Goal: Task Accomplishment & Management: Manage account settings

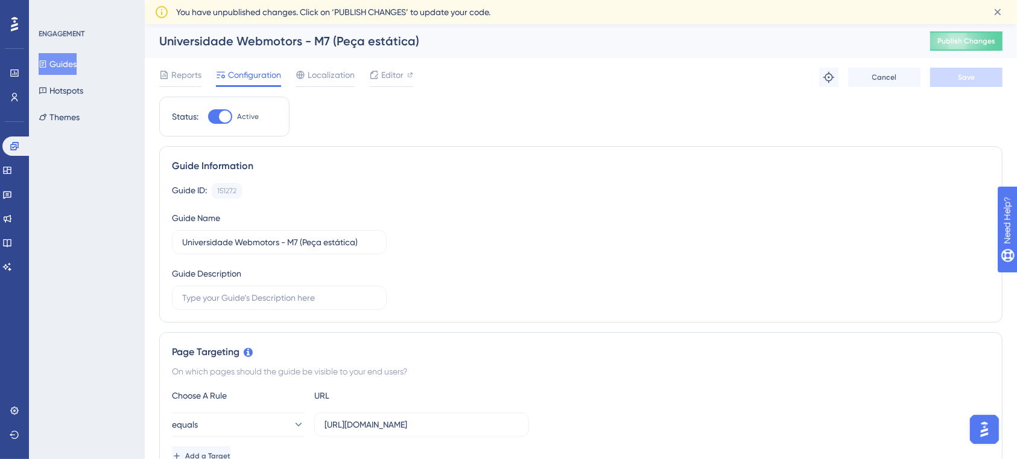
click at [64, 65] on button "Guides" at bounding box center [58, 64] width 38 height 22
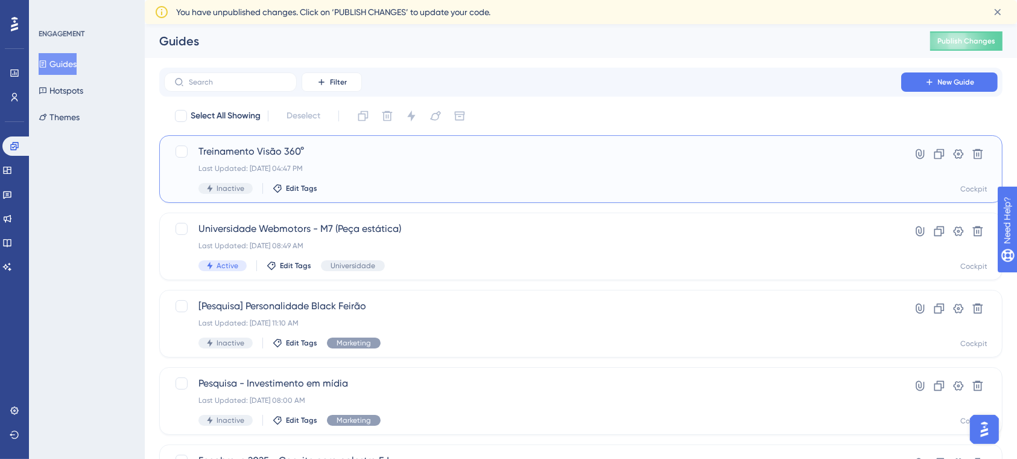
click at [442, 175] on div "Treinamento Visão 360° Last Updated: 08 de set. de 2025 04:47 PM Inactive Edit …" at bounding box center [532, 168] width 668 height 49
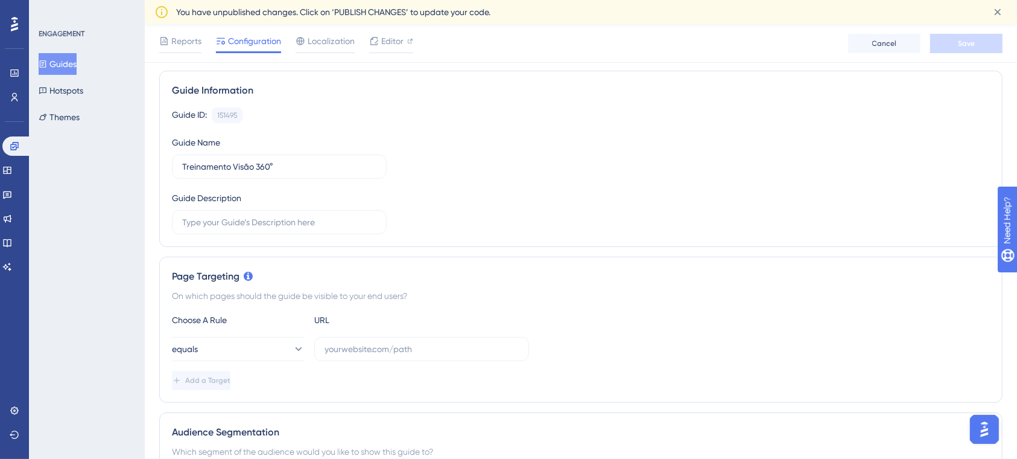
scroll to position [160, 0]
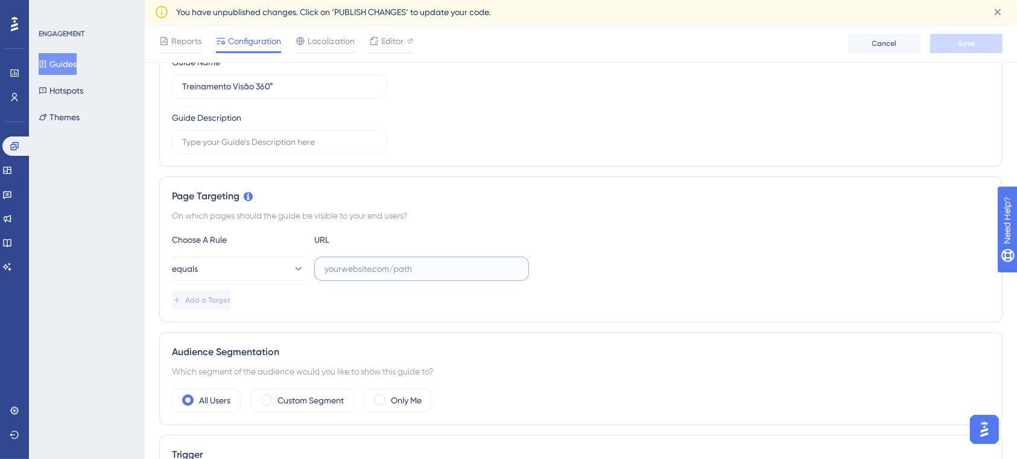
click at [415, 268] on input "text" at bounding box center [422, 268] width 194 height 13
paste input "webmotorspj://university/formacoes/15"
type input "webmotorspj://university/formacoes/15"
click at [602, 266] on div "equals webmotorspj://university/formacoes/15" at bounding box center [581, 268] width 818 height 24
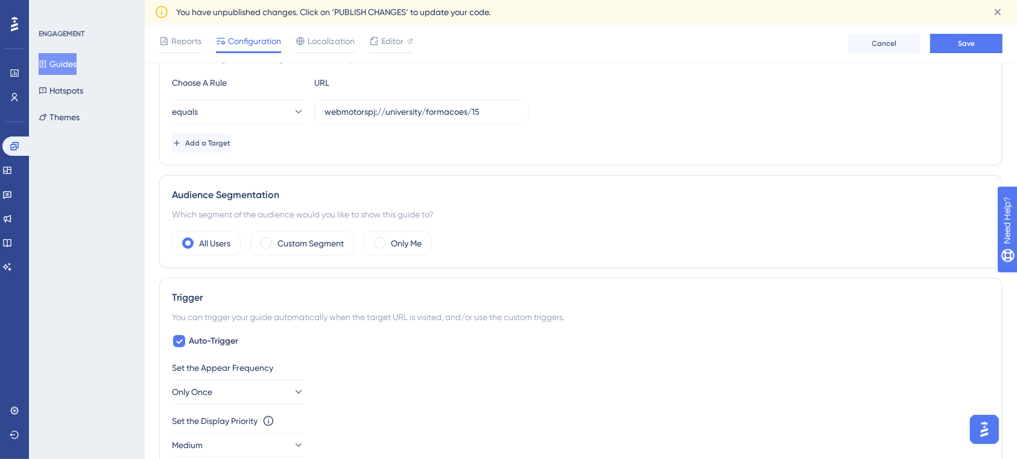
scroll to position [322, 0]
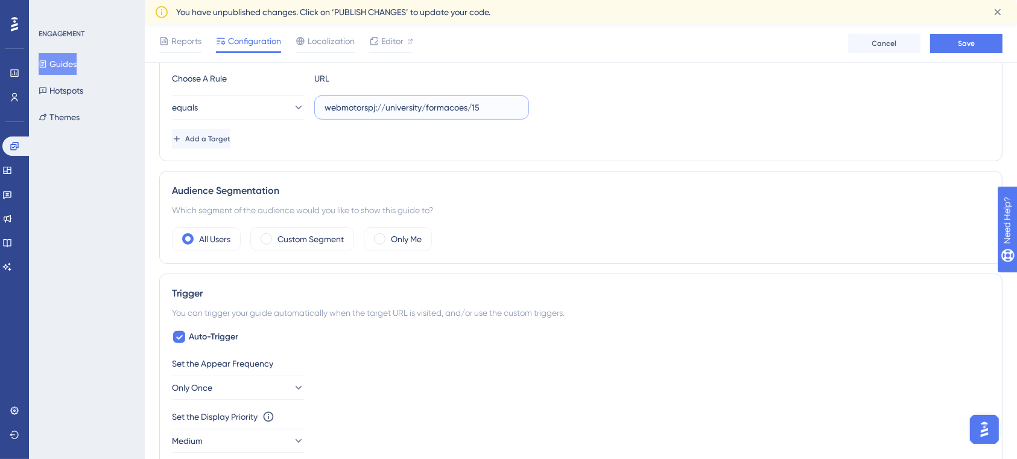
click at [497, 109] on input "webmotorspj://university/formacoes/15" at bounding box center [422, 107] width 194 height 13
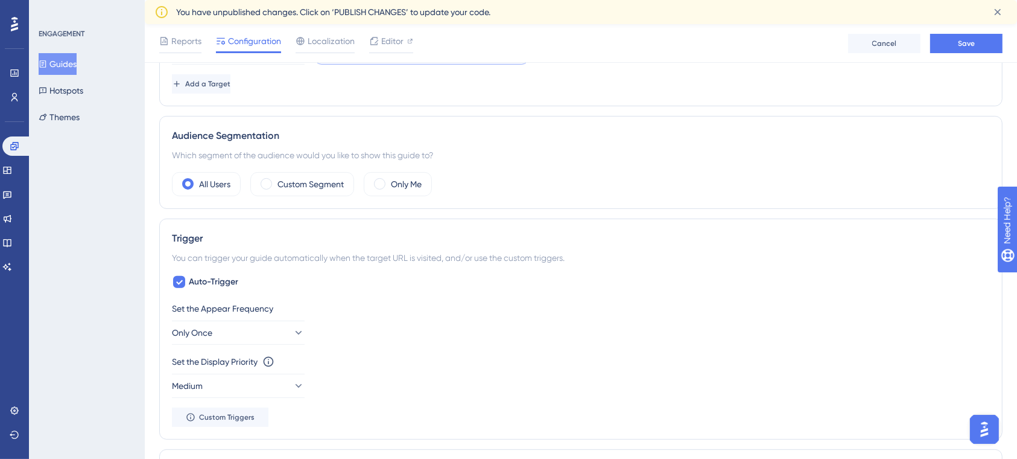
scroll to position [402, 0]
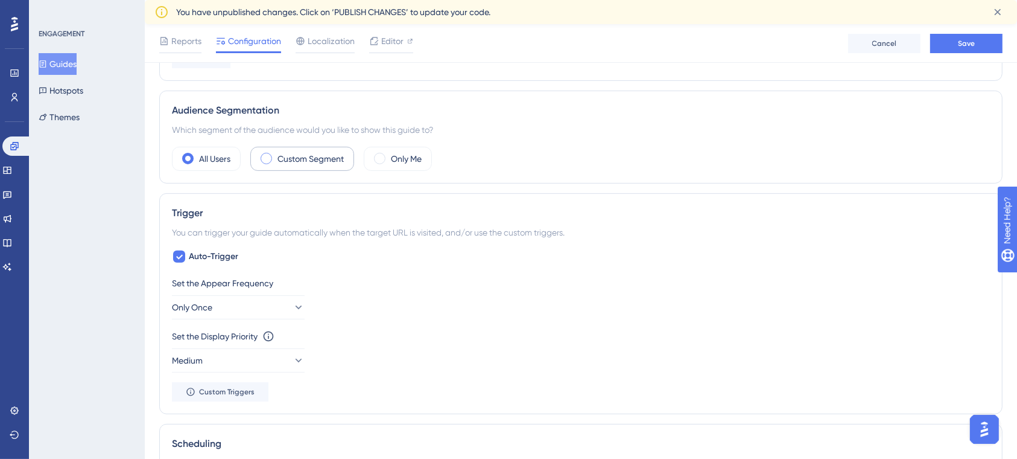
click at [341, 160] on label "Custom Segment" at bounding box center [311, 158] width 66 height 14
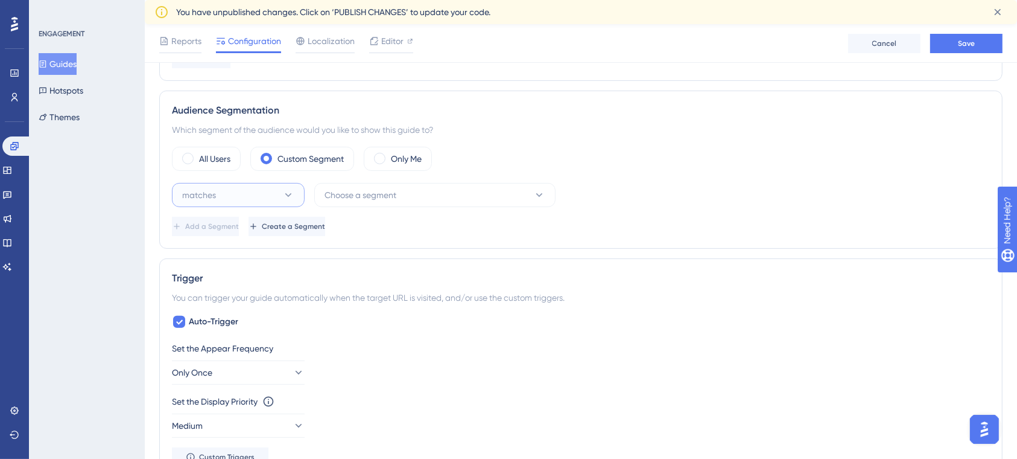
click at [294, 191] on button "matches" at bounding box center [238, 195] width 133 height 24
click at [414, 194] on button "Choose a segment" at bounding box center [434, 195] width 241 height 24
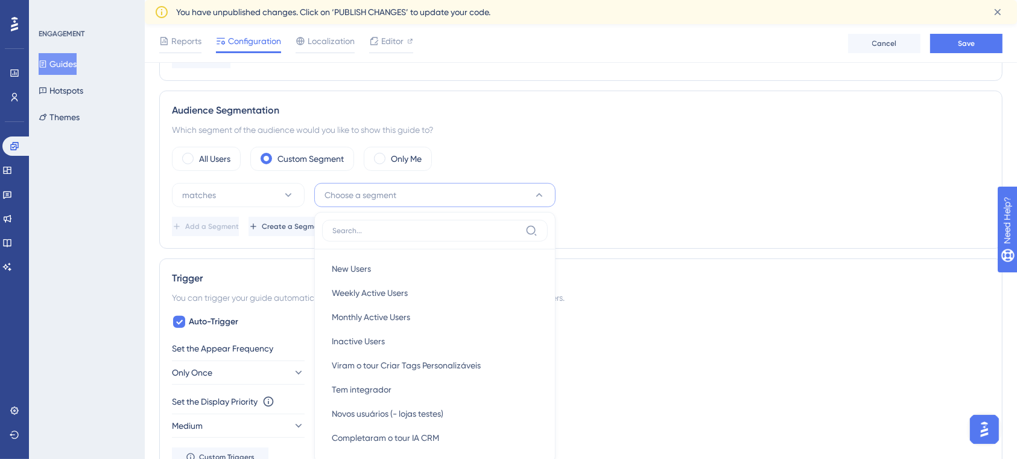
scroll to position [509, 0]
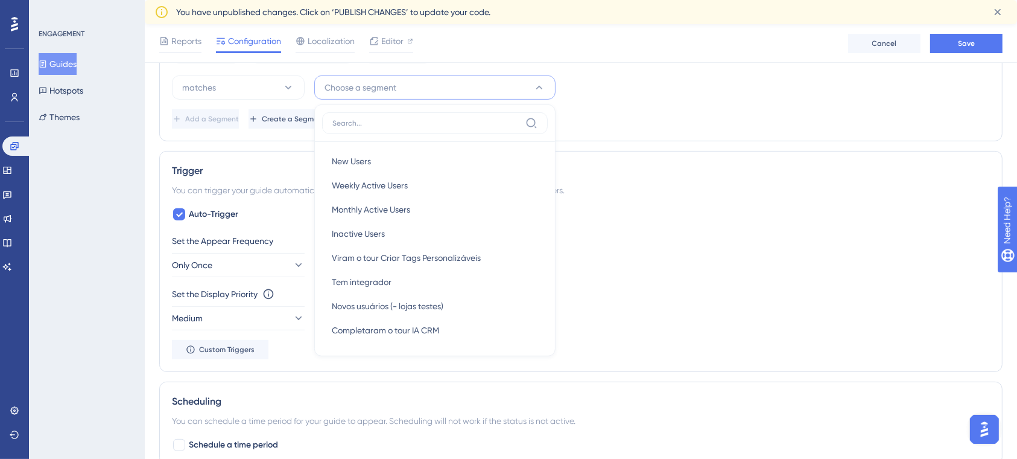
click at [149, 147] on div "Performance Users Engagement Widgets Feedback Product Updates Knowledge Base AI…" at bounding box center [581, 180] width 872 height 1331
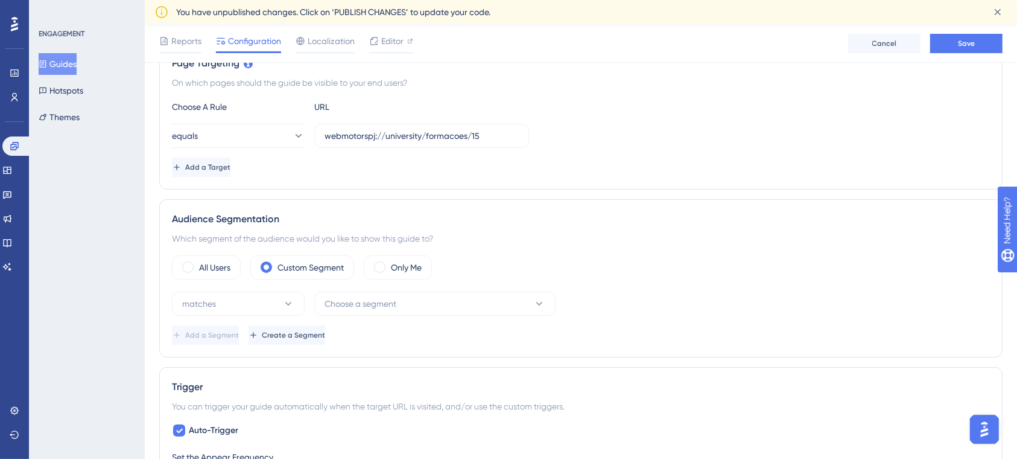
scroll to position [268, 0]
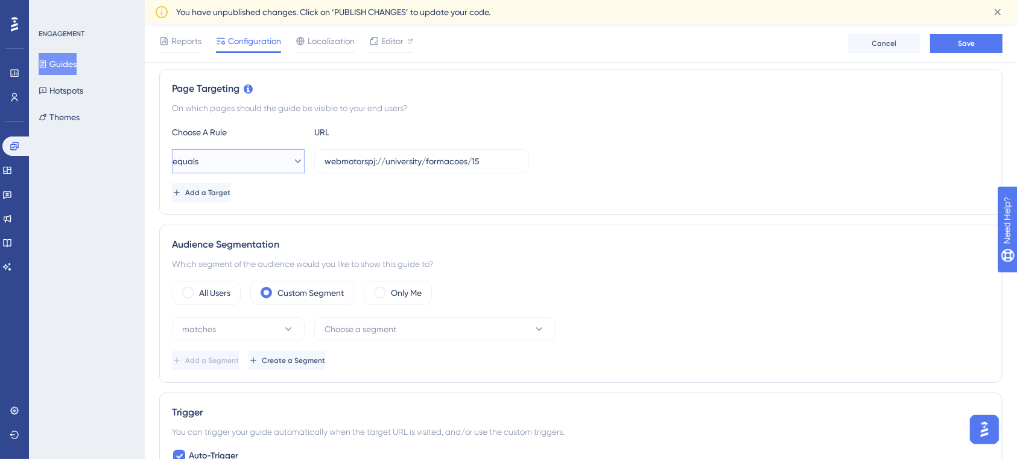
click at [292, 159] on icon at bounding box center [298, 161] width 12 height 12
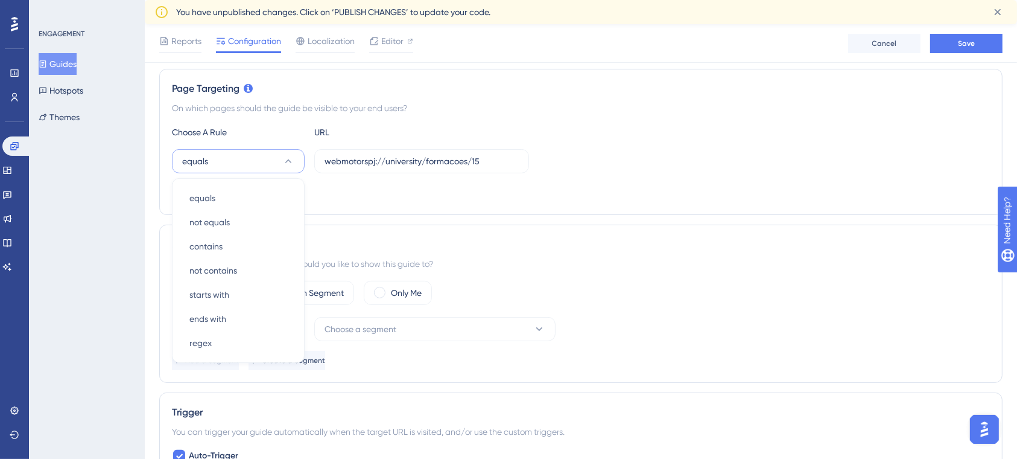
scroll to position [308, 0]
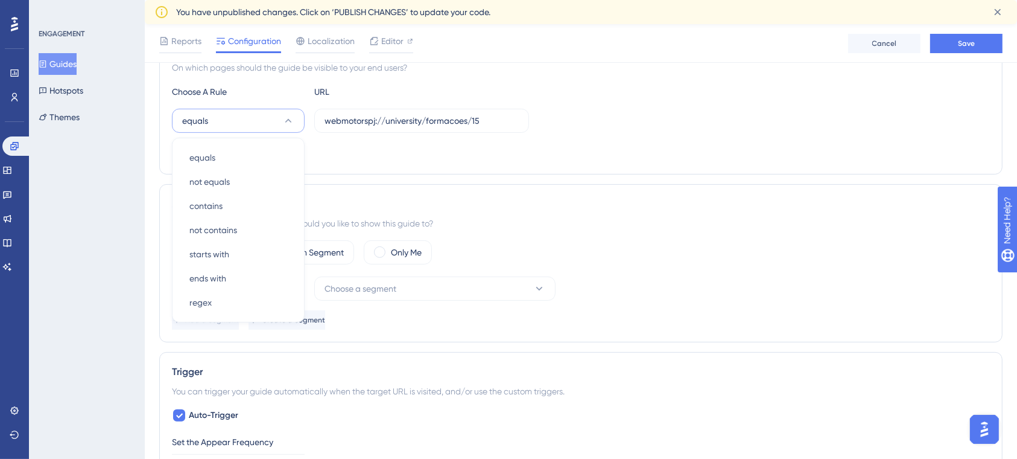
click at [659, 109] on div "equals equals equals not equals not equals contains contains not contains not c…" at bounding box center [581, 121] width 818 height 24
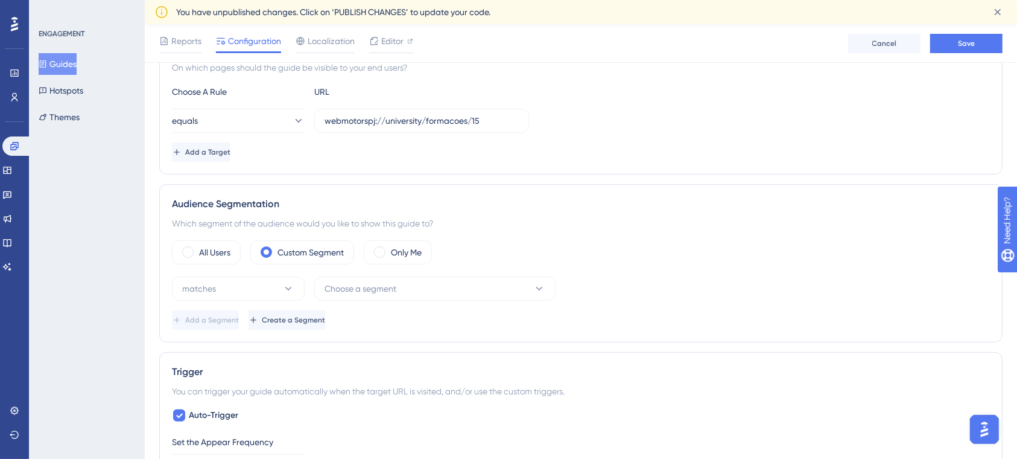
click at [617, 125] on div "equals webmotorspj://university/formacoes/15" at bounding box center [581, 121] width 818 height 24
click at [404, 287] on button "Choose a segment" at bounding box center [434, 288] width 241 height 24
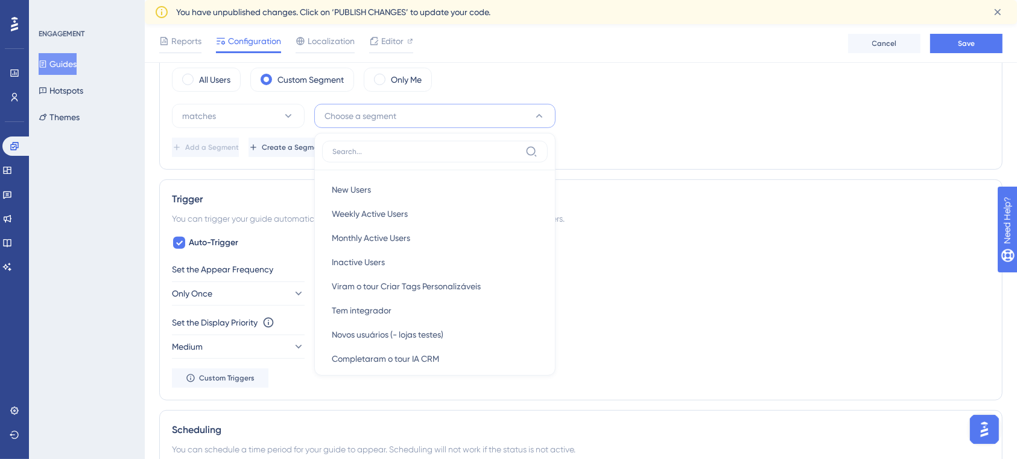
click at [806, 269] on div "Set the Appear Frequency" at bounding box center [581, 269] width 818 height 14
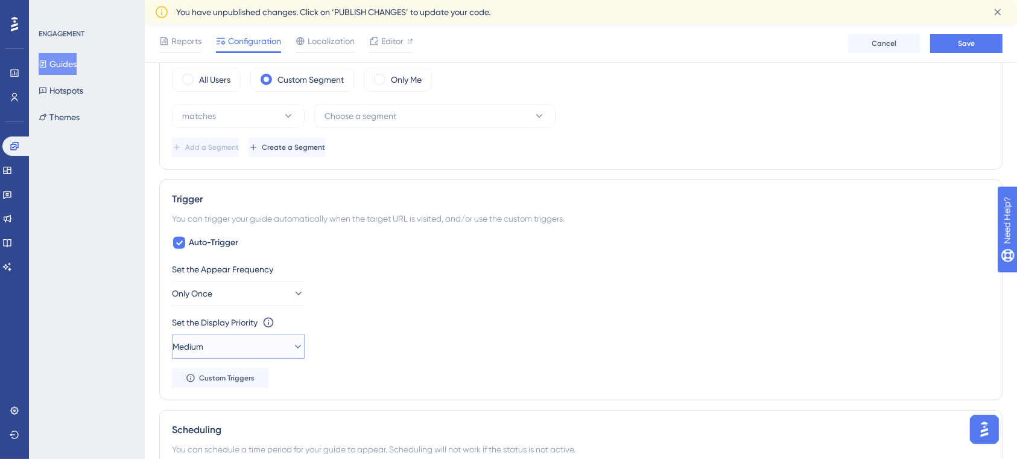
click at [262, 348] on button "Medium" at bounding box center [238, 346] width 133 height 24
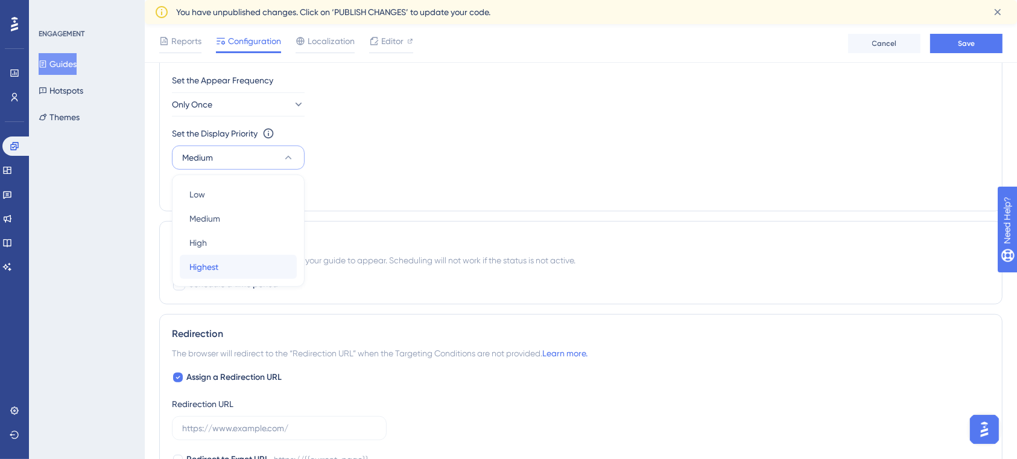
click at [225, 267] on div "Highest Highest" at bounding box center [238, 267] width 98 height 24
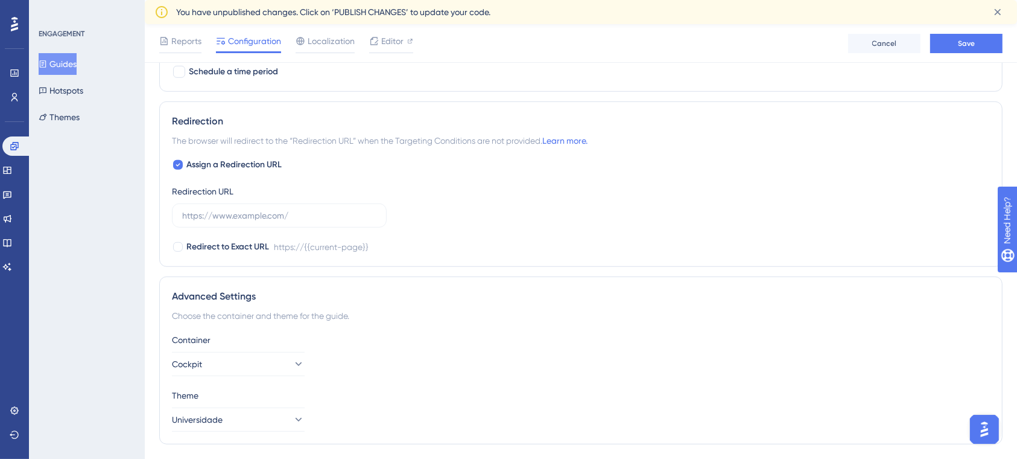
scroll to position [915, 0]
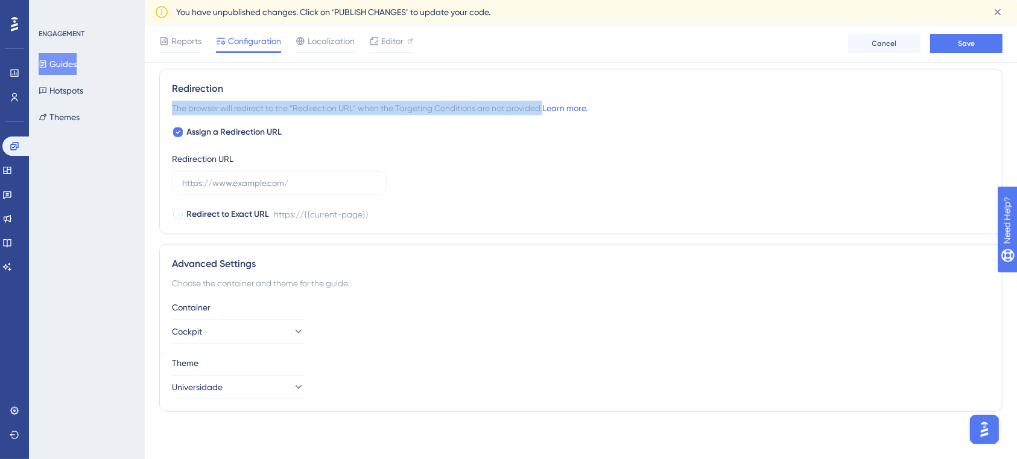
drag, startPoint x: 173, startPoint y: 106, endPoint x: 545, endPoint y: 110, distance: 372.9
click at [545, 110] on span "The browser will redirect to the “Redirection URL” when the Targeting Condition…" at bounding box center [380, 108] width 416 height 14
copy span "The browser will redirect to the “Redirection URL” when the Targeting Condition…"
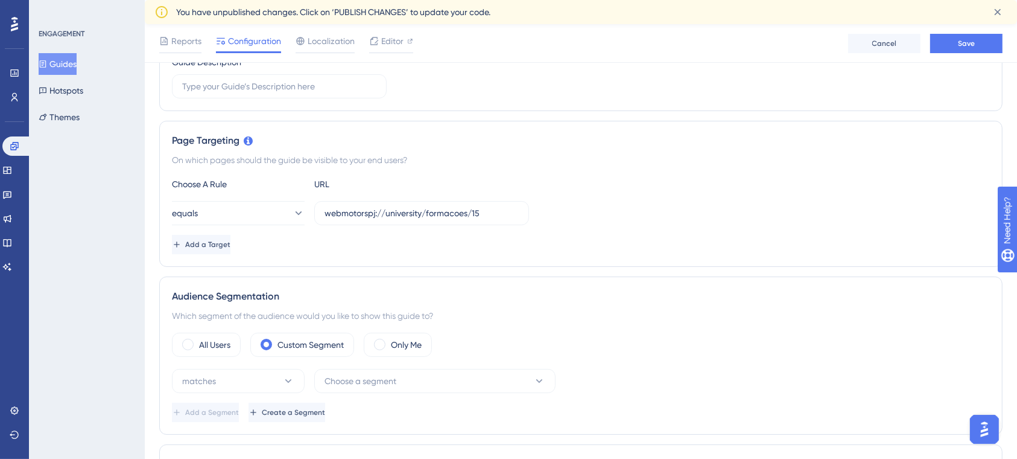
scroll to position [191, 0]
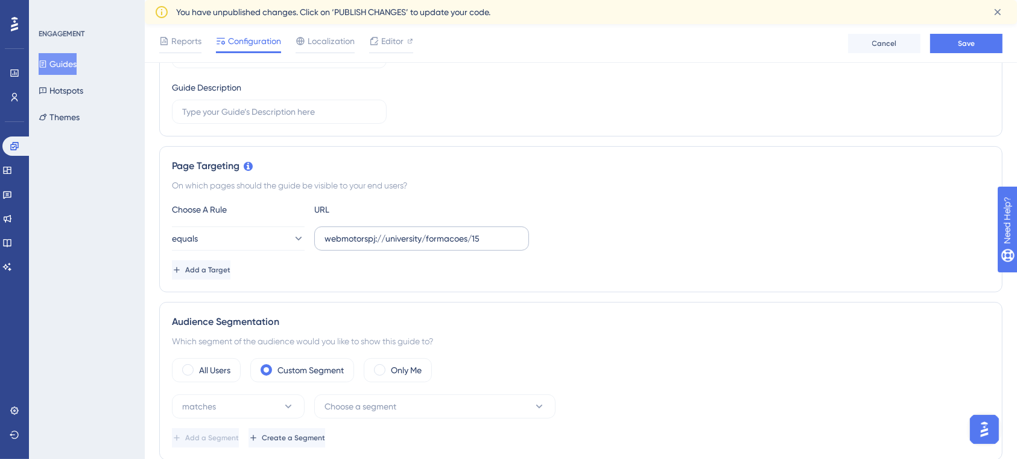
click at [452, 244] on label "webmotorspj://university/formacoes/15" at bounding box center [421, 238] width 215 height 24
click at [452, 244] on input "webmotorspj://university/formacoes/15" at bounding box center [422, 238] width 194 height 13
click at [452, 244] on label "webmotorspj://university/formacoes/15" at bounding box center [421, 238] width 215 height 24
click at [452, 244] on input "webmotorspj://university/formacoes/15" at bounding box center [422, 238] width 194 height 13
click at [452, 244] on label "webmotorspj://university/formacoes/15" at bounding box center [421, 238] width 215 height 24
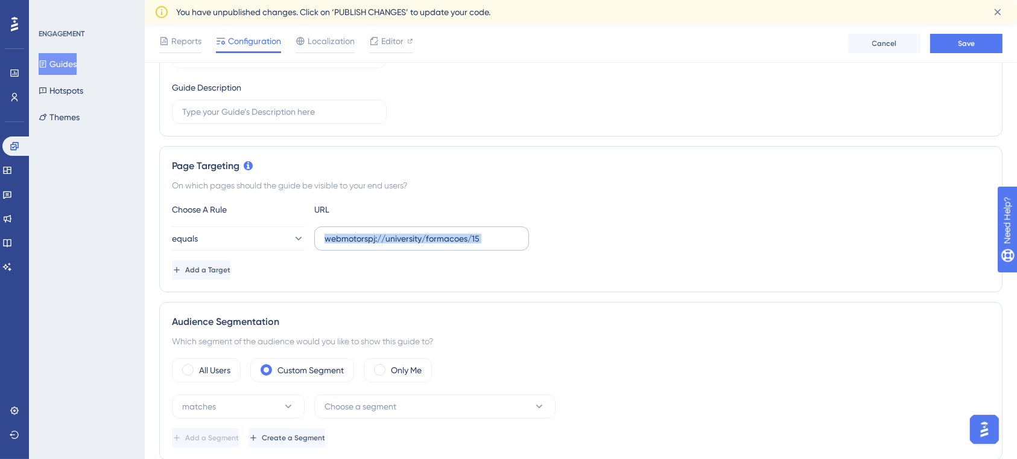
click at [452, 244] on input "webmotorspj://university/formacoes/15" at bounding box center [422, 238] width 194 height 13
click at [452, 244] on label "webmotorspj://university/formacoes/15" at bounding box center [421, 238] width 215 height 24
click at [452, 244] on input "webmotorspj://university/formacoes/15" at bounding box center [422, 238] width 194 height 13
click at [452, 244] on label "webmotorspj://university/formacoes/15" at bounding box center [421, 238] width 215 height 24
click at [452, 244] on input "webmotorspj://university/formacoes/15" at bounding box center [422, 238] width 194 height 13
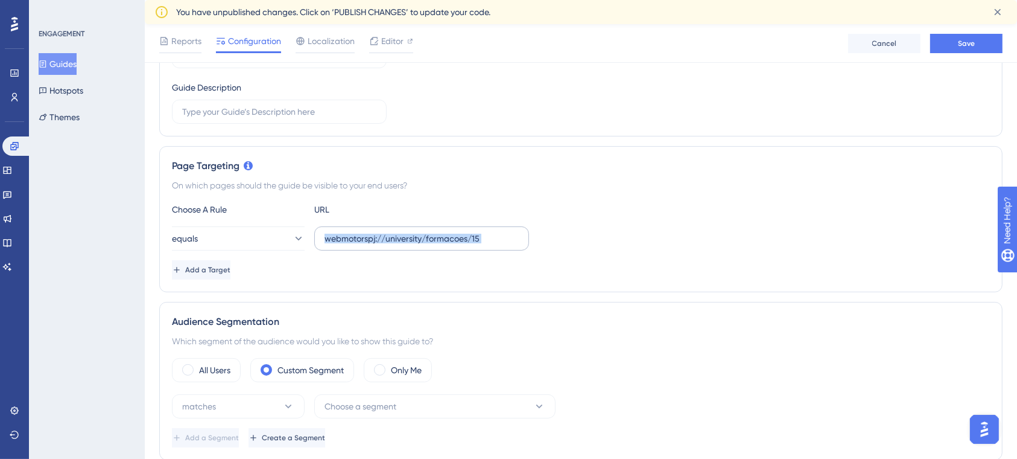
click at [452, 244] on label "webmotorspj://university/formacoes/15" at bounding box center [421, 238] width 215 height 24
click at [452, 244] on input "webmotorspj://university/formacoes/15" at bounding box center [422, 238] width 194 height 13
click at [459, 237] on input "webmotorspj://university/formacoes/15" at bounding box center [422, 238] width 194 height 13
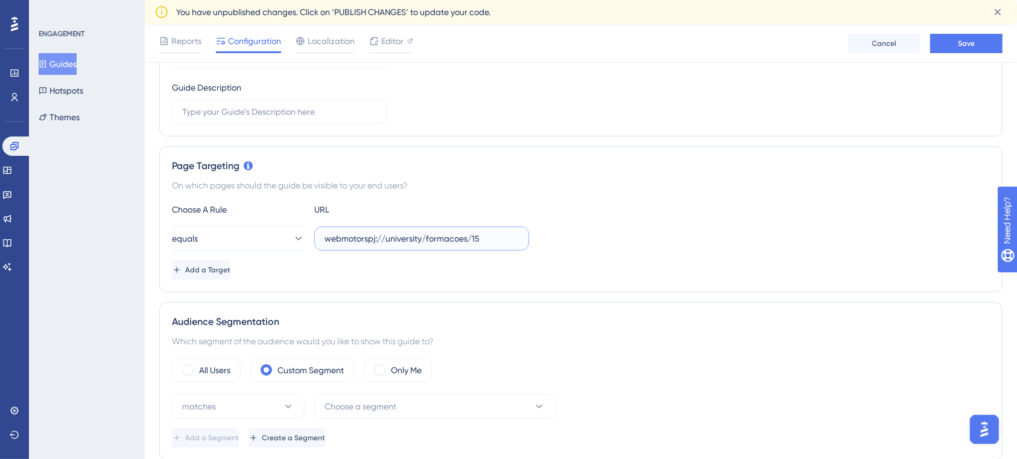
click at [459, 237] on input "webmotorspj://university/formacoes/15" at bounding box center [422, 238] width 194 height 13
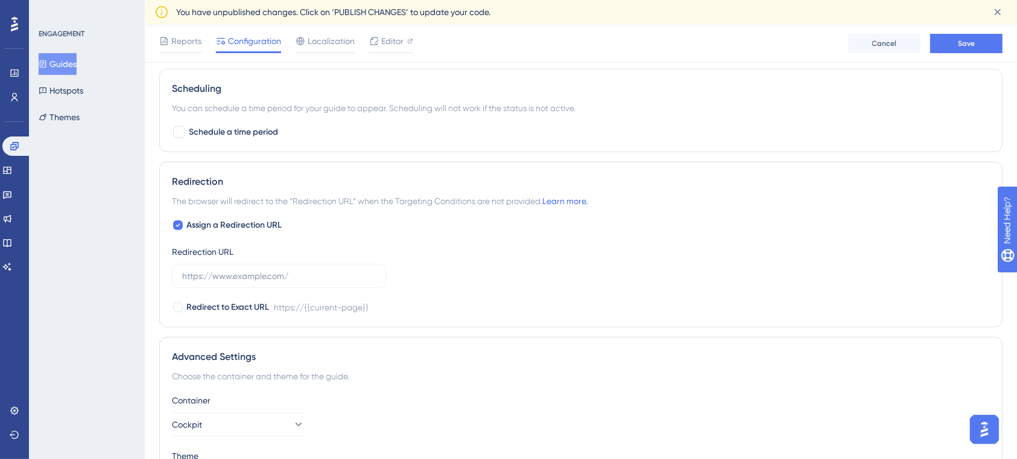
scroll to position [915, 0]
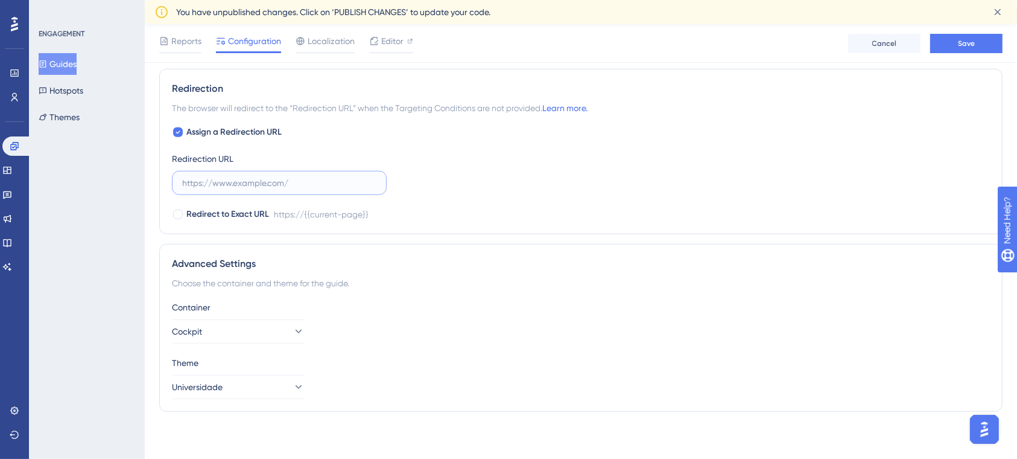
click at [292, 182] on input "text" at bounding box center [279, 182] width 194 height 13
paste input "webmotorspj://university/formacoes/15"
type input "webmotorspj://university/formacoes/15"
drag, startPoint x: 272, startPoint y: 217, endPoint x: 182, endPoint y: 220, distance: 90.5
click at [189, 211] on div "Redirect to Exact URL webmotorspj://{{current-page}}/formacoes/15" at bounding box center [581, 214] width 818 height 14
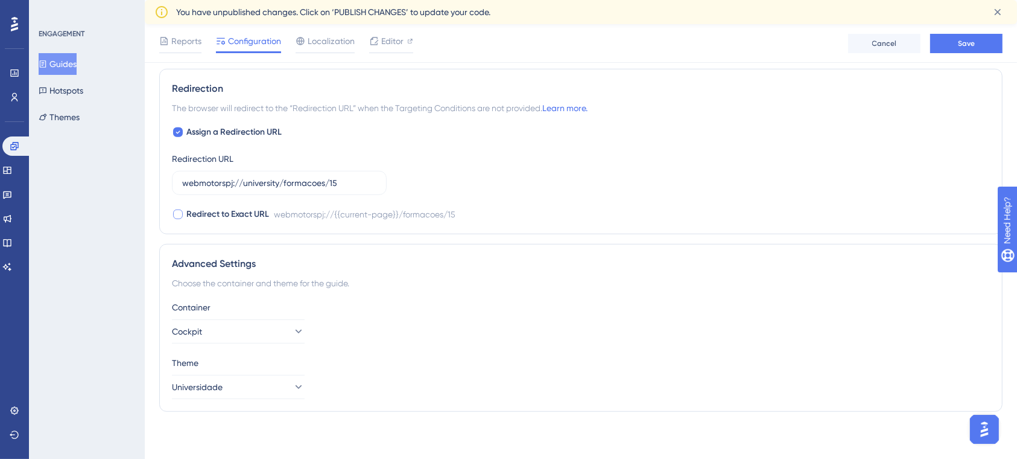
click at [179, 212] on div at bounding box center [178, 214] width 10 height 10
drag, startPoint x: 269, startPoint y: 212, endPoint x: 204, endPoint y: 210, distance: 65.2
click at [204, 210] on span "Redirect to Exact URL" at bounding box center [227, 214] width 83 height 14
click at [177, 214] on div at bounding box center [178, 214] width 10 height 10
checkbox input "true"
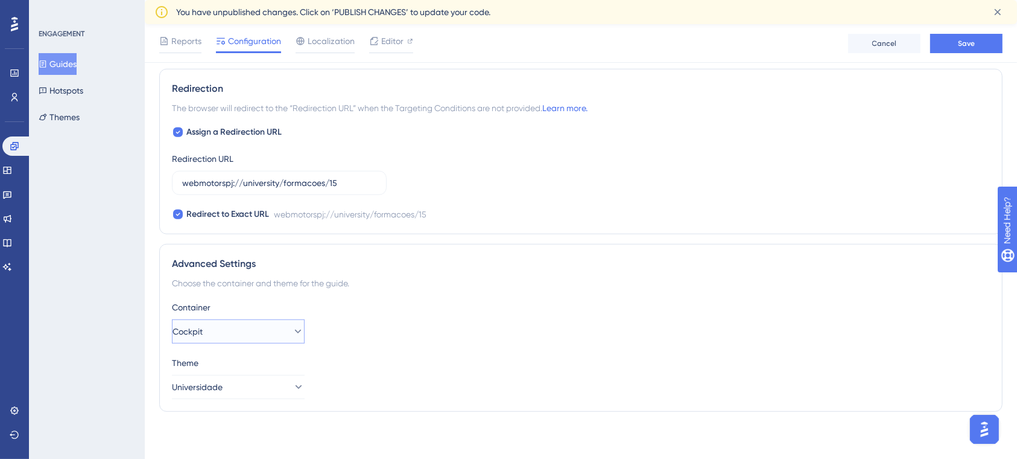
click at [261, 323] on button "Cockpit" at bounding box center [238, 331] width 133 height 24
drag, startPoint x: 390, startPoint y: 284, endPoint x: 169, endPoint y: 262, distance: 221.9
click at [169, 262] on div "Advanced Settings Choose the container and theme for the guide. Container Cockp…" at bounding box center [580, 328] width 843 height 168
copy div "Advanced Settings Choose the container and theme for the guide."
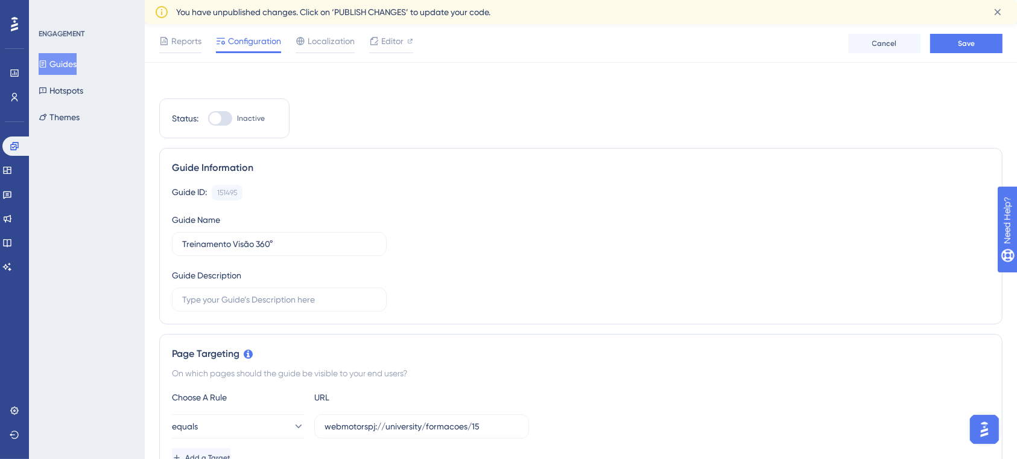
scroll to position [0, 0]
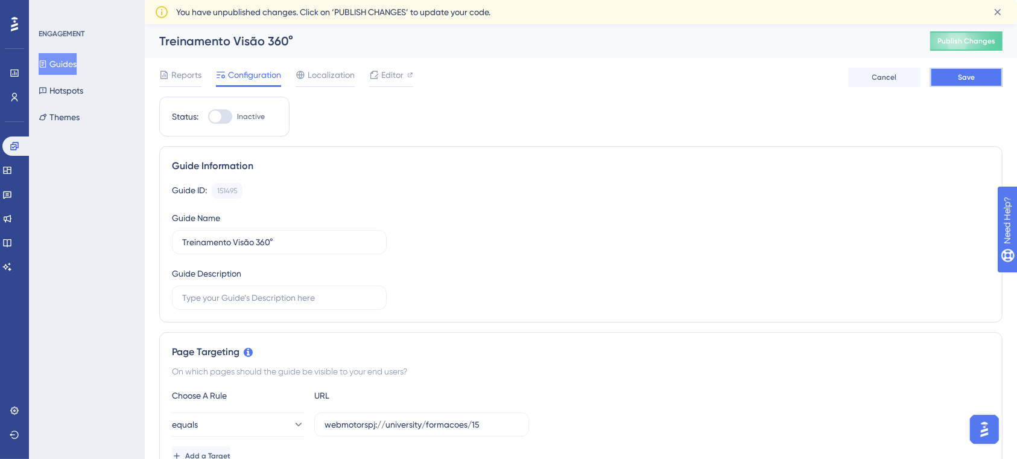
click at [962, 77] on span "Save" at bounding box center [966, 77] width 17 height 10
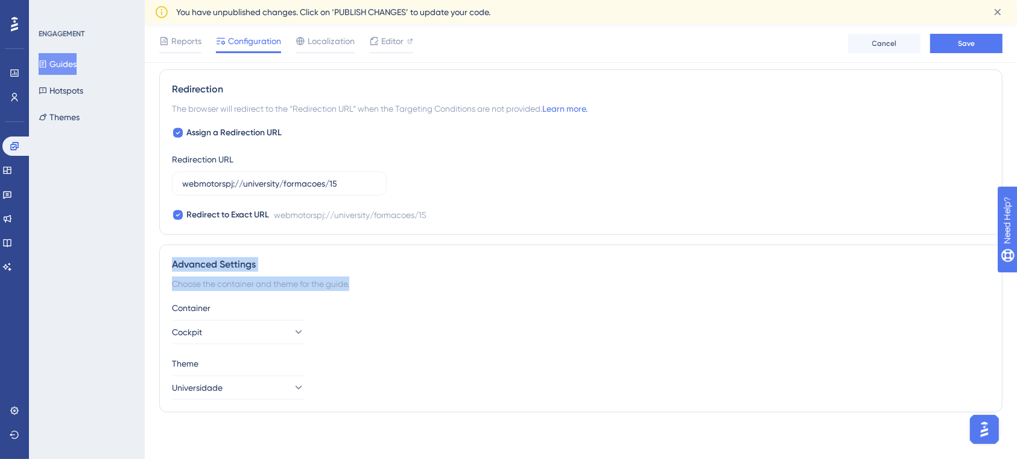
scroll to position [915, 0]
click at [638, 302] on div "Container" at bounding box center [581, 307] width 818 height 14
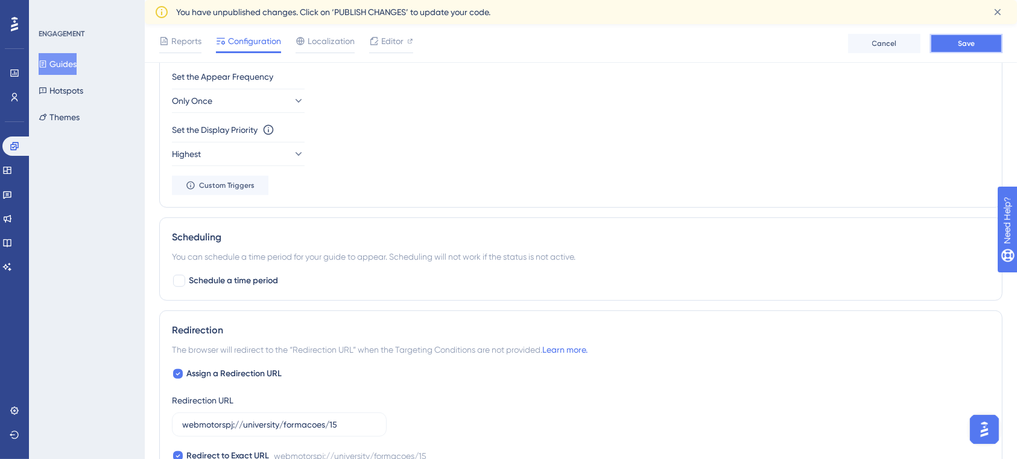
click at [965, 40] on span "Save" at bounding box center [966, 44] width 17 height 10
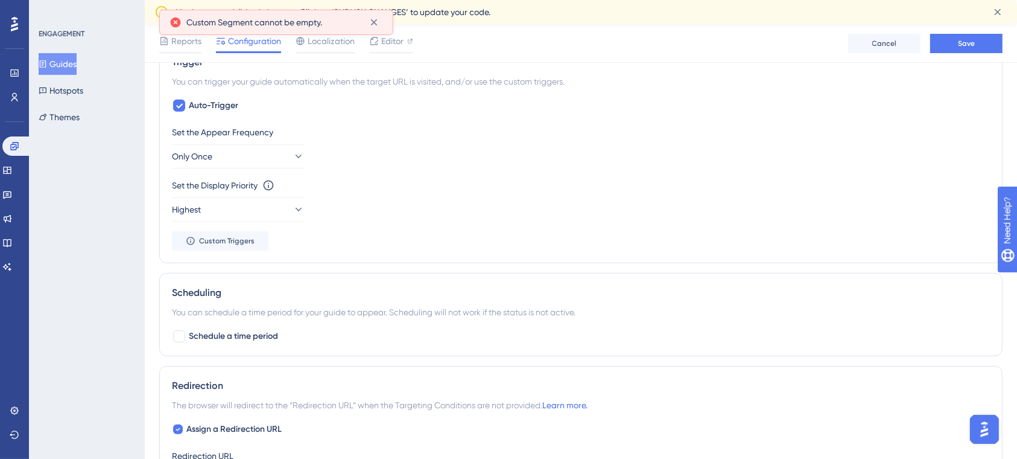
scroll to position [593, 0]
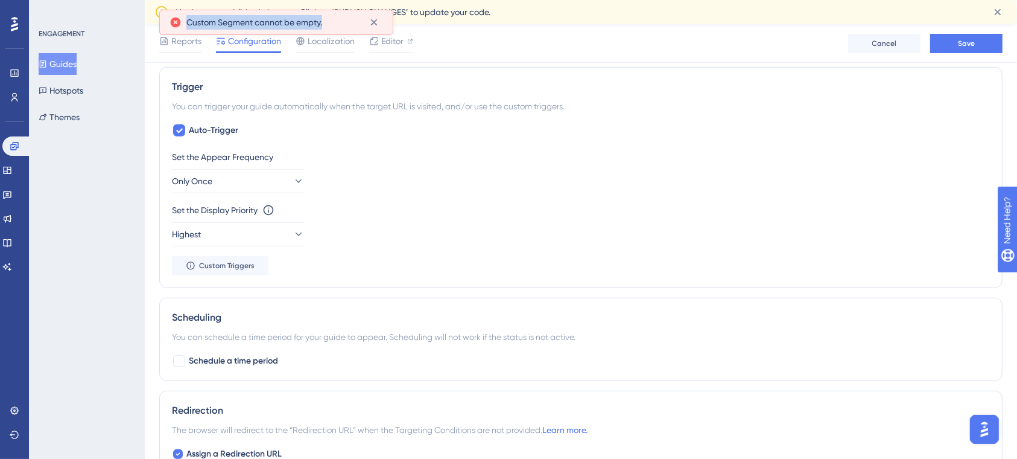
drag, startPoint x: 325, startPoint y: 24, endPoint x: 188, endPoint y: 28, distance: 136.4
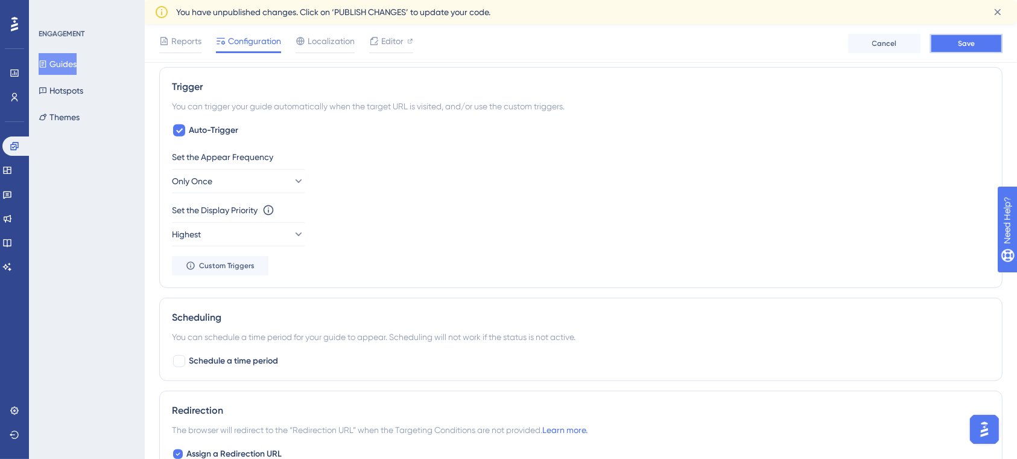
click at [968, 45] on span "Save" at bounding box center [966, 44] width 17 height 10
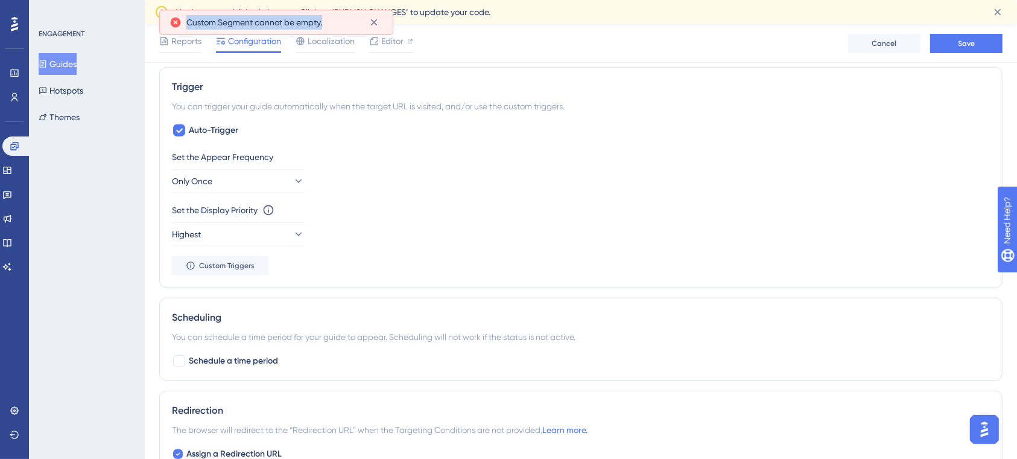
drag, startPoint x: 285, startPoint y: 21, endPoint x: 184, endPoint y: 21, distance: 100.8
click at [184, 21] on div "Custom Segment cannot be empty." at bounding box center [277, 22] width 214 height 19
copy span "Custom Segment cannot be empty."
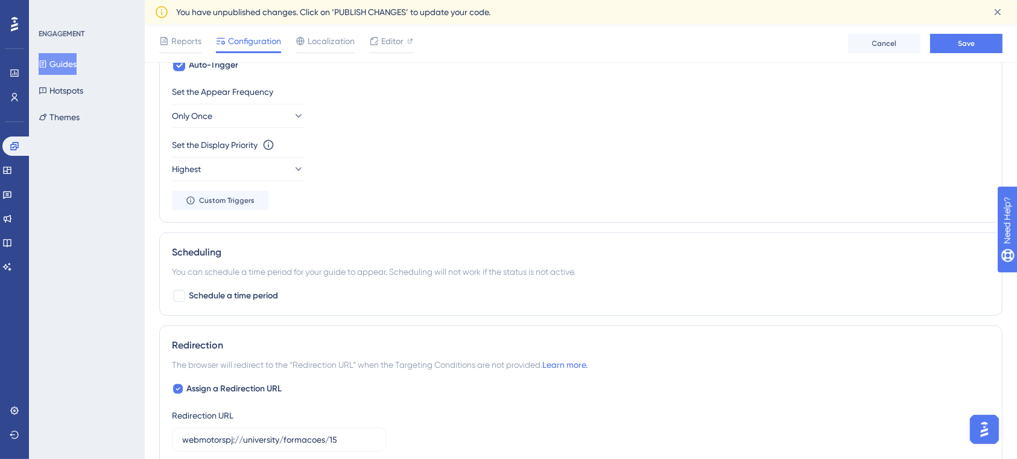
scroll to position [673, 0]
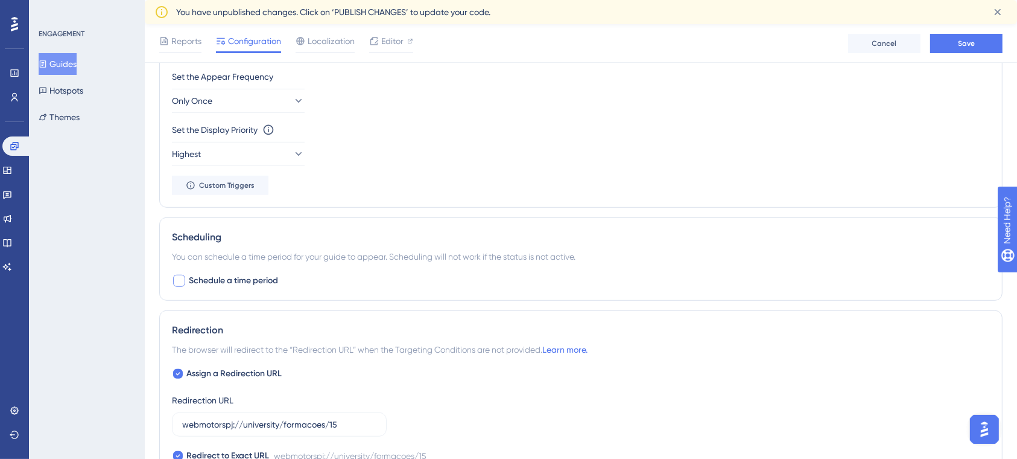
click at [179, 281] on div at bounding box center [179, 281] width 12 height 12
checkbox input "true"
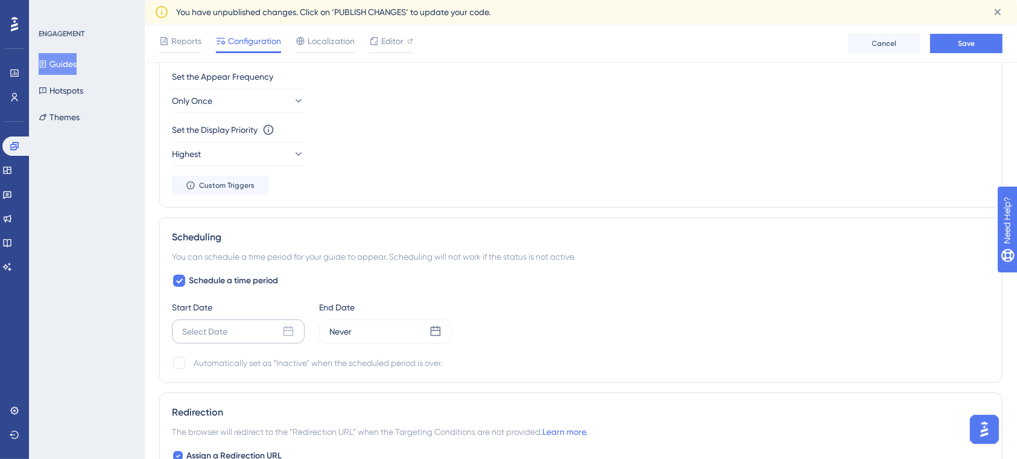
click at [275, 329] on div "Select Date" at bounding box center [238, 331] width 133 height 24
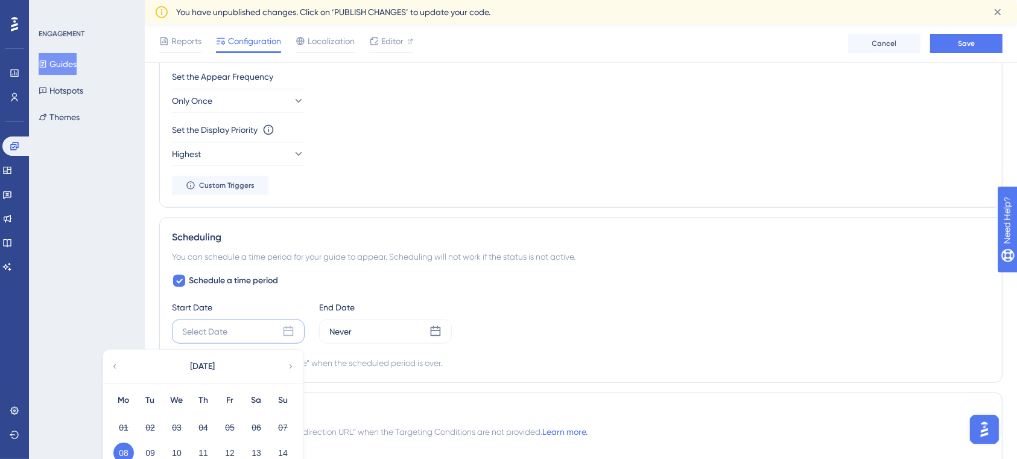
click at [459, 255] on div "You can schedule a time period for your guide to appear. Scheduling will not wo…" at bounding box center [581, 256] width 818 height 14
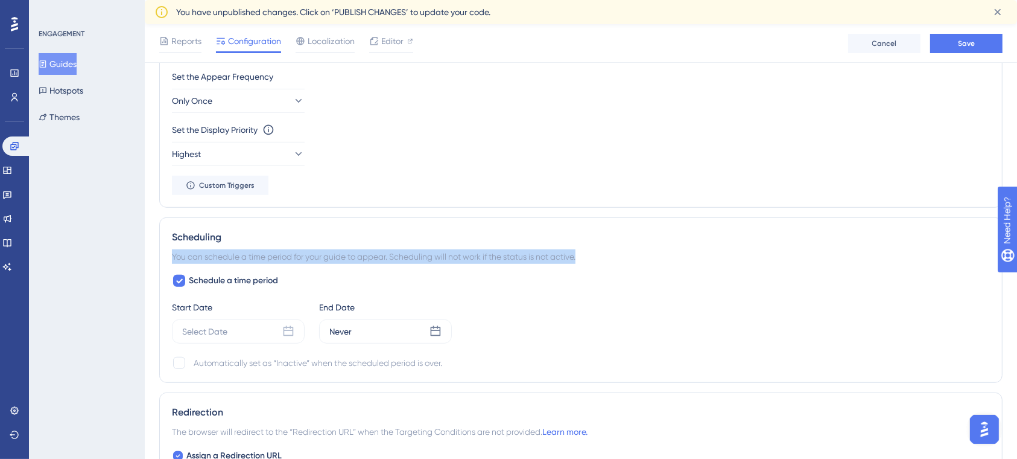
click at [459, 255] on div "You can schedule a time period for your guide to appear. Scheduling will not wo…" at bounding box center [581, 256] width 818 height 14
copy div "You can schedule a time period for your guide to appear. Scheduling will not wo…"
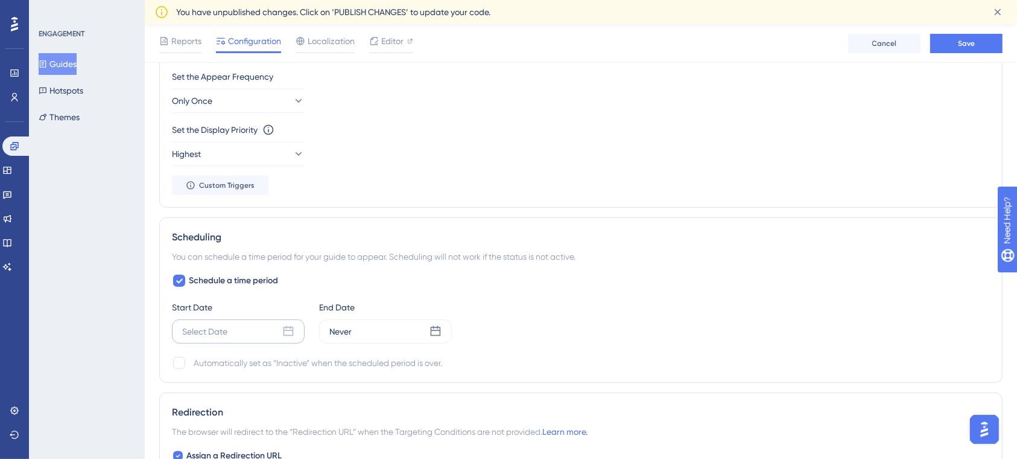
click at [230, 335] on div "Select Date" at bounding box center [238, 331] width 133 height 24
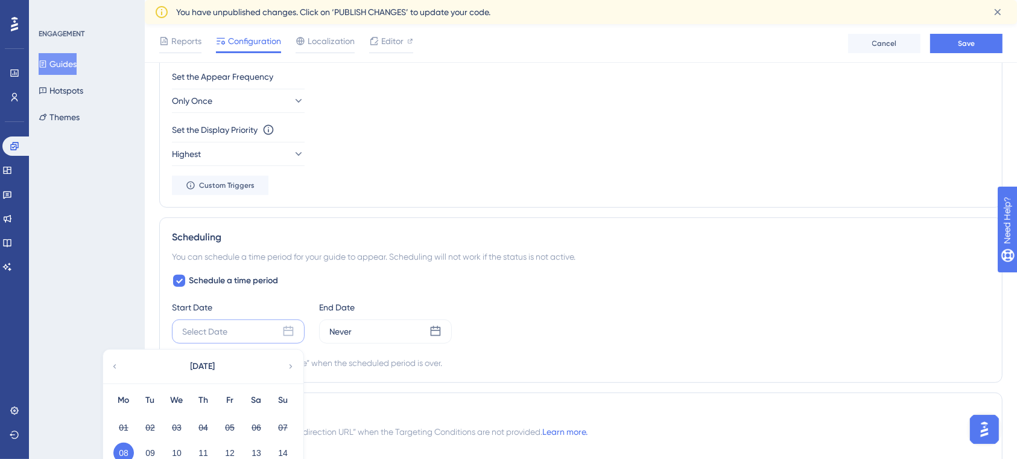
click at [124, 446] on button "08" at bounding box center [123, 452] width 21 height 21
click at [129, 445] on button "08" at bounding box center [123, 452] width 21 height 21
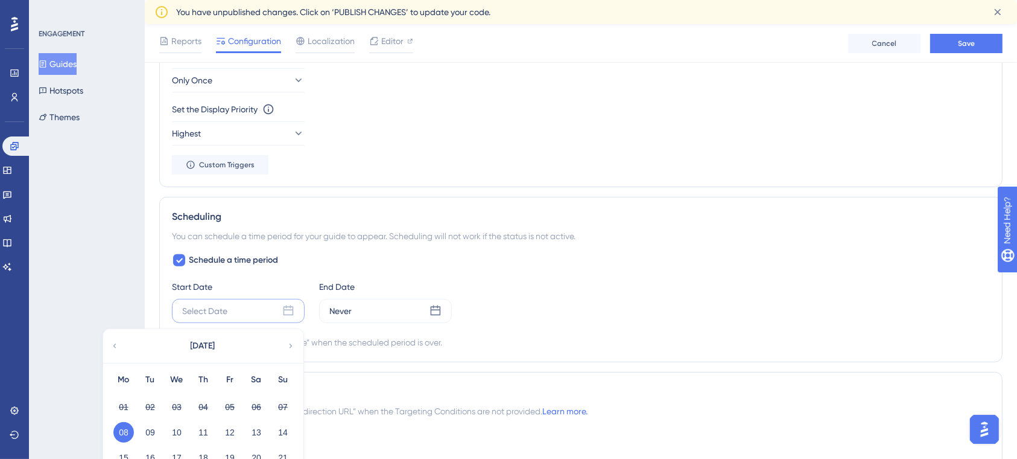
scroll to position [754, 0]
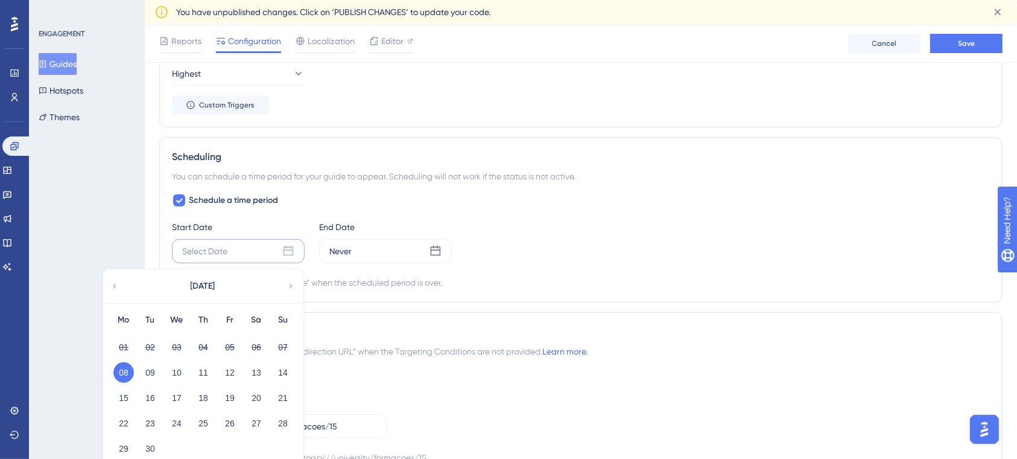
click at [116, 365] on button "08" at bounding box center [123, 372] width 21 height 21
click at [127, 369] on button "08" at bounding box center [123, 372] width 21 height 21
click at [125, 369] on button "08" at bounding box center [123, 372] width 21 height 21
click at [254, 244] on div "Select Date September 2025 Mo Tu We Th Fr Sa Su 01 02 03 04 05 06 07 08 09 10 1…" at bounding box center [238, 251] width 133 height 24
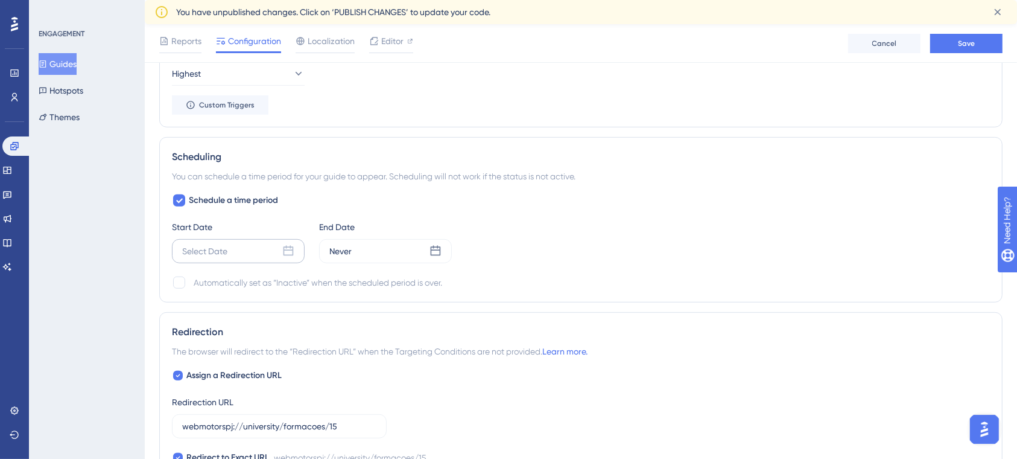
click at [290, 249] on icon at bounding box center [288, 251] width 12 height 12
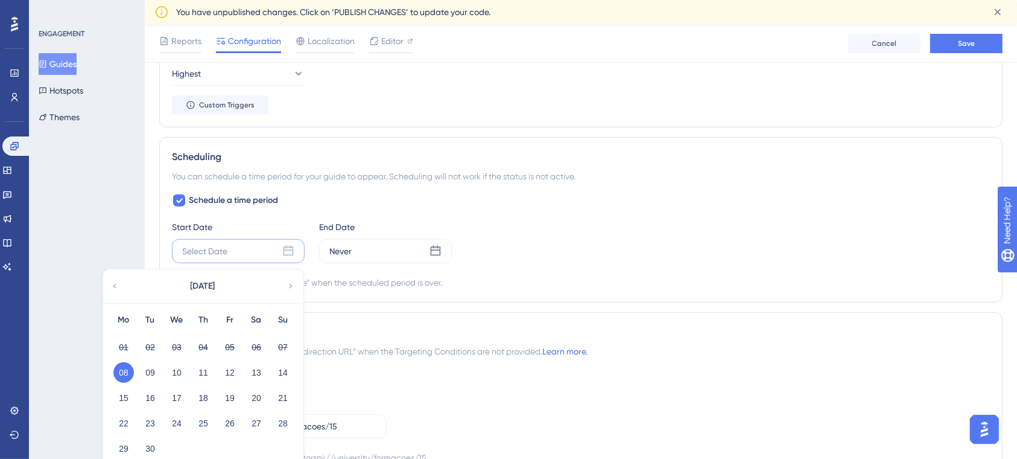
click at [290, 249] on icon at bounding box center [288, 251] width 12 height 12
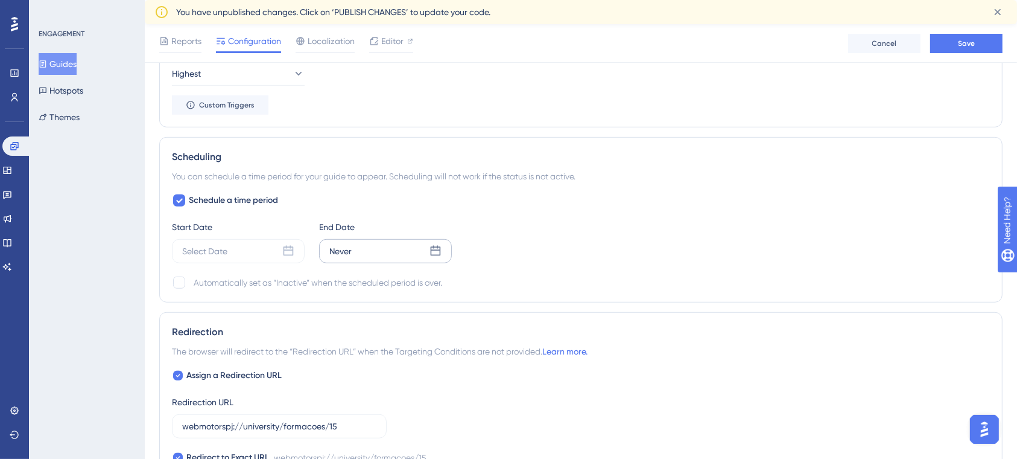
click at [357, 249] on div "Never" at bounding box center [385, 251] width 133 height 24
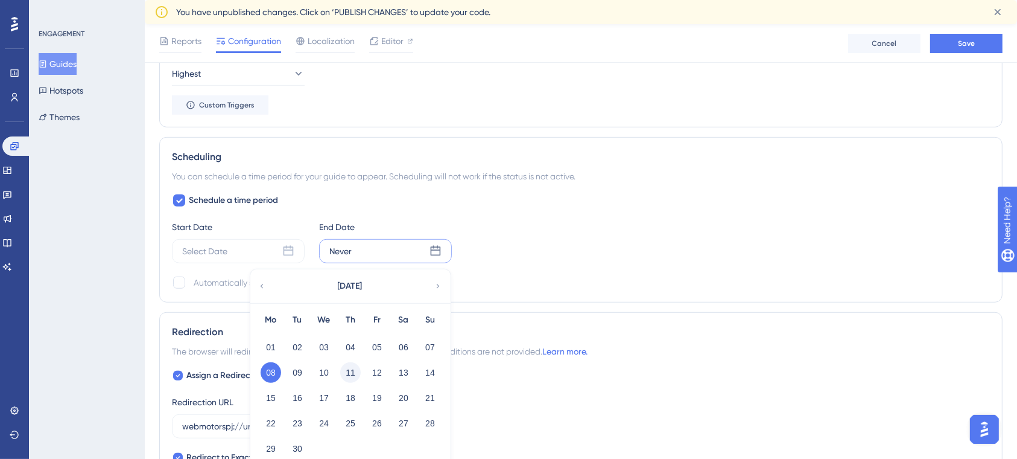
click at [348, 370] on button "11" at bounding box center [350, 372] width 21 height 21
click at [370, 249] on div "Never September 2025 Mo Tu We Th Fr Sa Su 01 02 03 04 05 06 07 08 09 10 11 12 1…" at bounding box center [385, 251] width 133 height 24
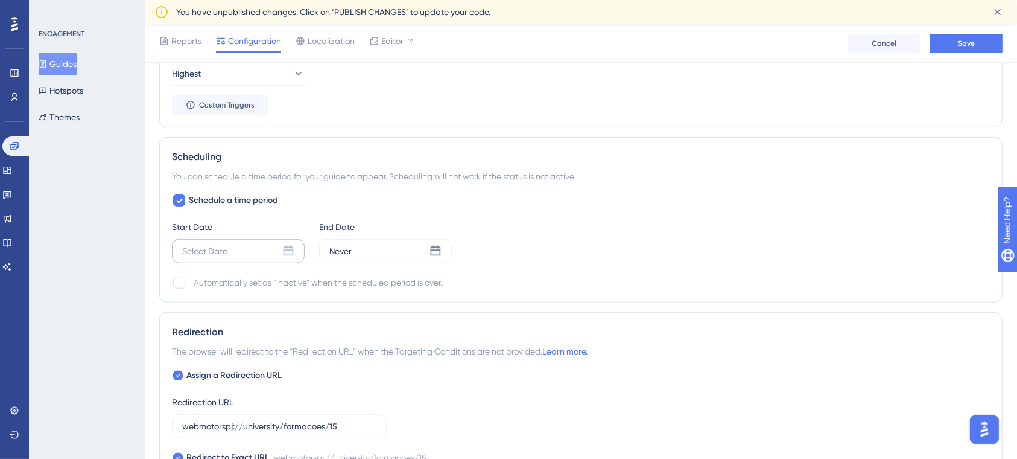
click at [285, 240] on div "Select Date" at bounding box center [238, 251] width 133 height 24
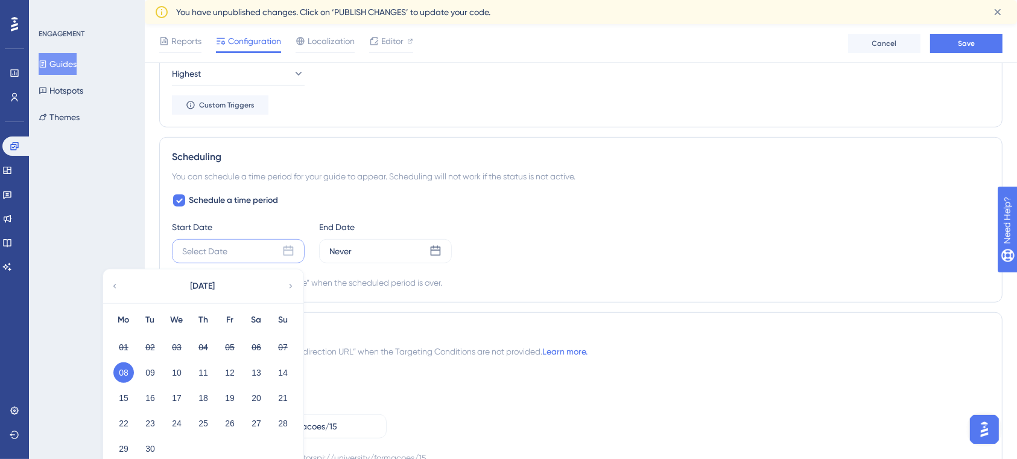
click at [482, 172] on div "You can schedule a time period for your guide to appear. Scheduling will not wo…" at bounding box center [581, 176] width 818 height 14
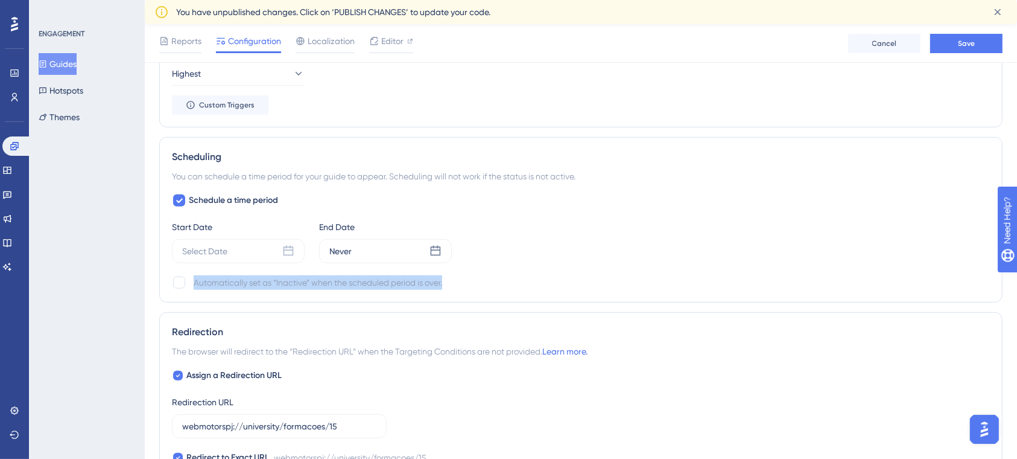
drag, startPoint x: 338, startPoint y: 290, endPoint x: 195, endPoint y: 279, distance: 143.4
click at [195, 279] on div "Automatically set as “Inactive” when the scheduled period is over." at bounding box center [581, 282] width 818 height 14
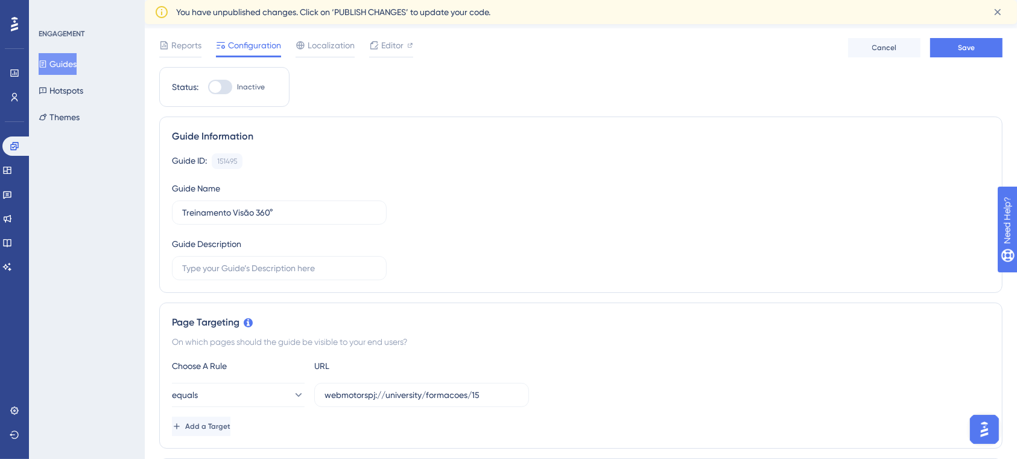
scroll to position [0, 0]
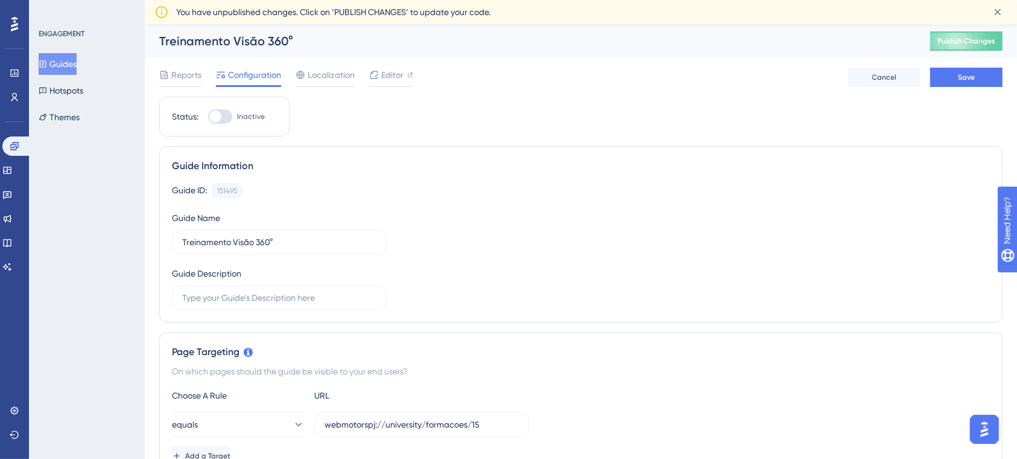
click at [211, 118] on div at bounding box center [215, 116] width 12 height 12
click at [208, 117] on input "Inactive" at bounding box center [208, 116] width 1 height 1
checkbox input "false"
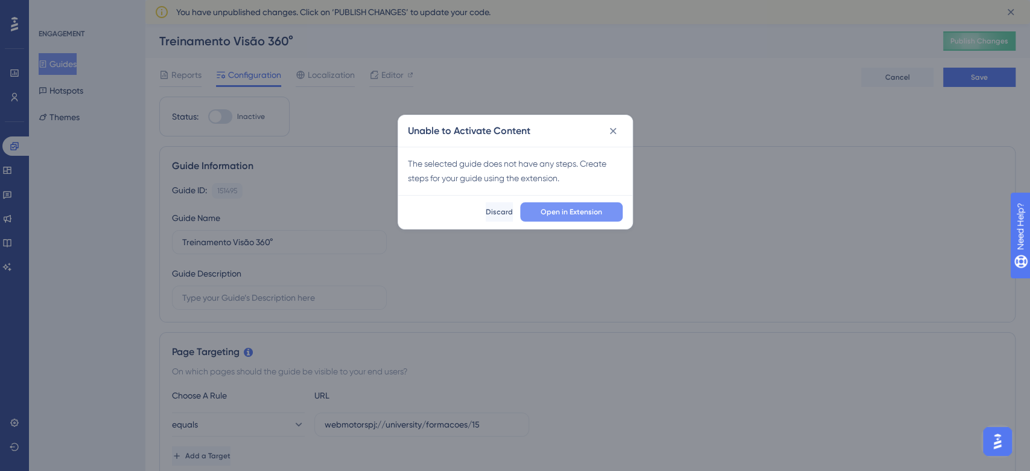
click at [575, 209] on span "Open in Extension" at bounding box center [572, 212] width 62 height 10
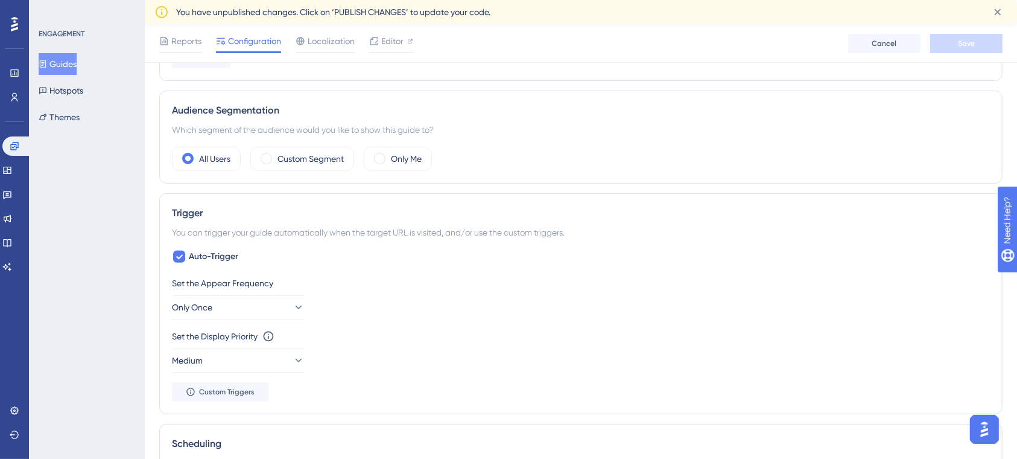
scroll to position [563, 0]
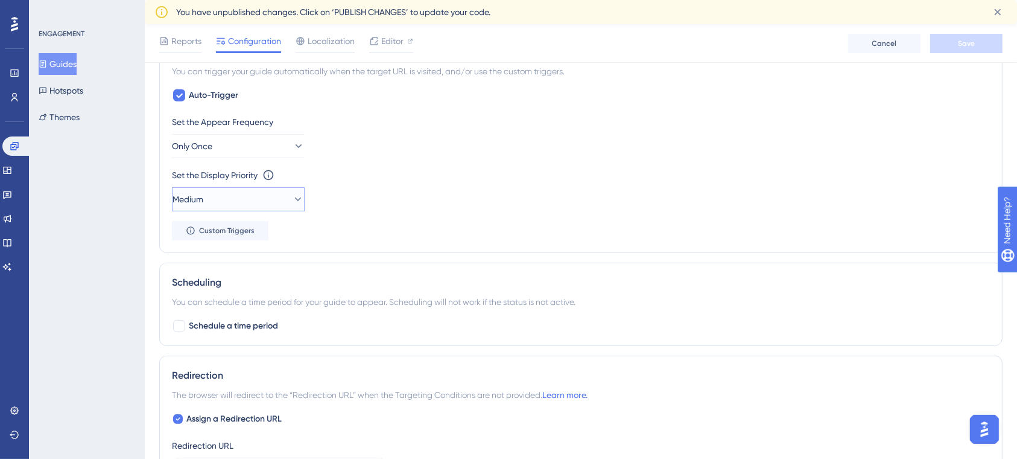
click at [292, 197] on icon at bounding box center [298, 199] width 12 height 12
click at [238, 311] on div "Highest Highest" at bounding box center [238, 308] width 98 height 24
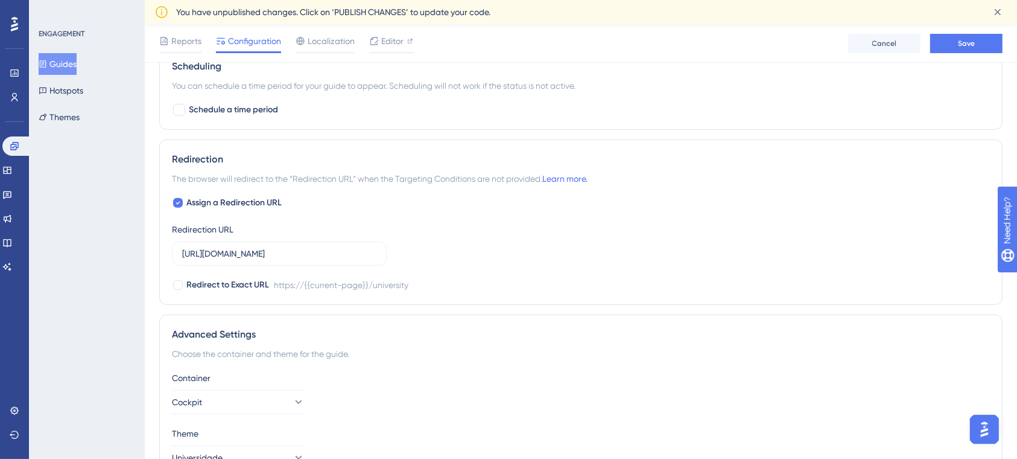
scroll to position [804, 0]
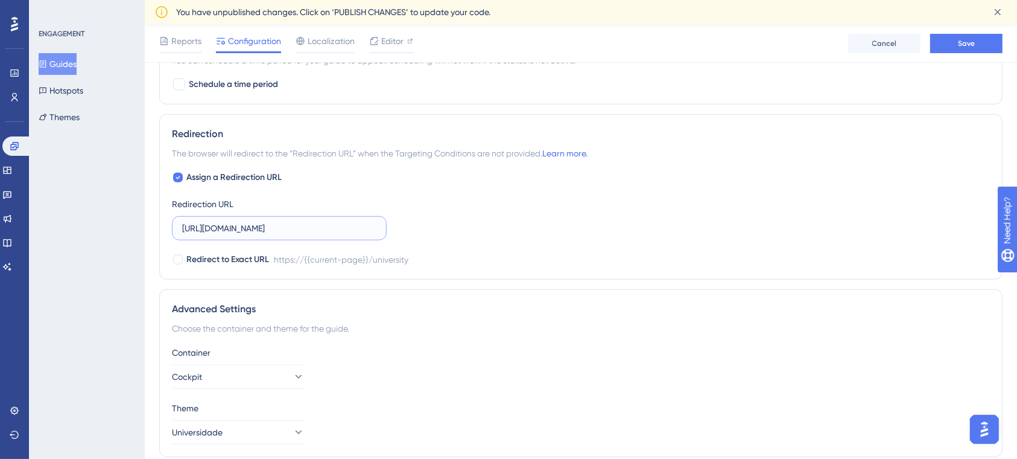
click at [311, 229] on input "https://www.cockpit.com.br/university" at bounding box center [279, 227] width 194 height 13
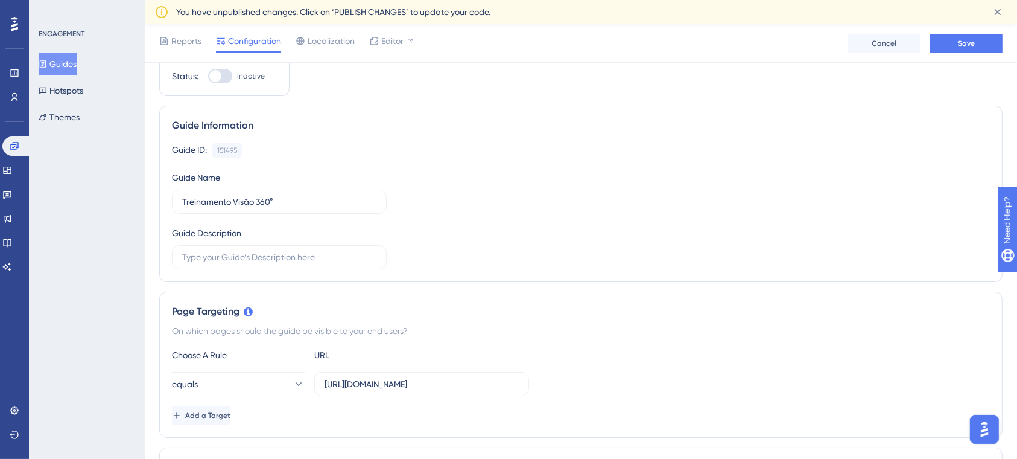
scroll to position [0, 0]
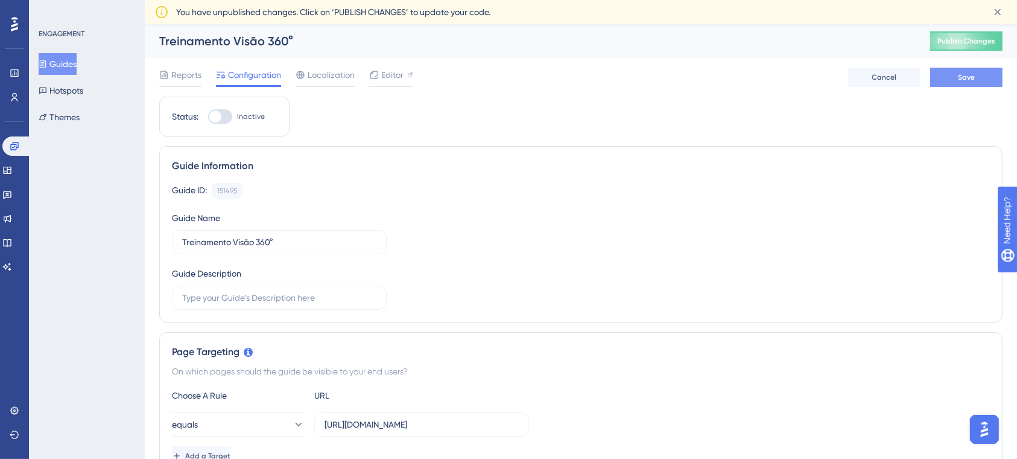
click at [970, 72] on span "Save" at bounding box center [966, 77] width 17 height 10
click at [224, 118] on div at bounding box center [220, 116] width 24 height 14
click at [208, 117] on input "Inactive" at bounding box center [208, 116] width 1 height 1
checkbox input "true"
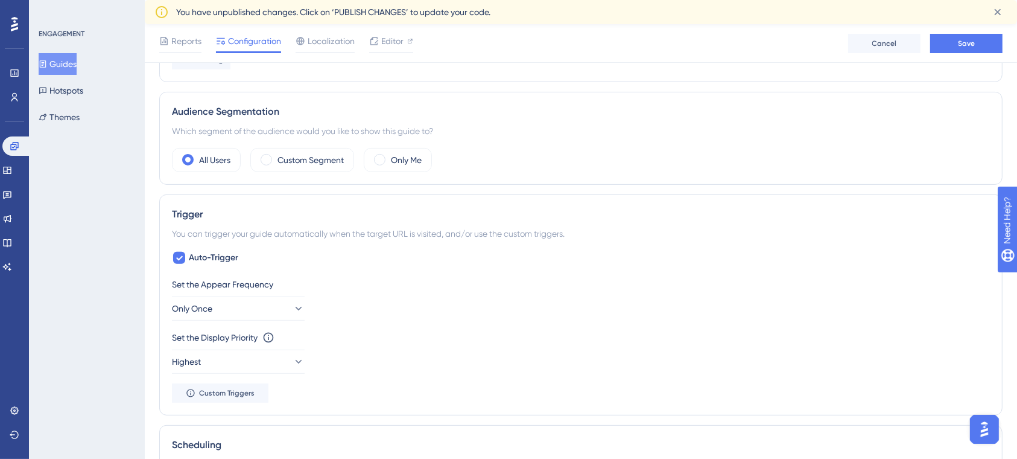
scroll to position [287, 0]
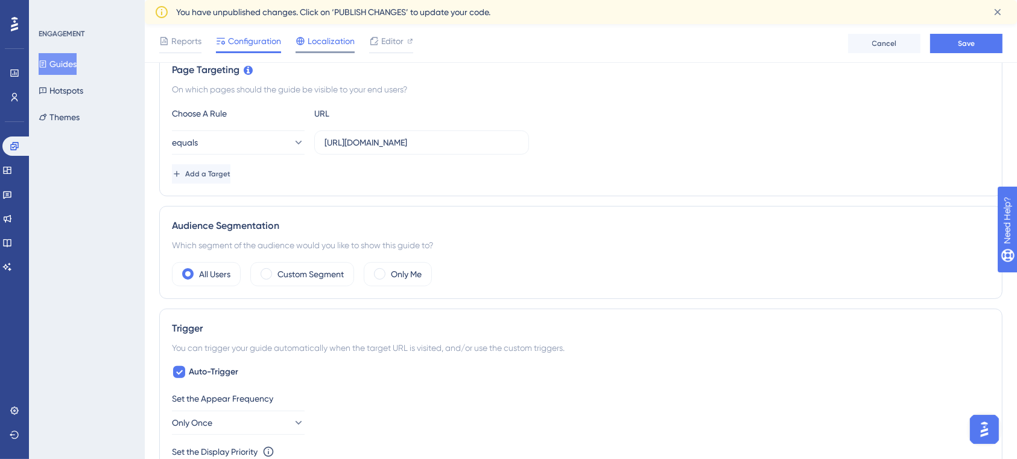
click at [332, 37] on span "Localization" at bounding box center [331, 41] width 47 height 14
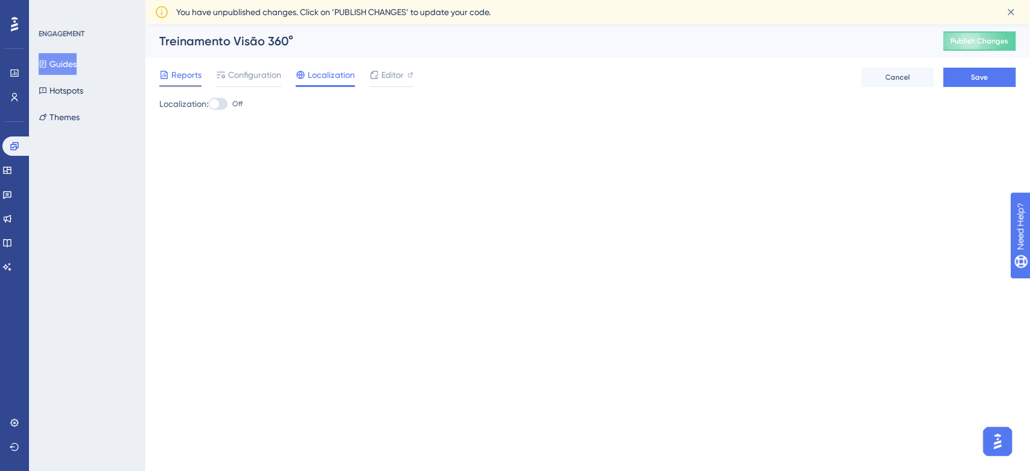
click at [188, 71] on span "Reports" at bounding box center [186, 75] width 30 height 14
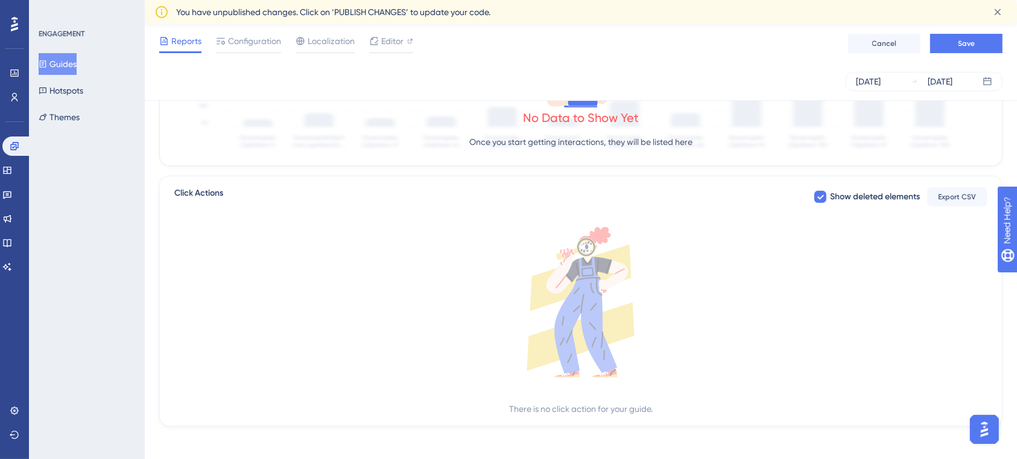
scroll to position [407, 0]
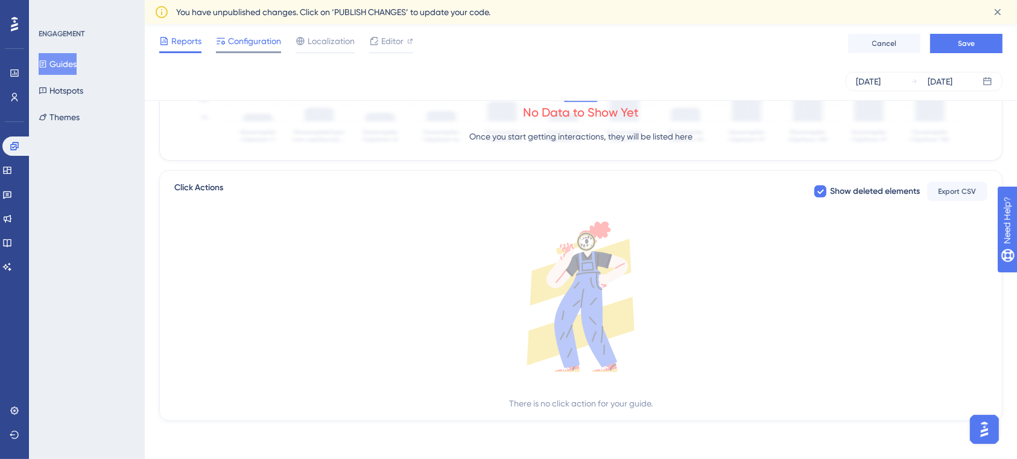
click at [263, 47] on span "Configuration" at bounding box center [254, 41] width 53 height 14
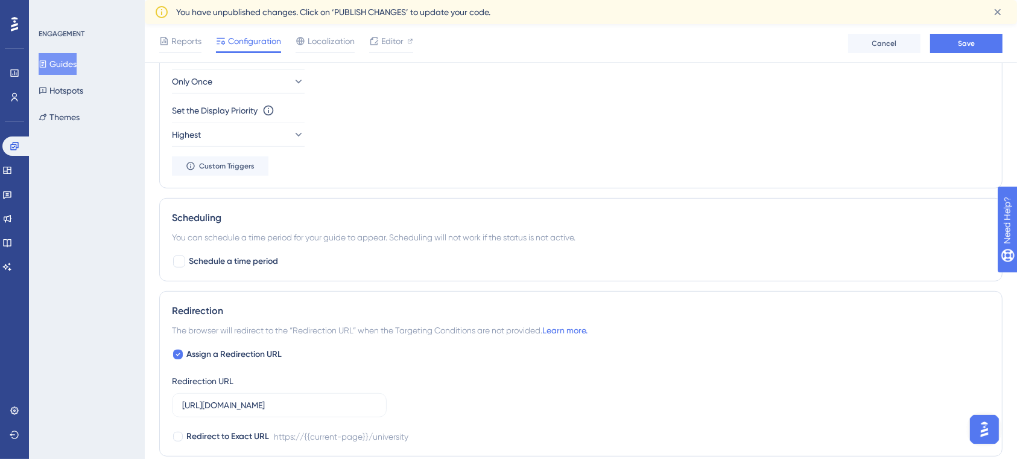
scroll to position [643, 0]
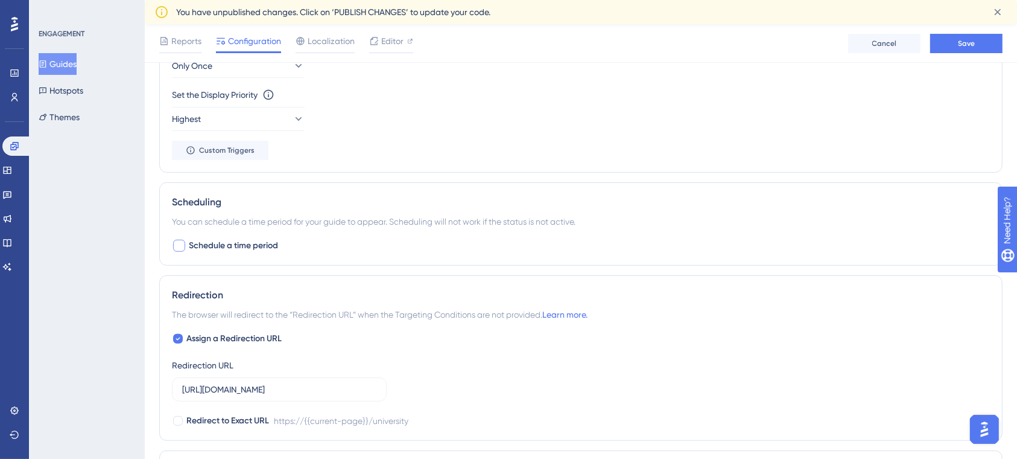
click at [178, 247] on div at bounding box center [179, 246] width 12 height 12
checkbox input "true"
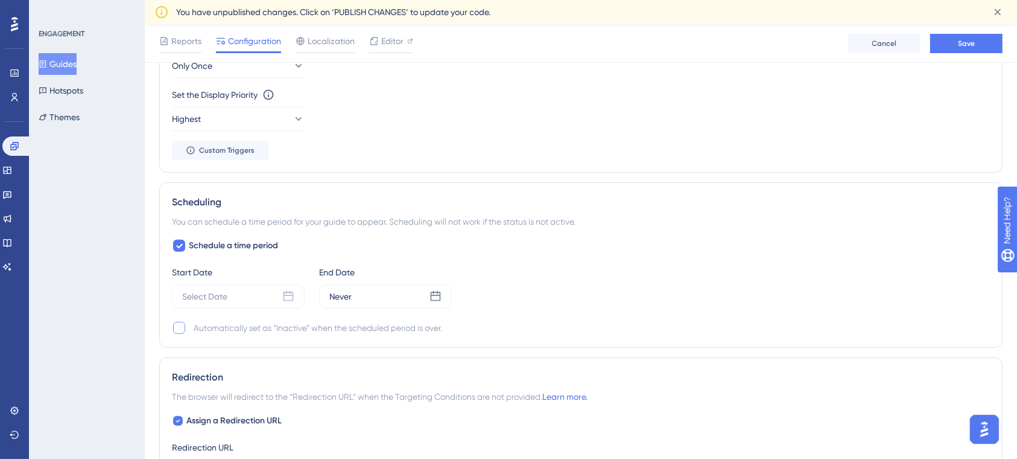
click at [183, 324] on div at bounding box center [179, 328] width 12 height 12
click at [250, 295] on div "Select Date" at bounding box center [238, 296] width 133 height 24
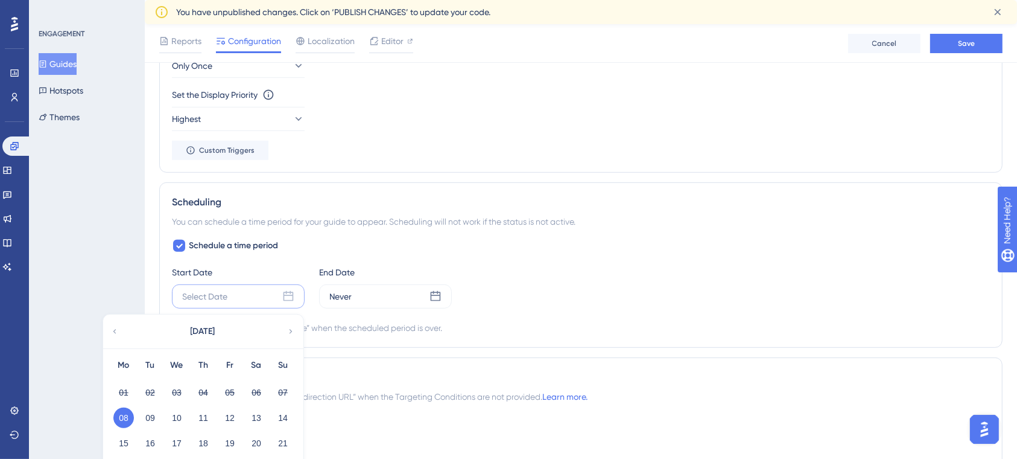
click at [133, 411] on button "08" at bounding box center [123, 417] width 21 height 21
click at [129, 414] on button "08" at bounding box center [123, 417] width 21 height 21
click at [147, 413] on button "09" at bounding box center [150, 417] width 21 height 21
click at [276, 261] on div "Schedule a time period Start Date Select Date September 2025 Mo Tu We Th Fr Sa …" at bounding box center [581, 286] width 818 height 97
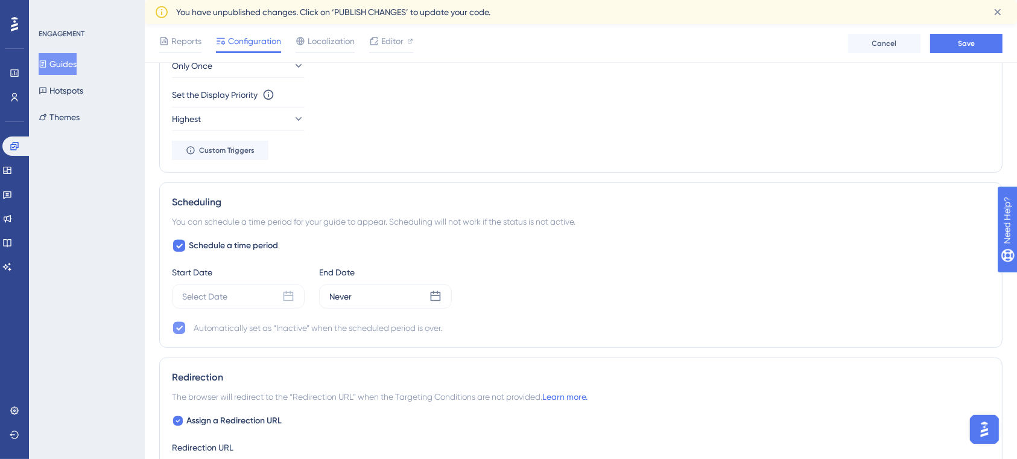
click at [182, 323] on icon at bounding box center [179, 328] width 7 height 10
checkbox input "false"
click at [498, 306] on div "Start Date Select Date End Date Never" at bounding box center [581, 286] width 818 height 43
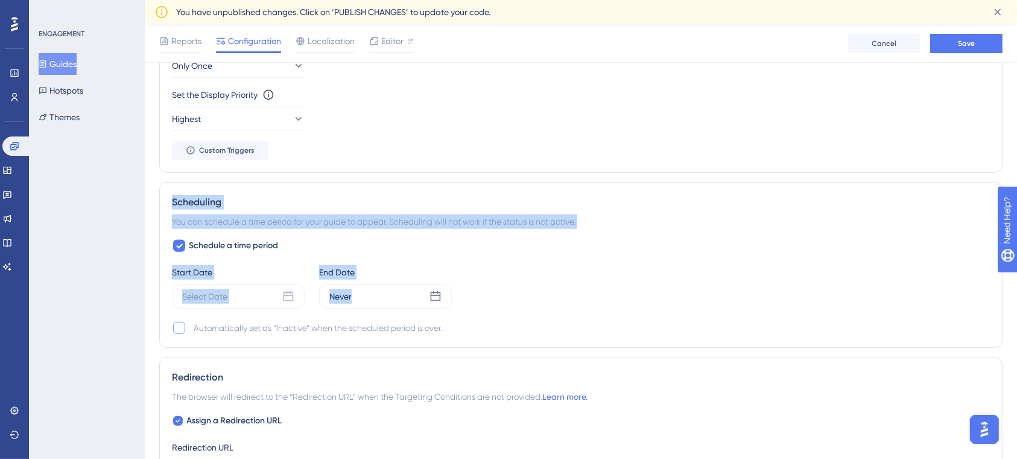
drag, startPoint x: 551, startPoint y: 288, endPoint x: 165, endPoint y: 197, distance: 396.6
click at [165, 197] on div "Scheduling You can schedule a time period for your guide to appear. Scheduling …" at bounding box center [580, 264] width 843 height 165
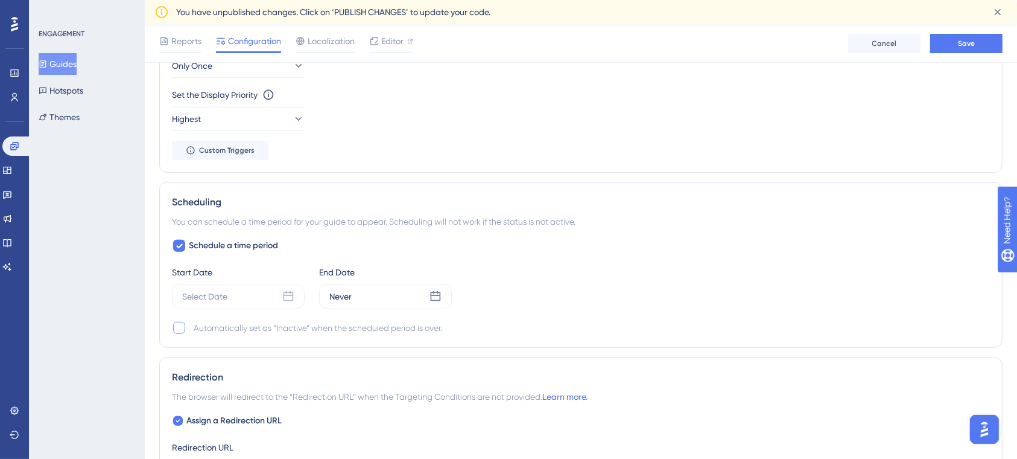
click at [536, 338] on div "Scheduling You can schedule a time period for your guide to appear. Scheduling …" at bounding box center [580, 264] width 843 height 165
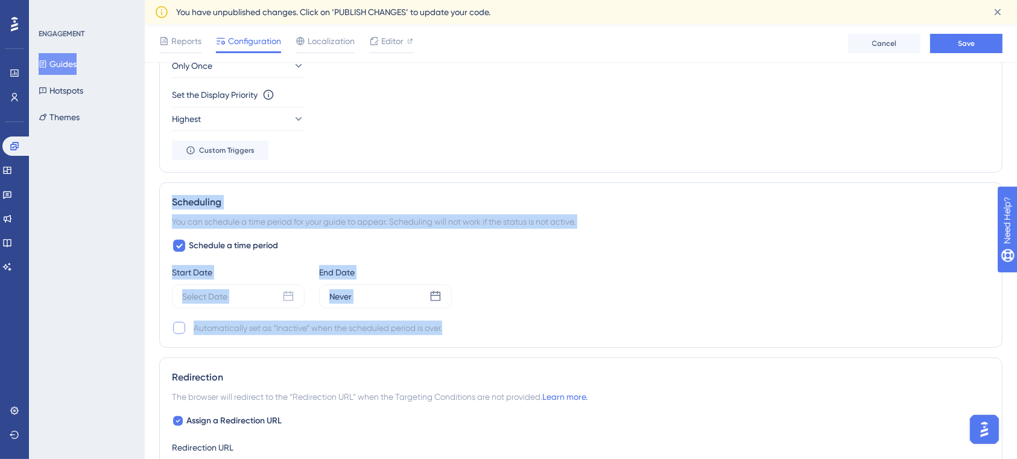
drag, startPoint x: 522, startPoint y: 322, endPoint x: 165, endPoint y: 200, distance: 376.8
click at [165, 200] on div "Scheduling You can schedule a time period for your guide to appear. Scheduling …" at bounding box center [580, 264] width 843 height 165
copy div "Scheduling You can schedule a time period for your guide to appear. Scheduling …"
click at [531, 288] on div "Start Date Select Date End Date Never" at bounding box center [581, 286] width 818 height 43
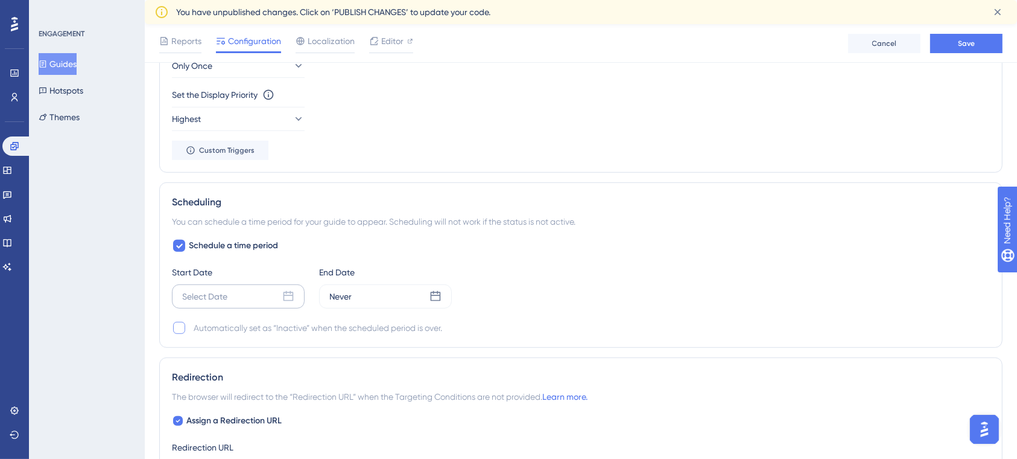
click at [280, 292] on div "Select Date" at bounding box center [238, 296] width 133 height 24
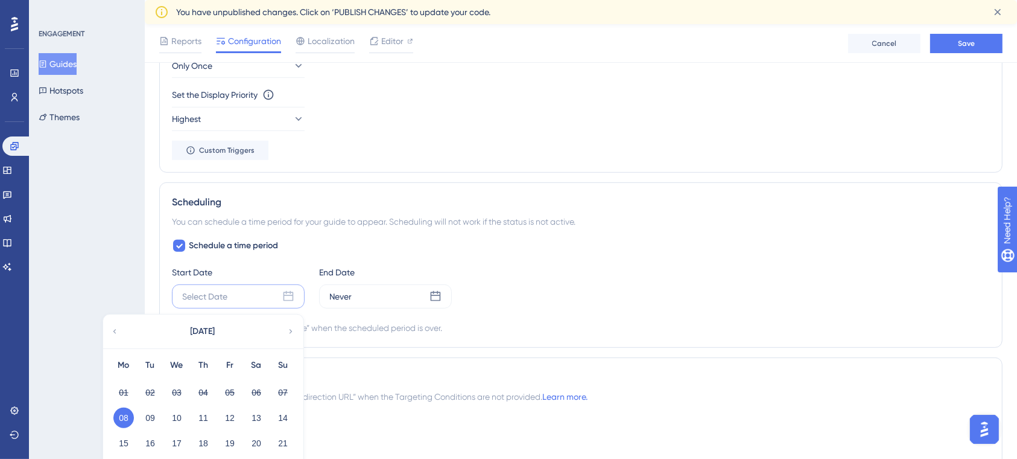
click at [125, 406] on div "08" at bounding box center [123, 417] width 27 height 23
click at [129, 411] on button "08" at bounding box center [123, 417] width 21 height 21
click at [411, 292] on div "Never" at bounding box center [385, 296] width 133 height 24
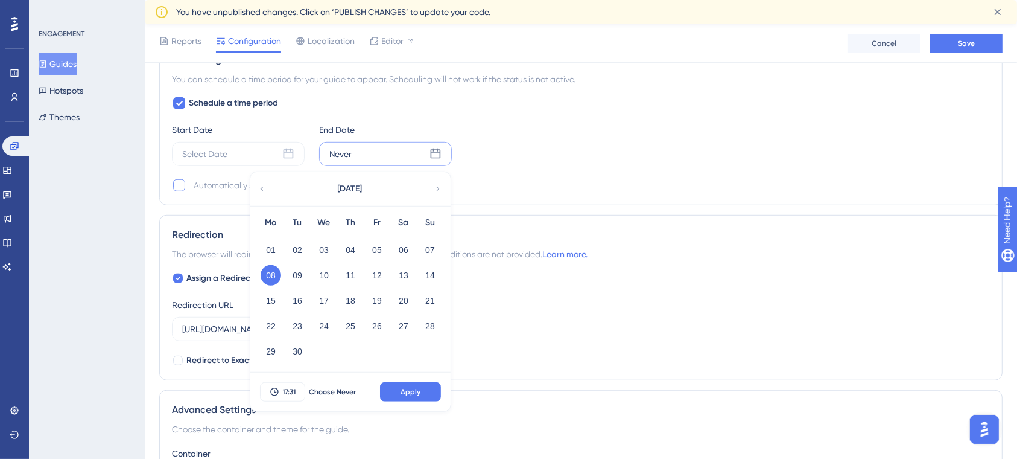
scroll to position [804, 0]
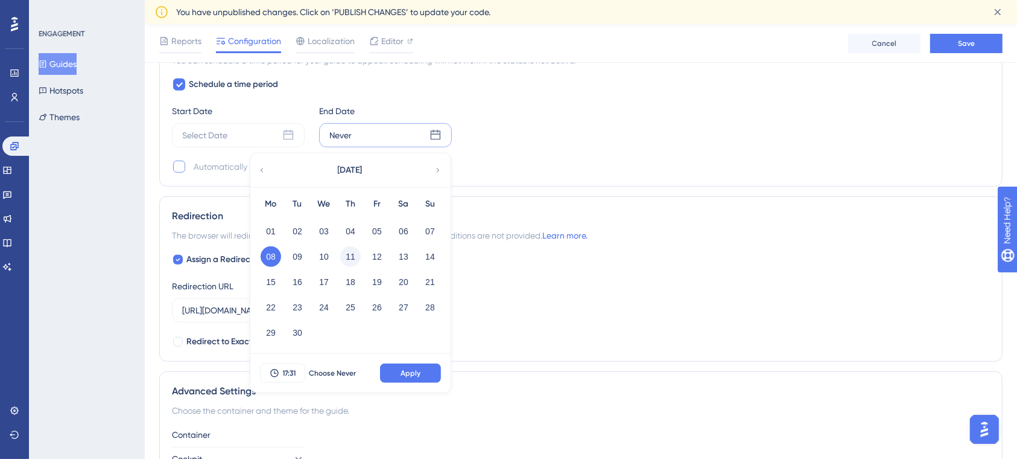
click at [352, 257] on button "11" at bounding box center [350, 256] width 21 height 21
click at [192, 130] on div "Select Date" at bounding box center [204, 135] width 45 height 14
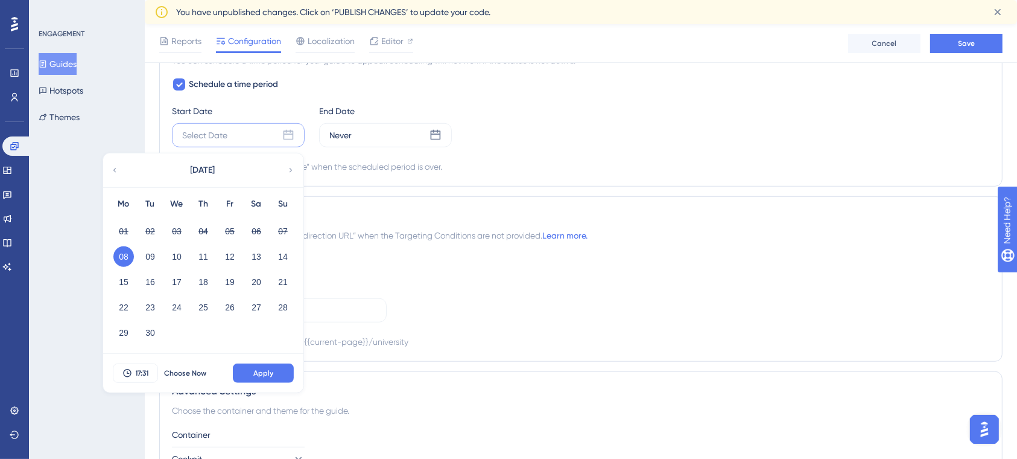
click at [128, 251] on button "08" at bounding box center [123, 256] width 21 height 21
click at [263, 370] on span "Apply" at bounding box center [263, 373] width 20 height 10
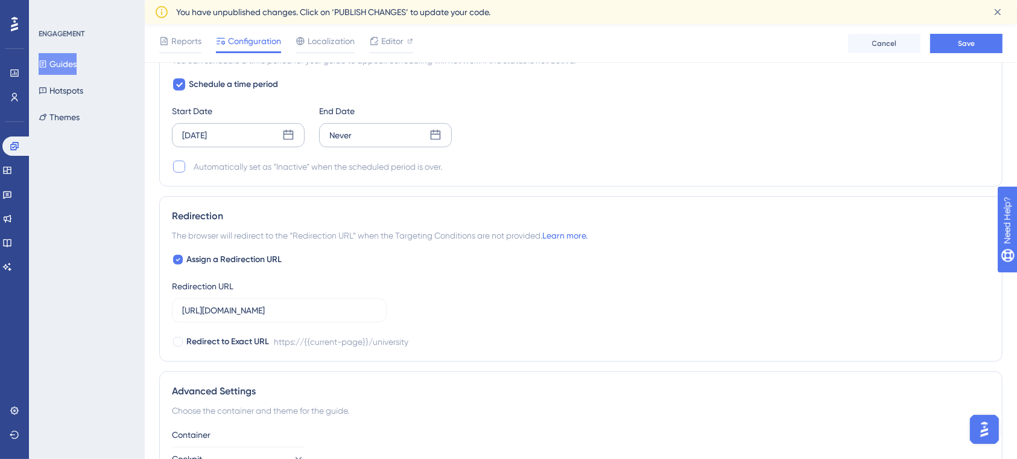
click at [371, 132] on div "Never" at bounding box center [385, 135] width 133 height 24
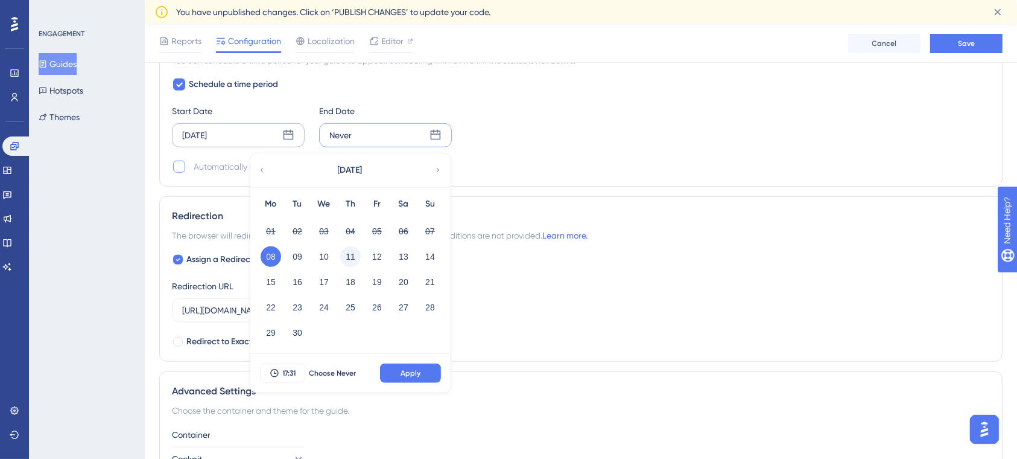
click at [351, 253] on button "11" at bounding box center [350, 256] width 21 height 21
click at [398, 373] on button "Apply" at bounding box center [410, 372] width 61 height 19
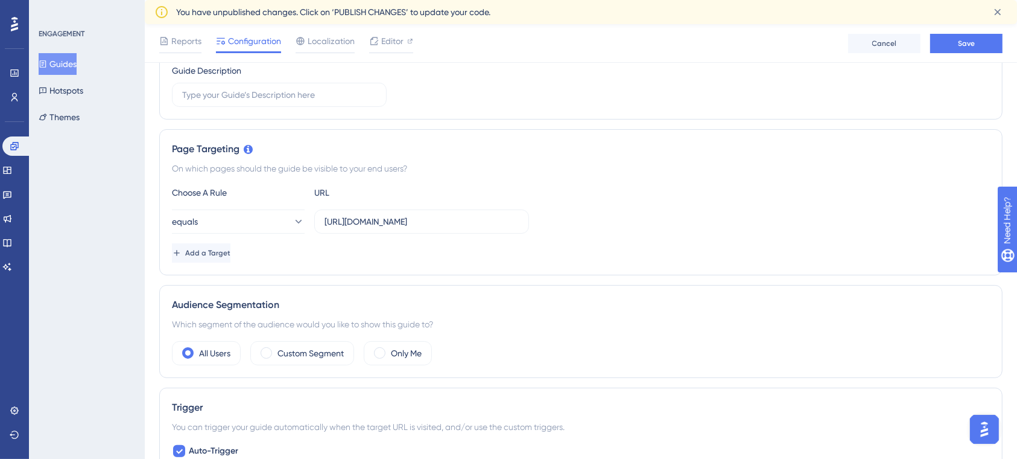
scroll to position [0, 0]
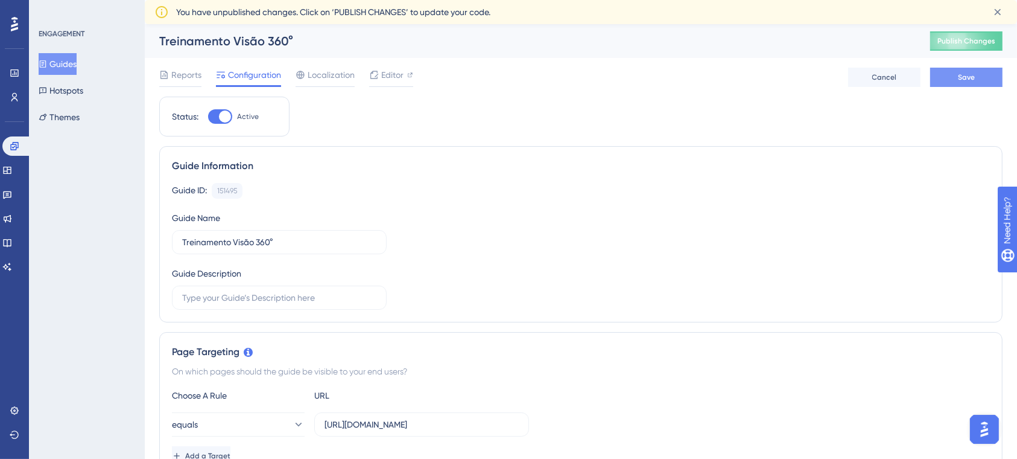
click at [965, 79] on span "Save" at bounding box center [966, 77] width 17 height 10
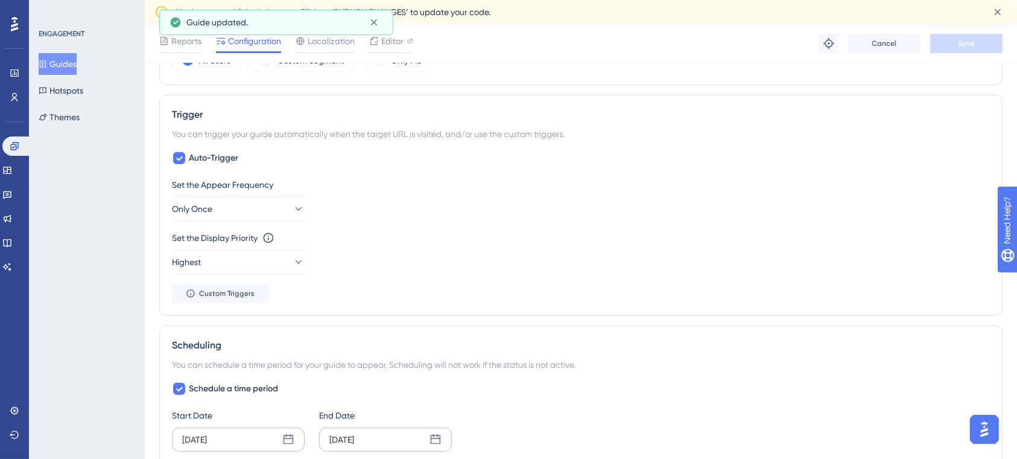
scroll to position [402, 0]
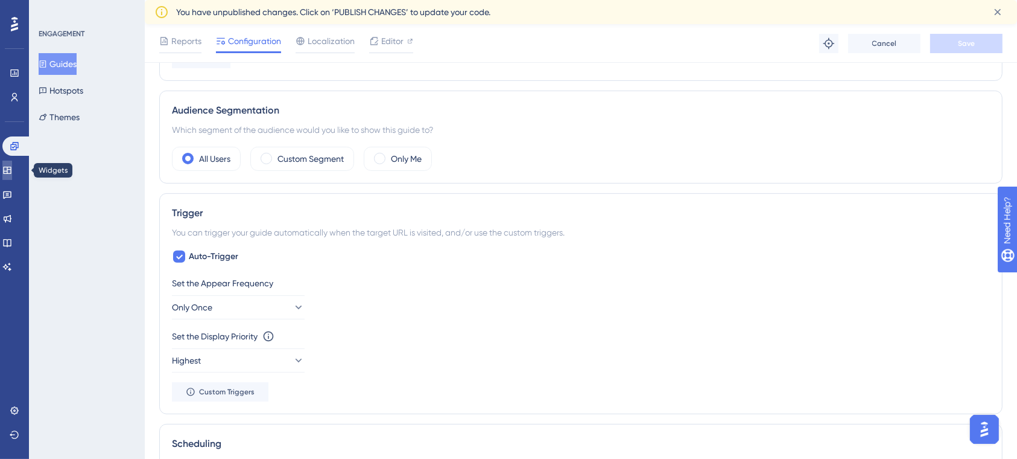
click at [12, 170] on link at bounding box center [7, 169] width 10 height 19
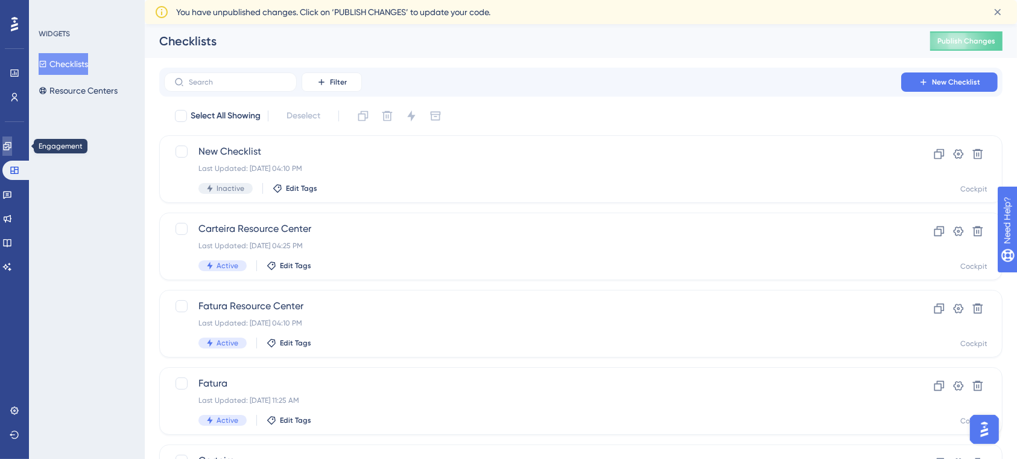
click at [12, 145] on icon at bounding box center [7, 146] width 10 height 10
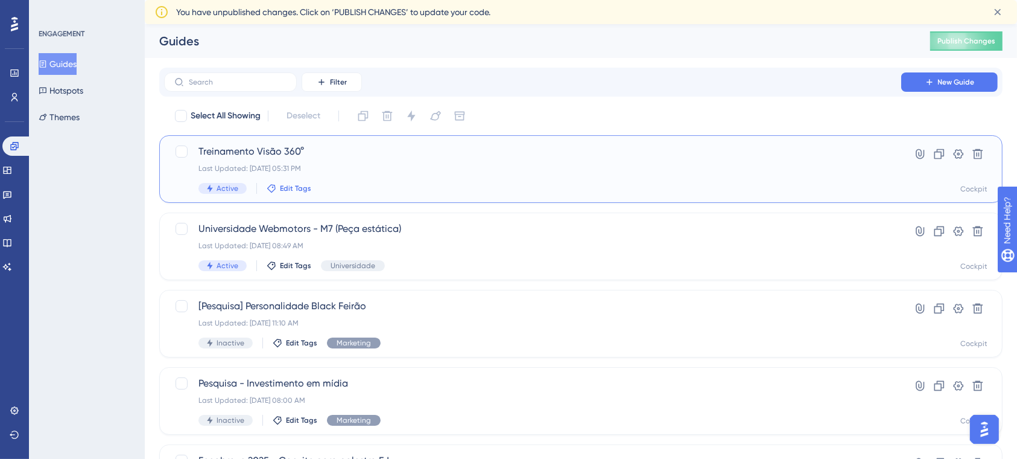
click at [297, 188] on span "Edit Tags" at bounding box center [295, 188] width 31 height 10
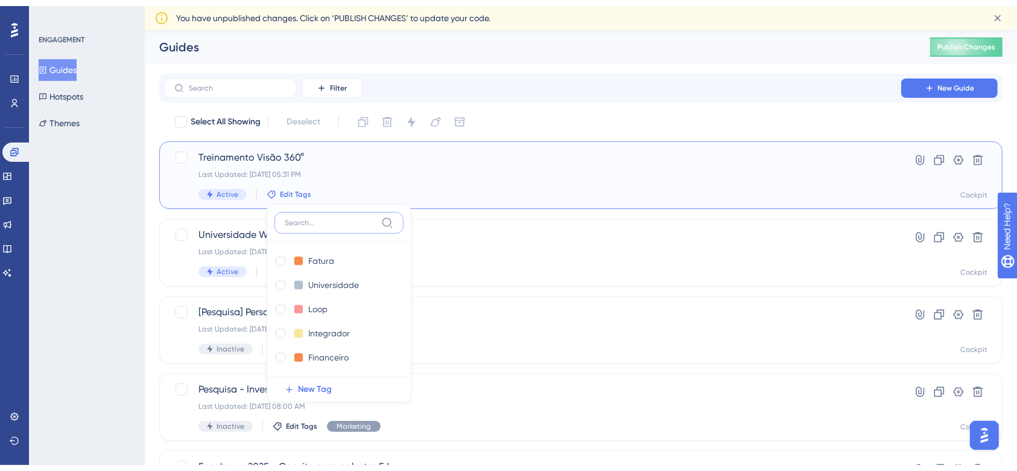
scroll to position [66, 0]
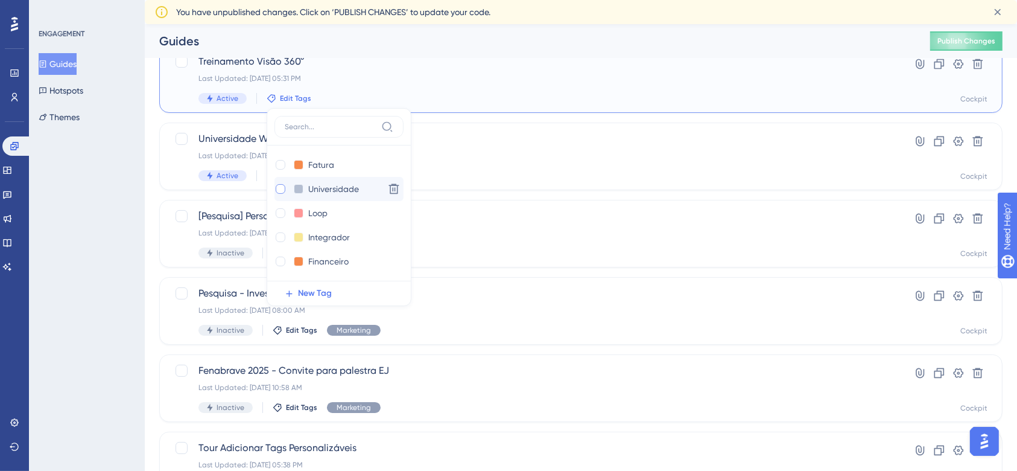
click at [282, 192] on div at bounding box center [281, 189] width 10 height 10
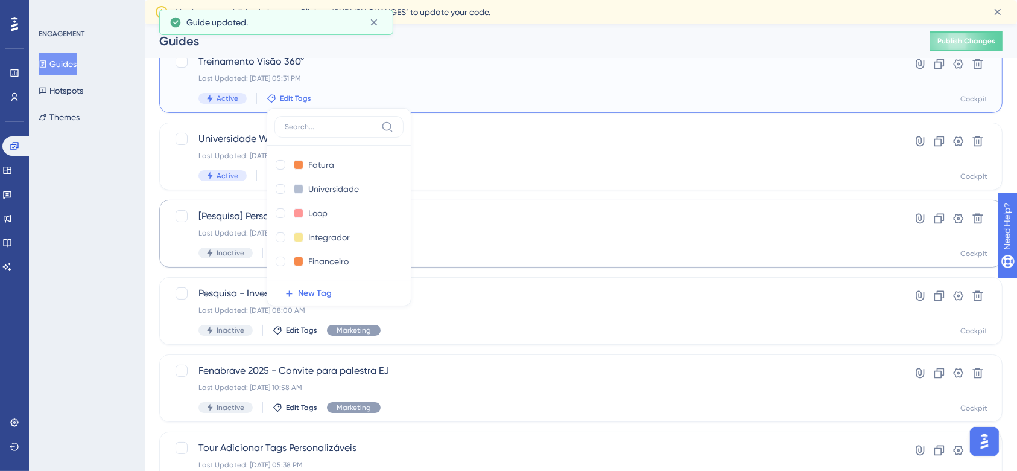
checkbox input "true"
click at [524, 155] on div "Last Updated: 04 de set. de 2025 08:49 AM" at bounding box center [532, 156] width 668 height 10
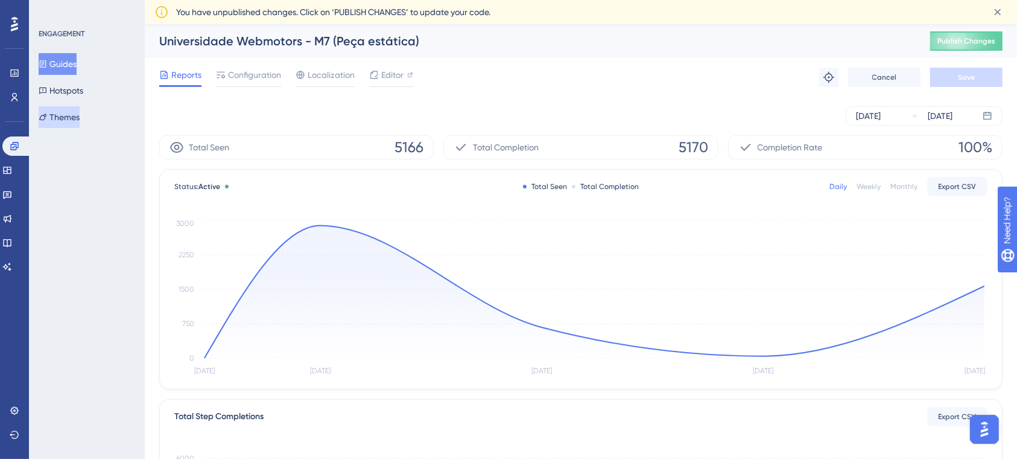
click at [77, 121] on button "Themes" at bounding box center [59, 117] width 41 height 22
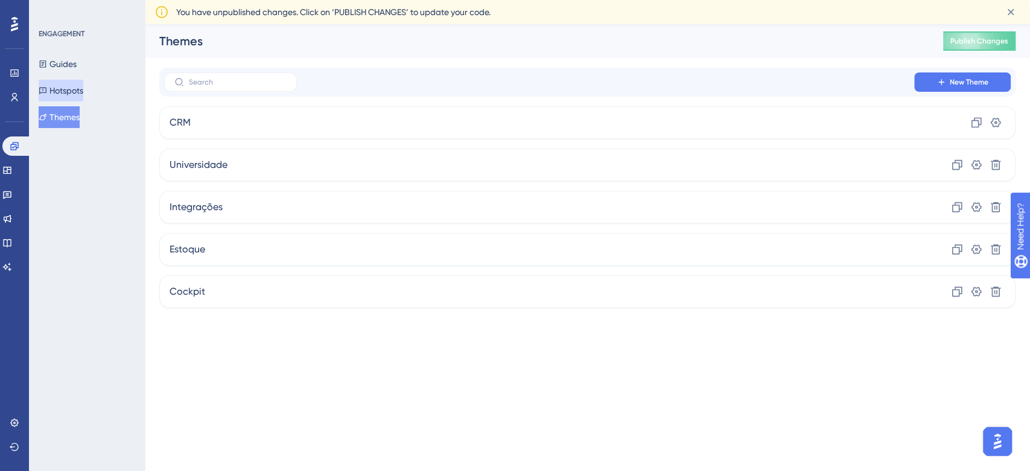
click at [83, 92] on button "Hotspots" at bounding box center [61, 91] width 45 height 22
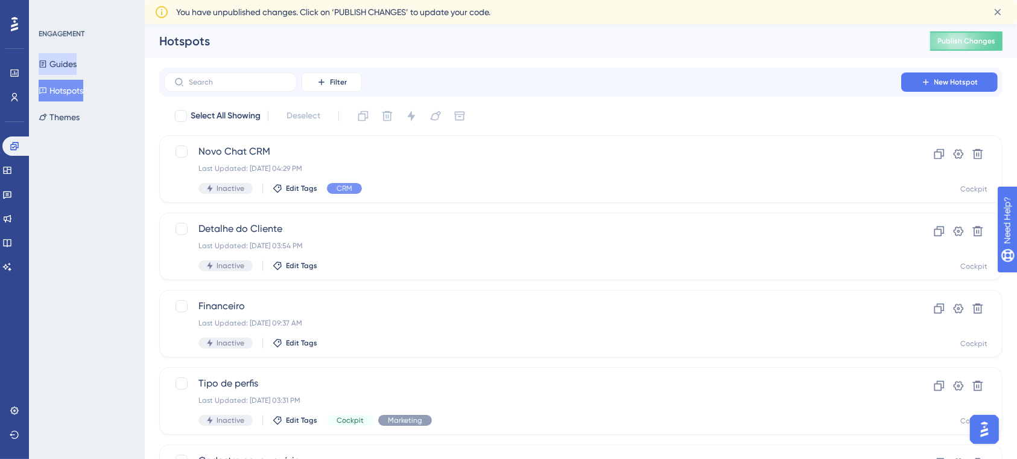
click at [77, 65] on button "Guides" at bounding box center [58, 64] width 38 height 22
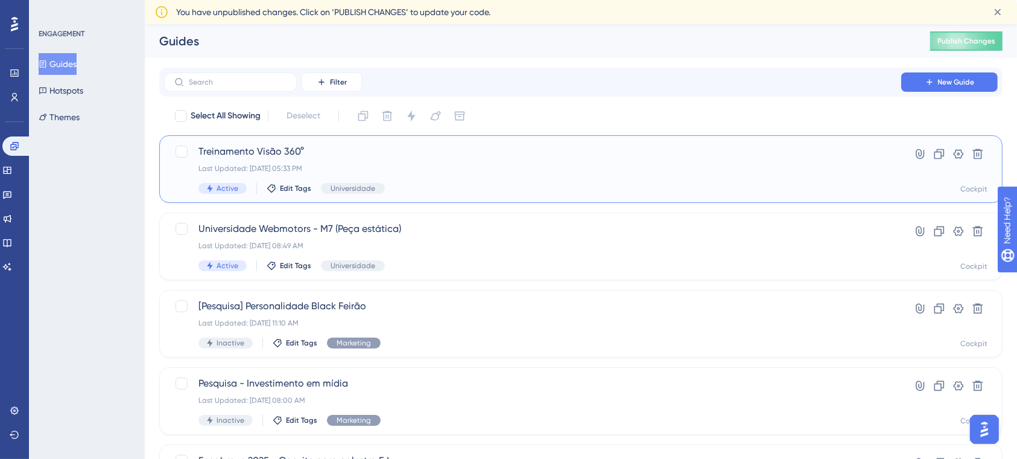
click at [529, 177] on div "Treinamento Visão 360° Last Updated: 08 de set. de 2025 05:33 PM Active Edit Ta…" at bounding box center [532, 168] width 668 height 49
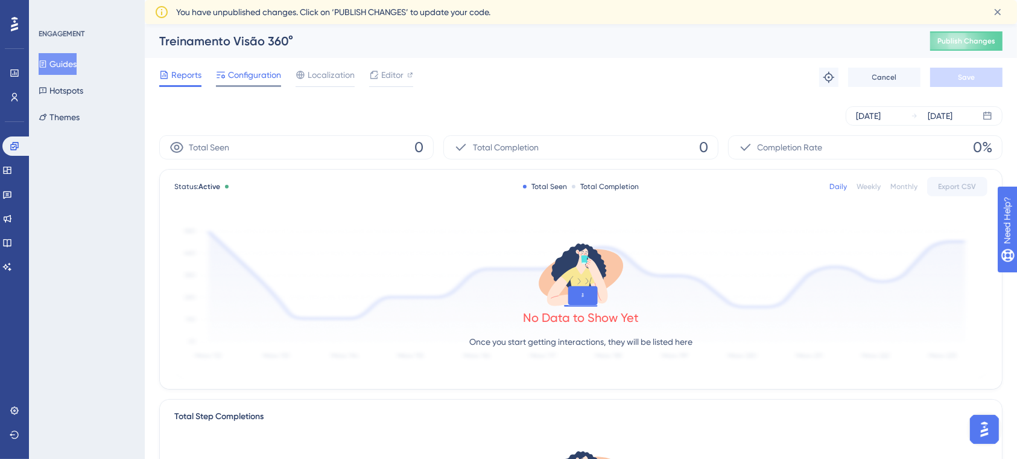
click at [255, 75] on span "Configuration" at bounding box center [254, 75] width 53 height 14
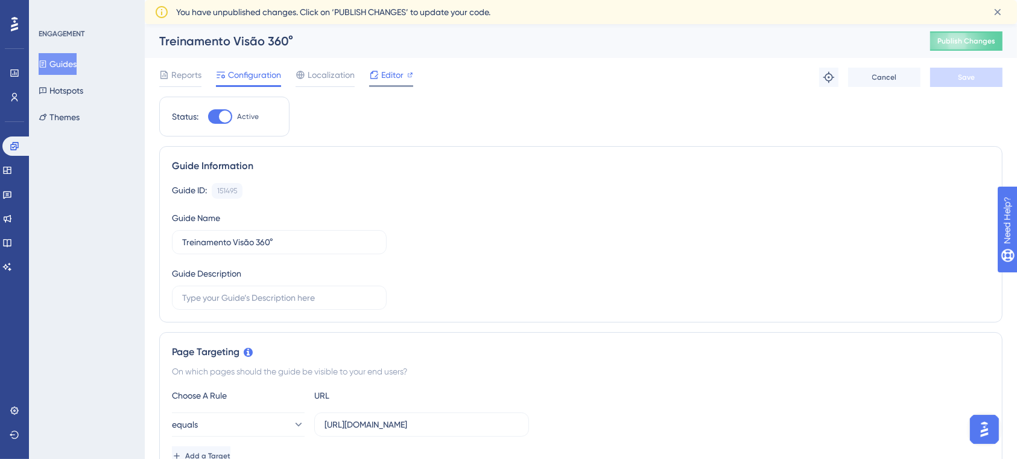
click at [390, 75] on span "Editor" at bounding box center [392, 75] width 22 height 14
click at [69, 58] on button "Guides" at bounding box center [58, 64] width 38 height 22
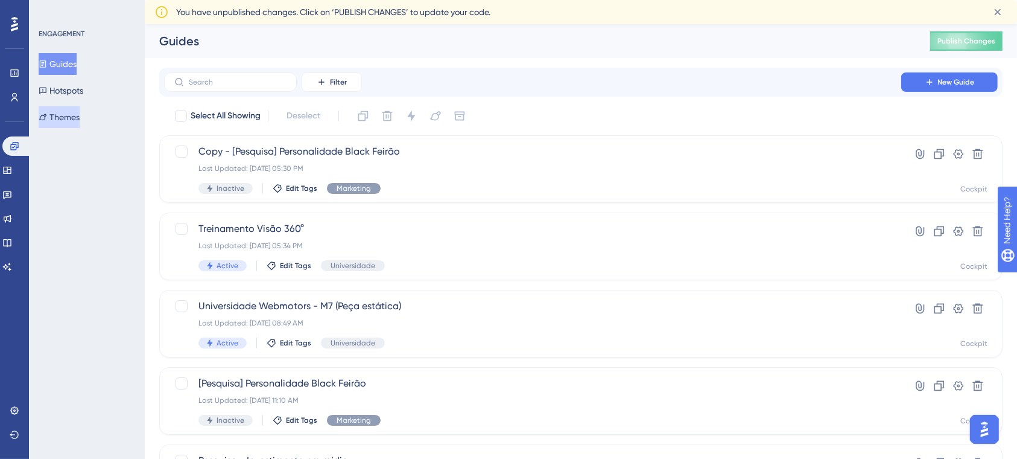
click at [72, 119] on button "Themes" at bounding box center [59, 117] width 41 height 22
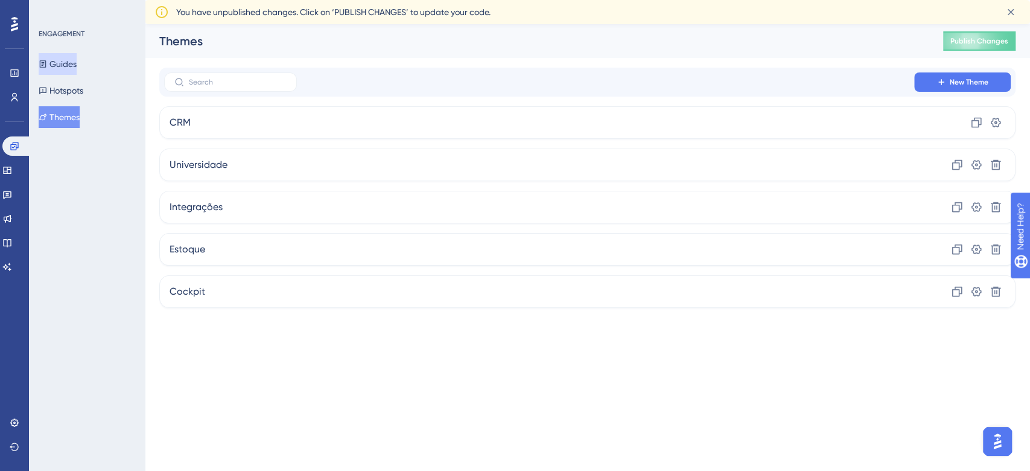
click at [68, 59] on button "Guides" at bounding box center [58, 64] width 38 height 22
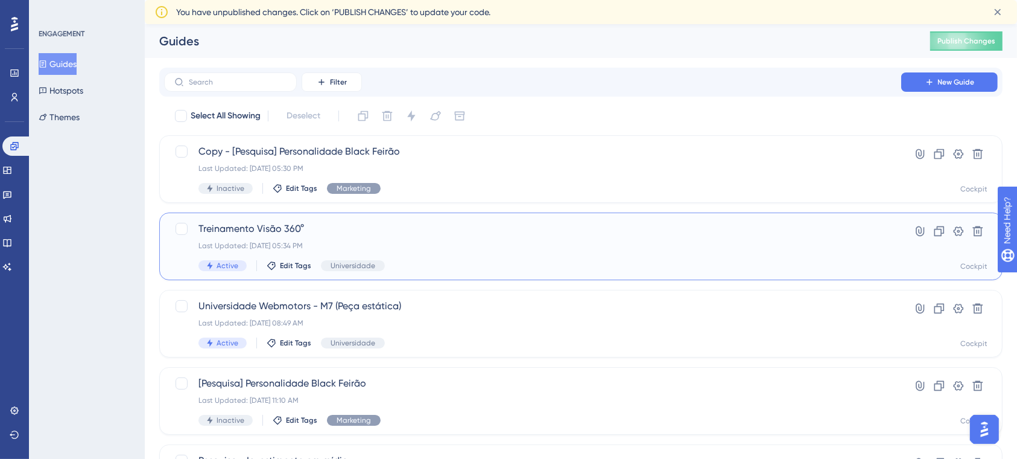
click at [474, 243] on div "Last Updated: 08 de set. de 2025 05:34 PM" at bounding box center [532, 246] width 668 height 10
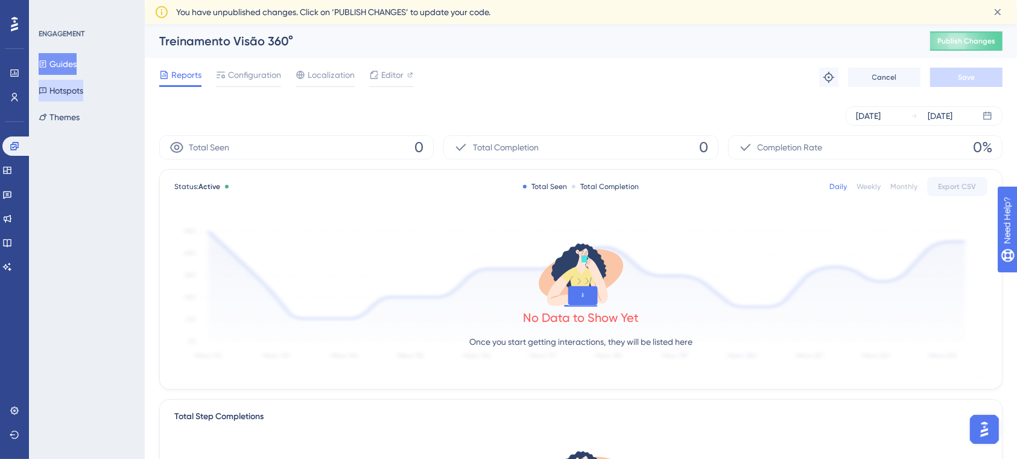
click at [72, 92] on button "Hotspots" at bounding box center [61, 91] width 45 height 22
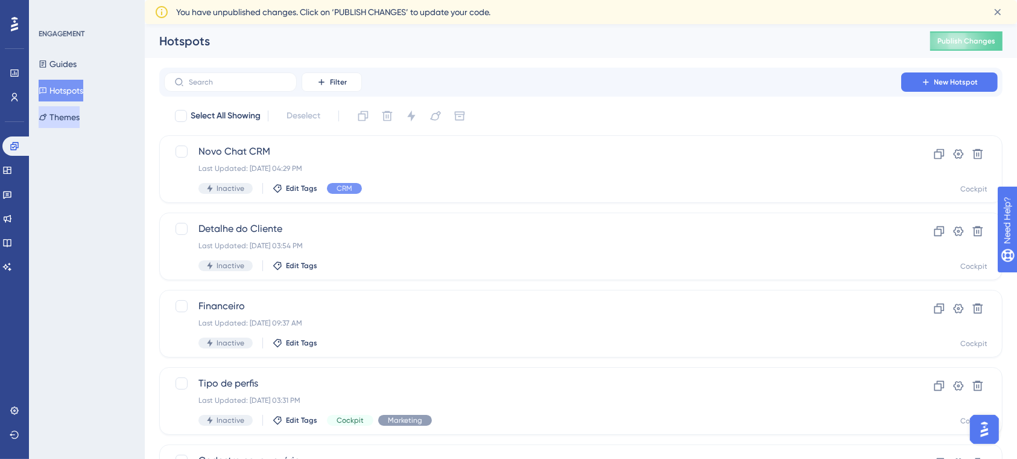
click at [80, 119] on button "Themes" at bounding box center [59, 117] width 41 height 22
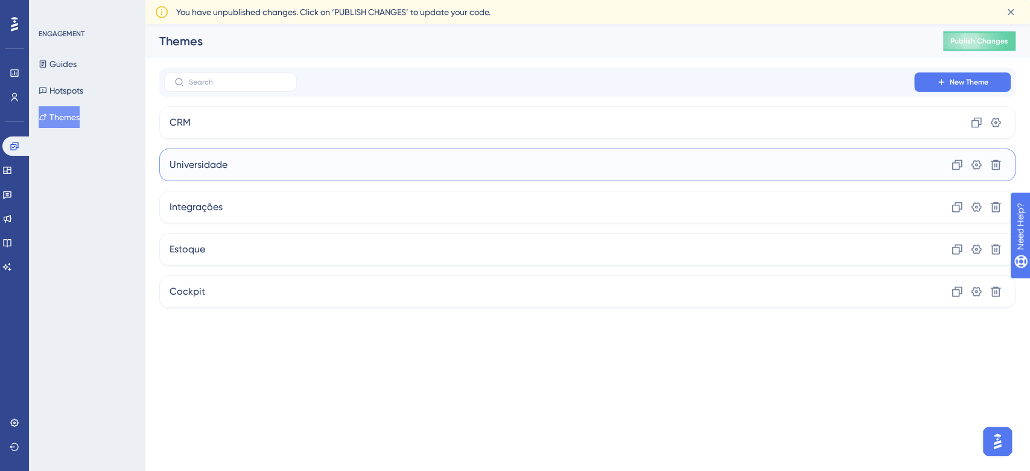
click at [227, 167] on div "Universidade Clone Settings Delete" at bounding box center [587, 164] width 856 height 33
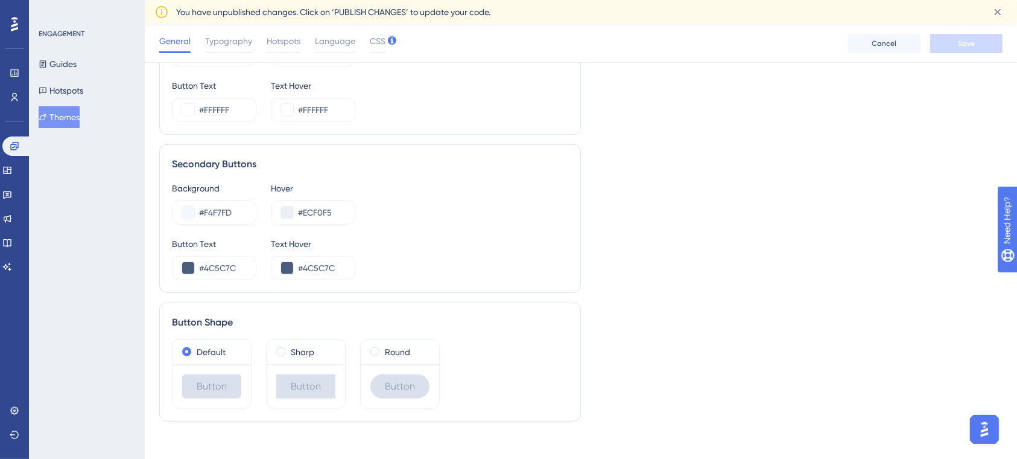
scroll to position [690, 0]
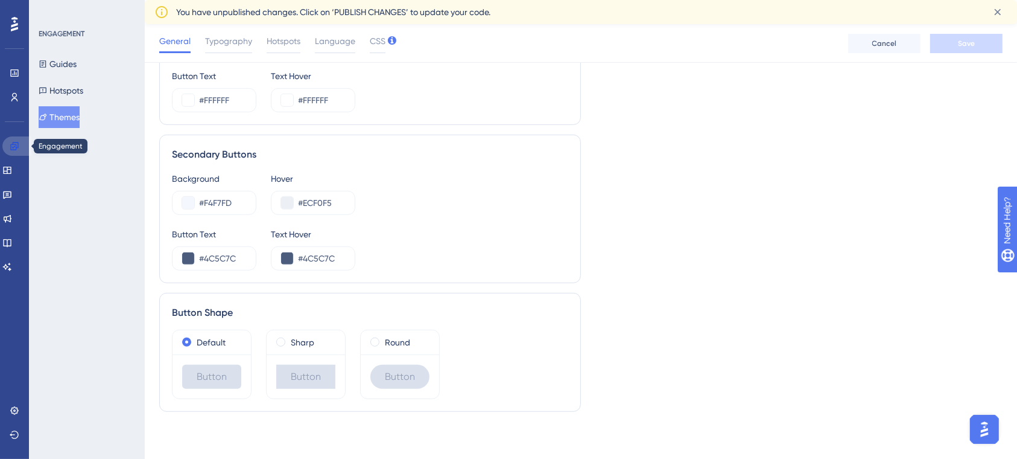
click at [14, 148] on icon at bounding box center [15, 146] width 10 height 10
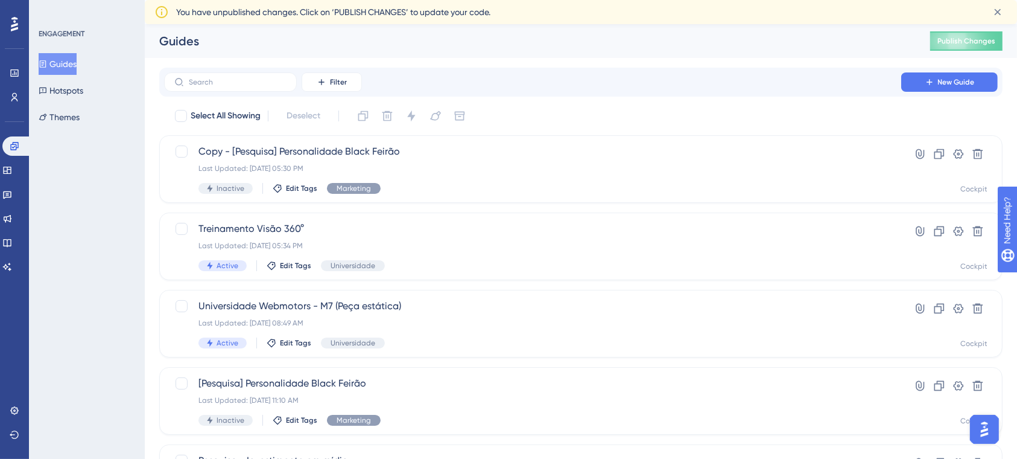
click at [73, 59] on button "Guides" at bounding box center [58, 64] width 38 height 22
click at [501, 239] on div "Treinamento Visão 360° Last Updated: 08 de set. de 2025 05:34 PM Active Edit Ta…" at bounding box center [532, 245] width 668 height 49
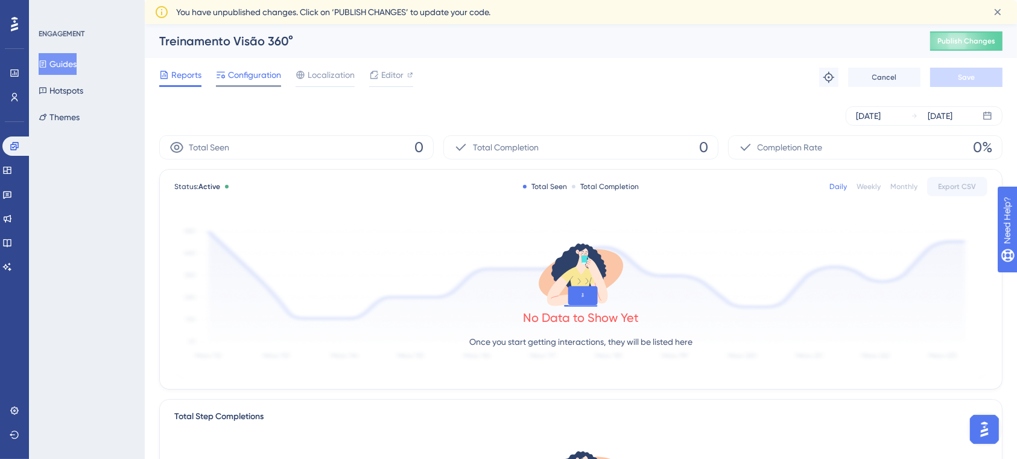
click at [254, 78] on span "Configuration" at bounding box center [254, 75] width 53 height 14
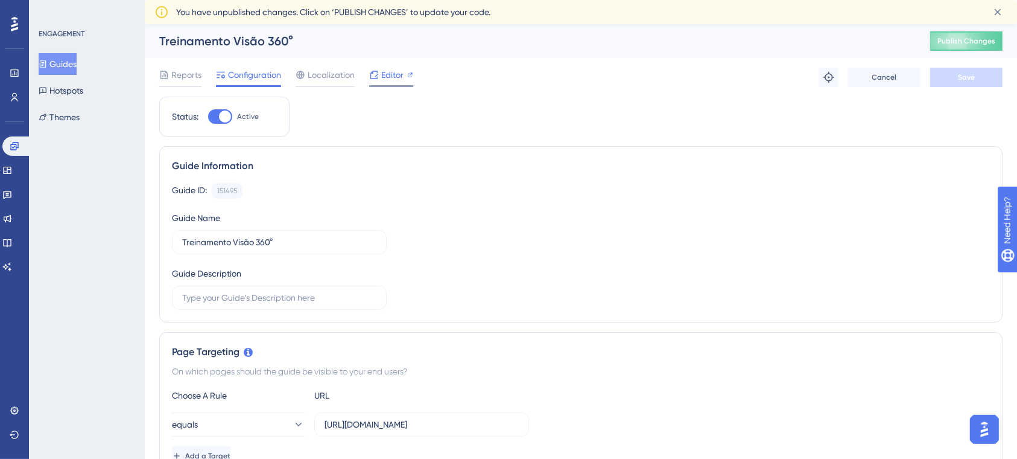
click at [384, 77] on span "Editor" at bounding box center [392, 75] width 22 height 14
click at [411, 72] on icon at bounding box center [410, 75] width 6 height 6
click at [379, 71] on div "Editor" at bounding box center [391, 75] width 44 height 14
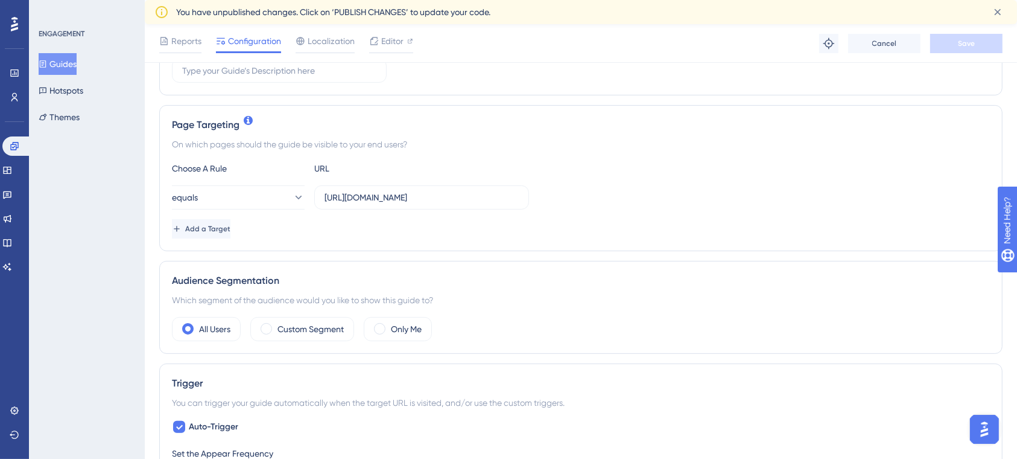
scroll to position [322, 0]
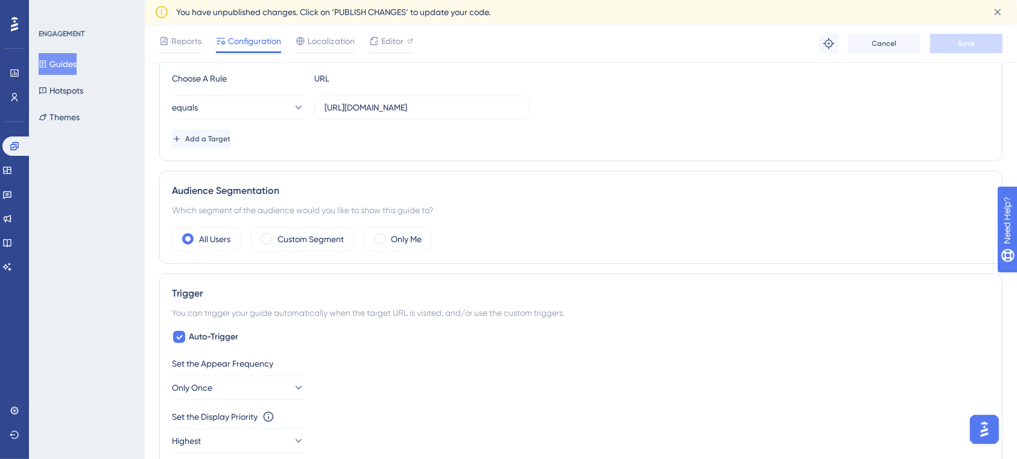
click at [72, 66] on button "Guides" at bounding box center [58, 64] width 38 height 22
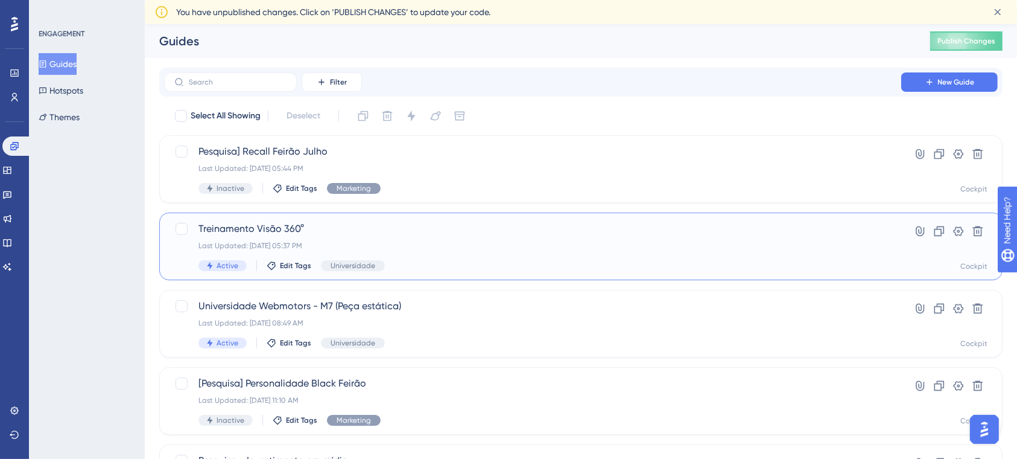
click at [469, 233] on span "Treinamento Visão 360°" at bounding box center [532, 228] width 668 height 14
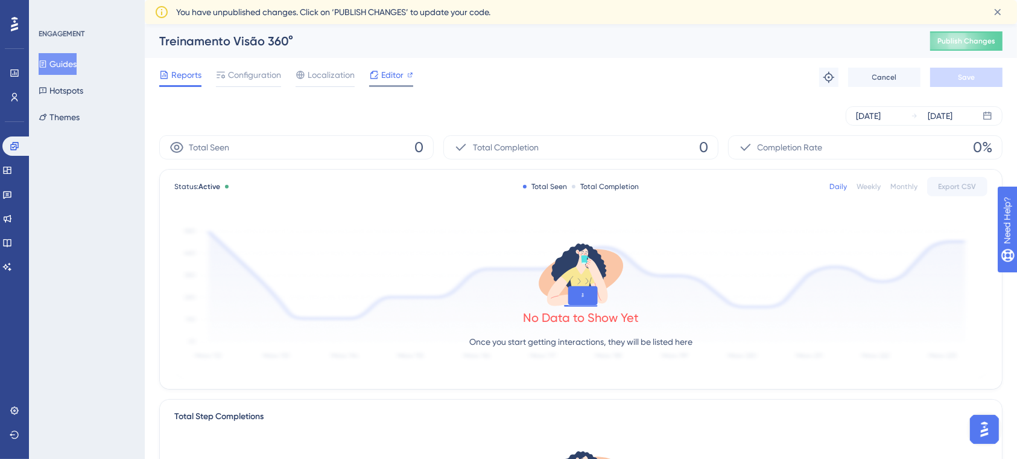
click at [383, 71] on span "Editor" at bounding box center [392, 75] width 22 height 14
click at [11, 167] on icon at bounding box center [7, 170] width 10 height 10
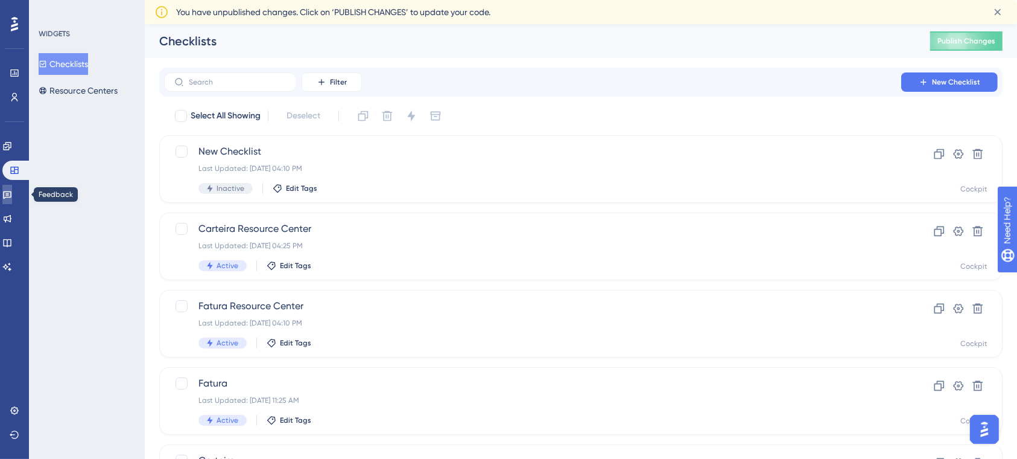
click at [11, 197] on icon at bounding box center [7, 195] width 8 height 8
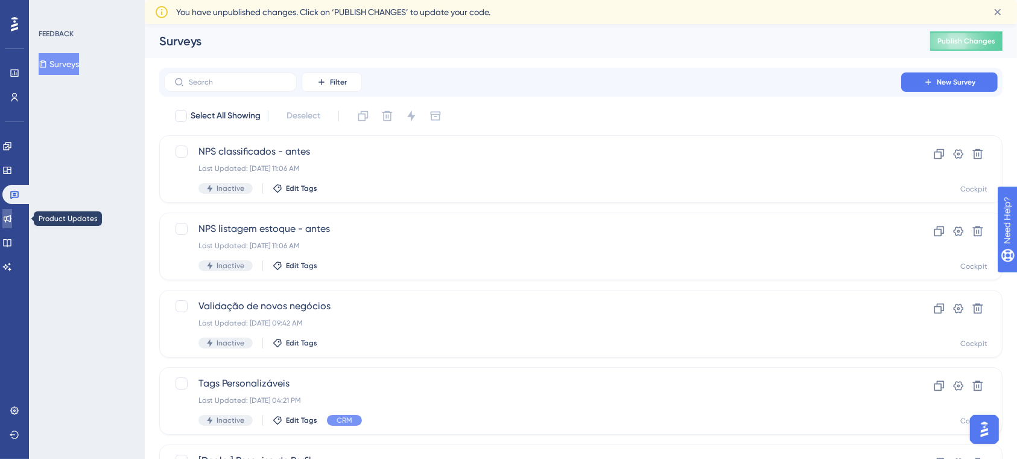
click at [12, 210] on link at bounding box center [7, 218] width 10 height 19
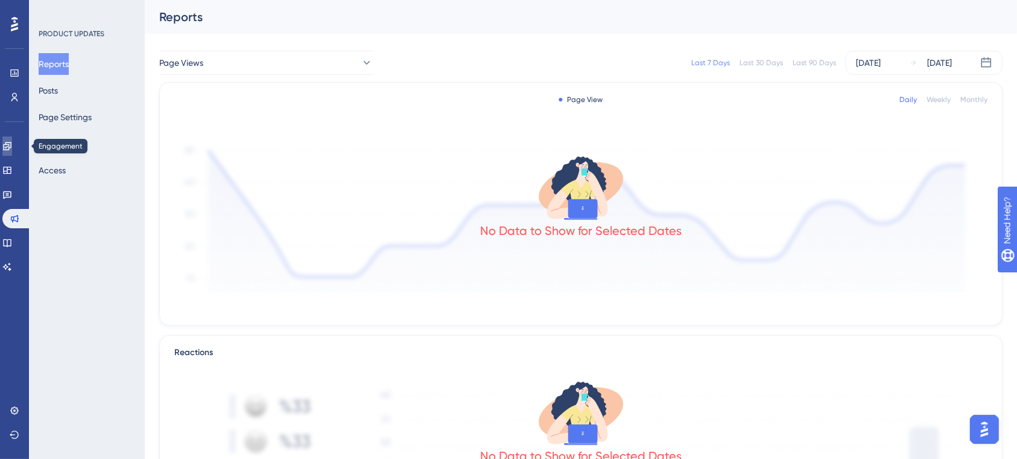
click at [12, 143] on icon at bounding box center [7, 146] width 10 height 10
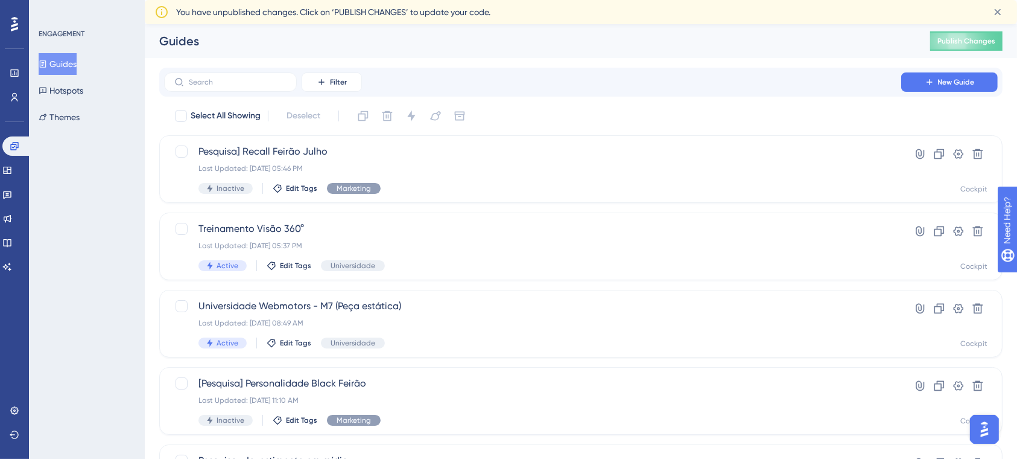
click at [76, 60] on button "Guides" at bounding box center [58, 64] width 38 height 22
click at [947, 87] on button "New Guide" at bounding box center [949, 81] width 97 height 19
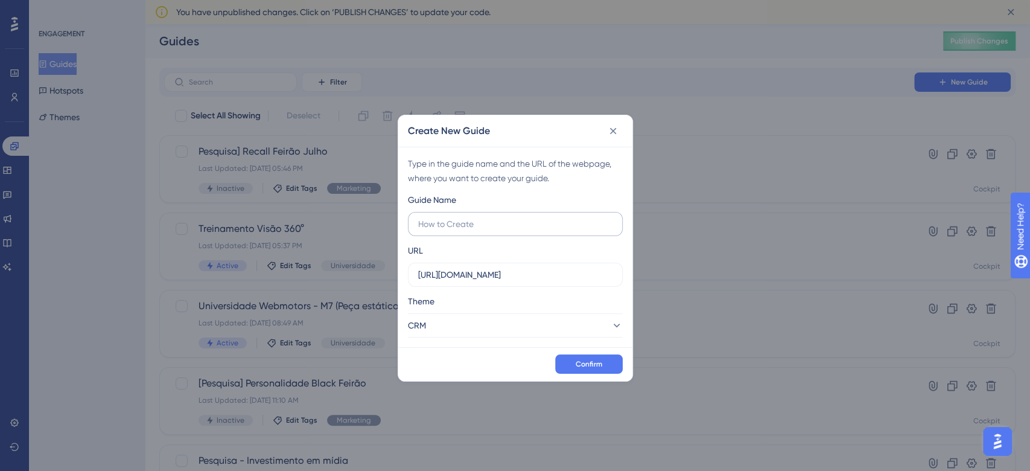
click at [491, 229] on input "text" at bounding box center [515, 223] width 194 height 13
type input "Treinamento Visão 360º"
click at [554, 326] on button "CRM" at bounding box center [515, 325] width 215 height 24
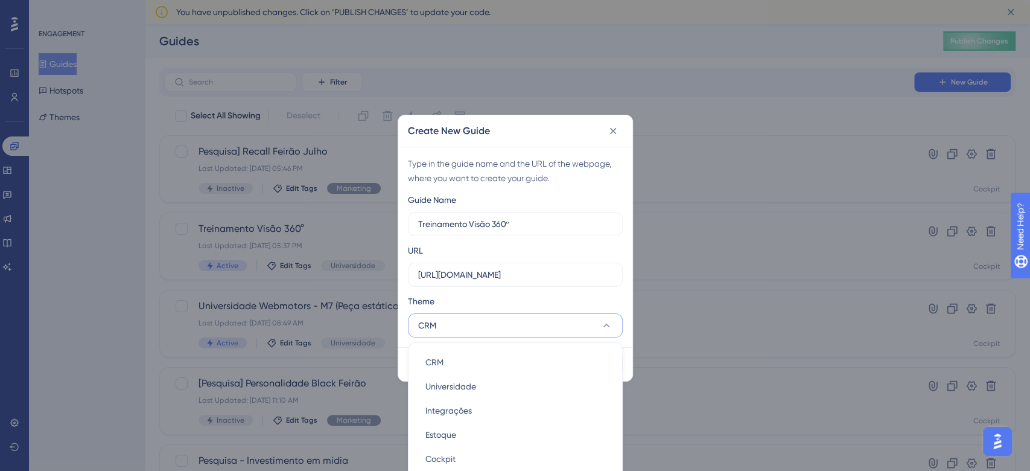
scroll to position [16, 0]
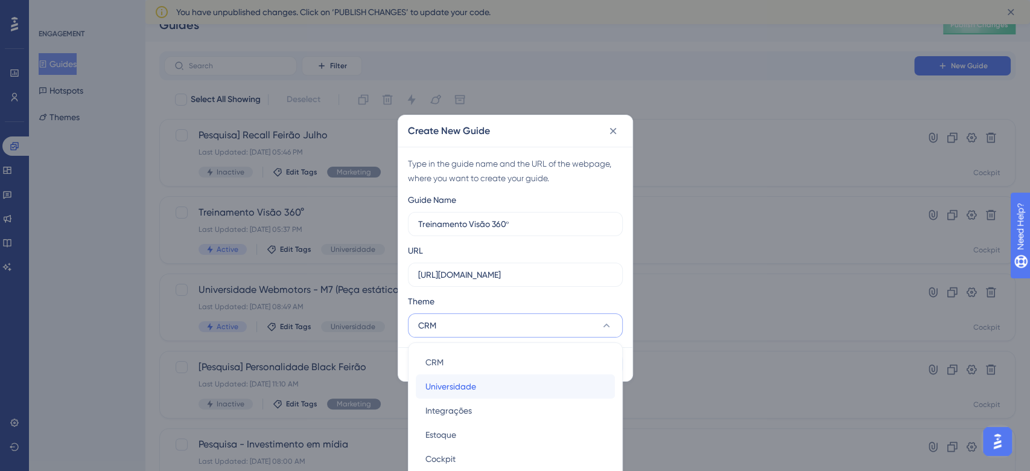
click at [470, 385] on span "Universidade" at bounding box center [450, 386] width 51 height 14
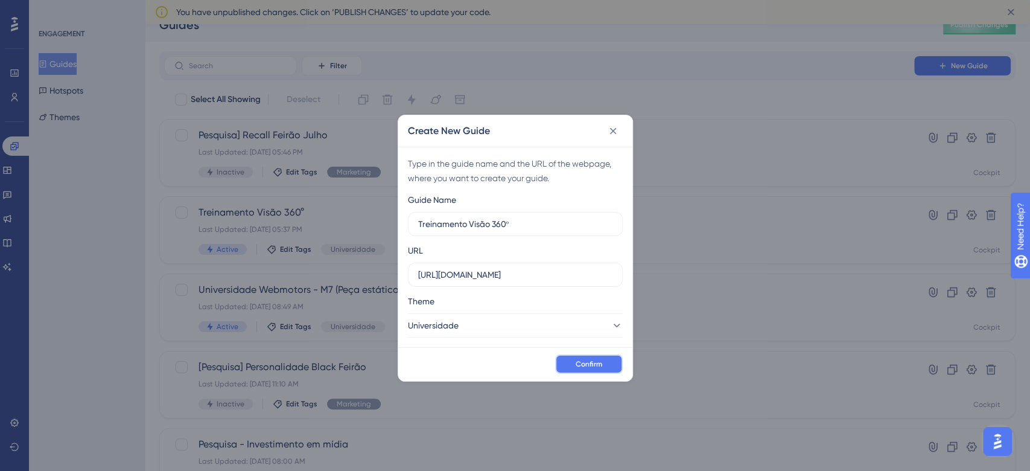
click at [583, 361] on span "Confirm" at bounding box center [589, 364] width 27 height 10
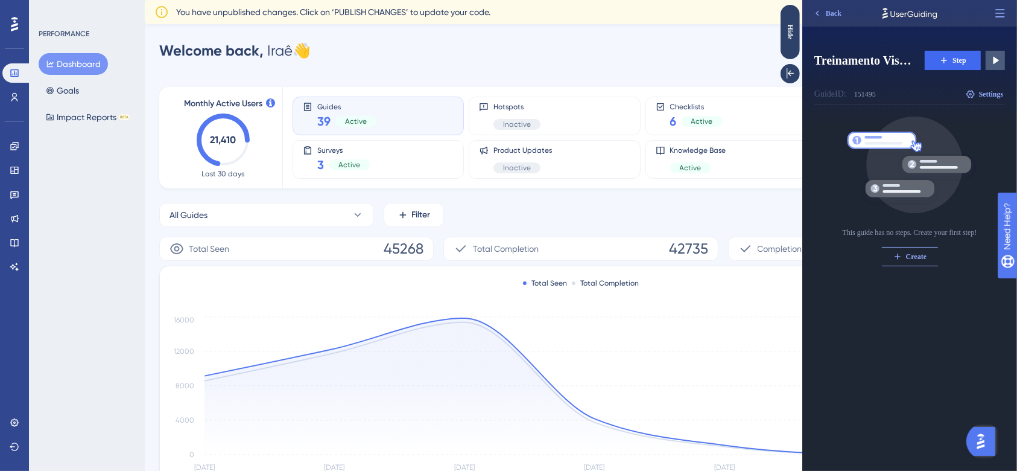
click at [68, 186] on div "PERFORMANCE Dashboard Goals Impact Reports BETA" at bounding box center [87, 235] width 116 height 471
click at [17, 142] on icon at bounding box center [15, 146] width 10 height 10
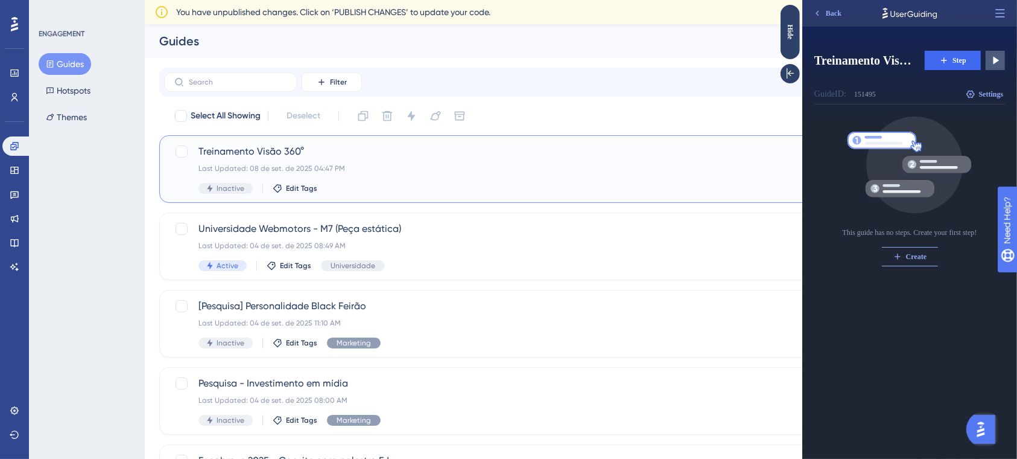
click at [433, 179] on div "Treinamento Visão 360° Last Updated: 08 de set. de 2025 04:47 PM Inactive Edit …" at bounding box center [532, 168] width 668 height 49
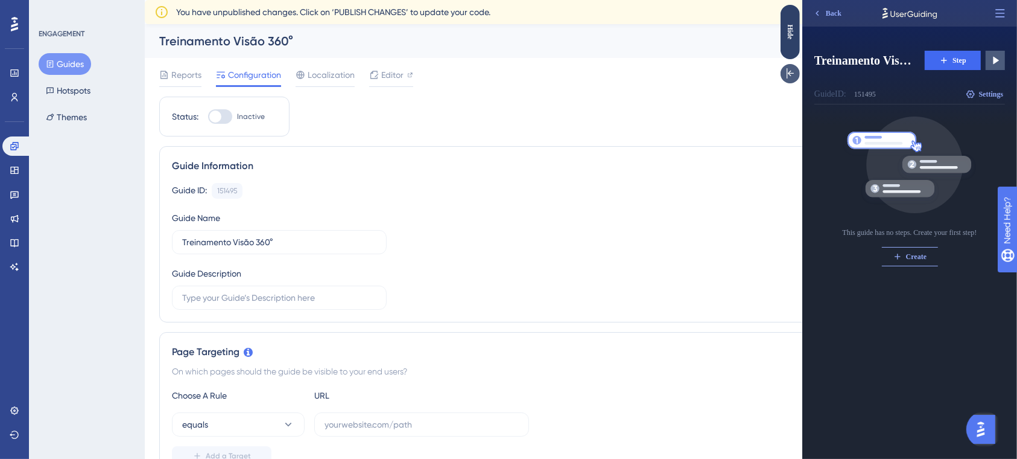
click at [784, 74] on icon at bounding box center [790, 74] width 12 height 12
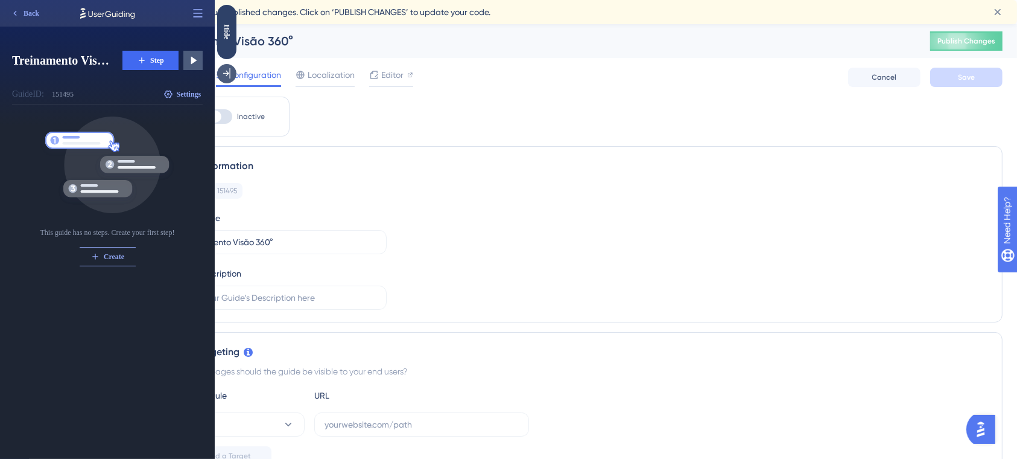
click at [235, 70] on div at bounding box center [226, 73] width 19 height 19
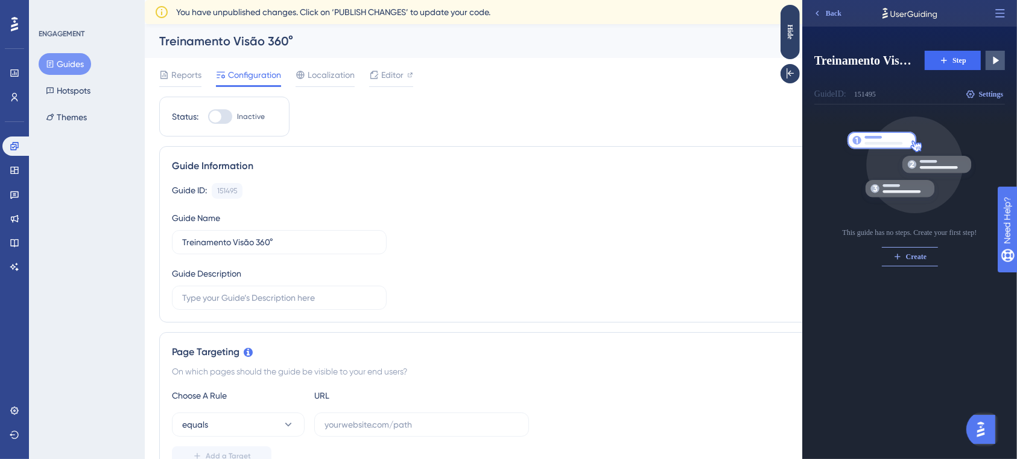
click at [509, 249] on div "Guide ID: 151495 Copy Guide Name Treinamento Visão 360° Guide Description" at bounding box center [581, 246] width 818 height 127
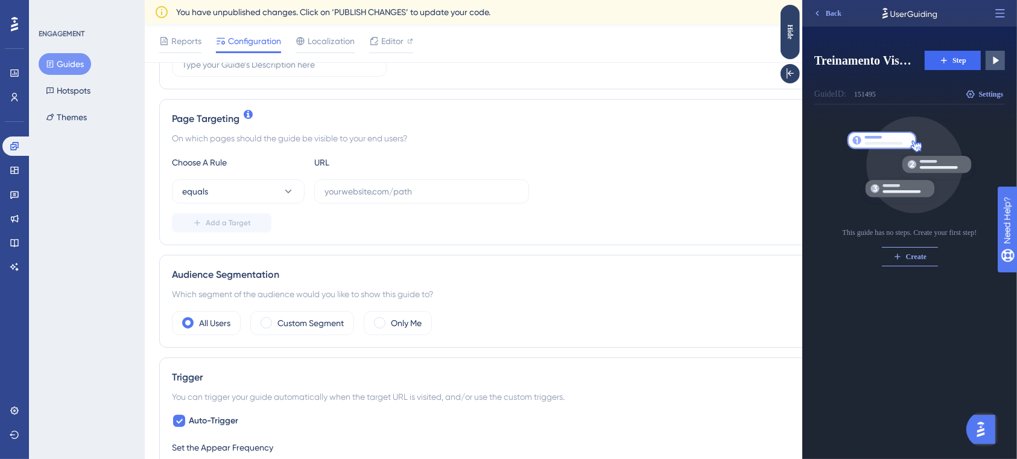
scroll to position [241, 0]
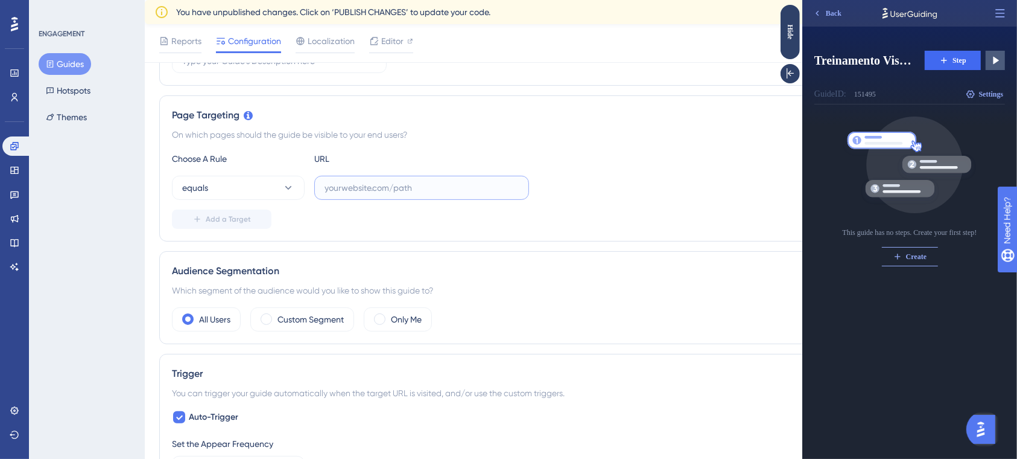
click at [385, 189] on input "text" at bounding box center [422, 187] width 194 height 13
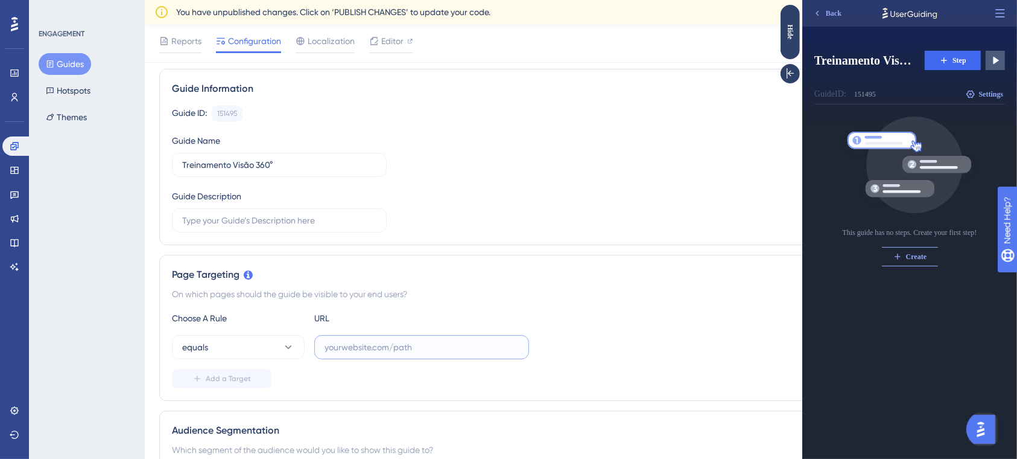
scroll to position [80, 0]
paste input "[URL][DOMAIN_NAME]"
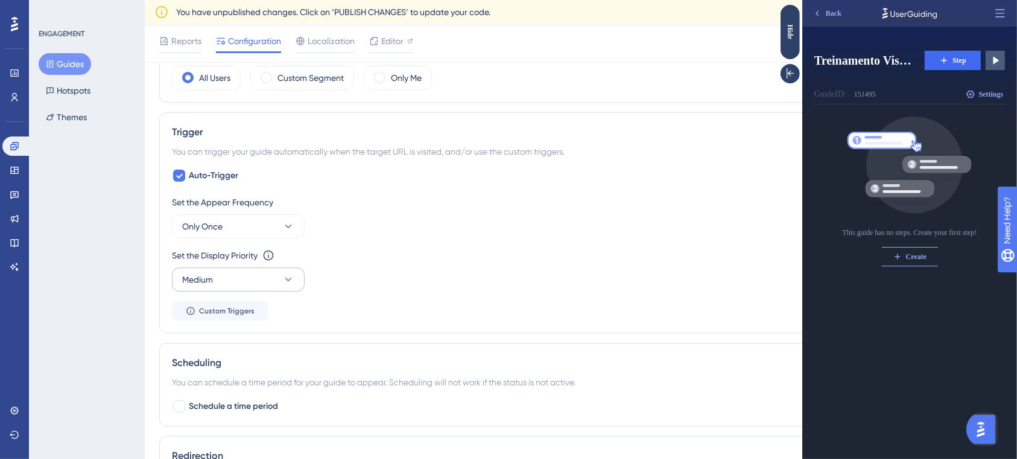
type input "[URL][DOMAIN_NAME]"
click at [285, 270] on button "Medium" at bounding box center [238, 279] width 133 height 24
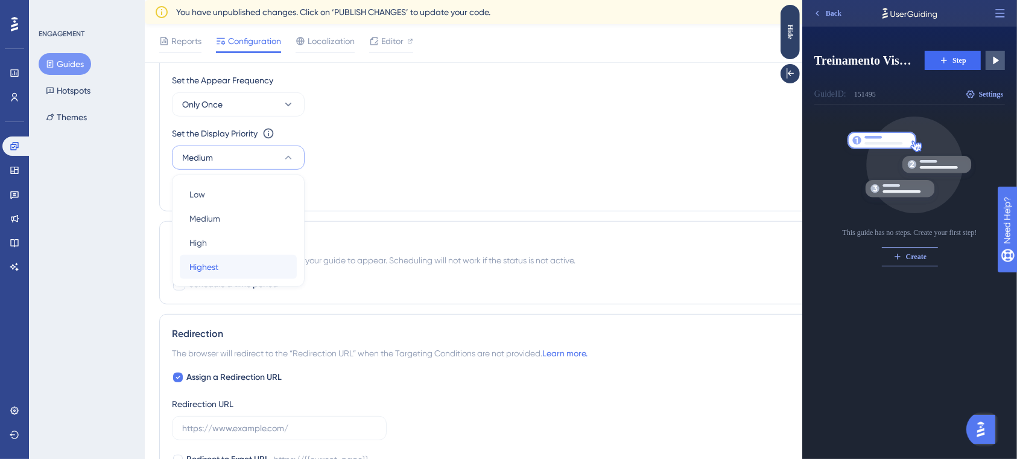
click at [222, 268] on div "Highest Highest" at bounding box center [238, 267] width 98 height 24
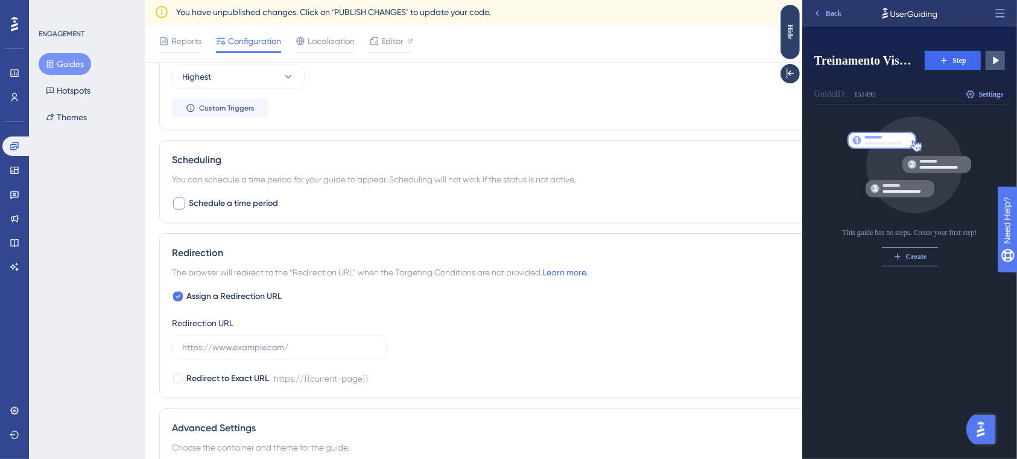
click at [183, 206] on div at bounding box center [179, 203] width 12 height 12
checkbox input "true"
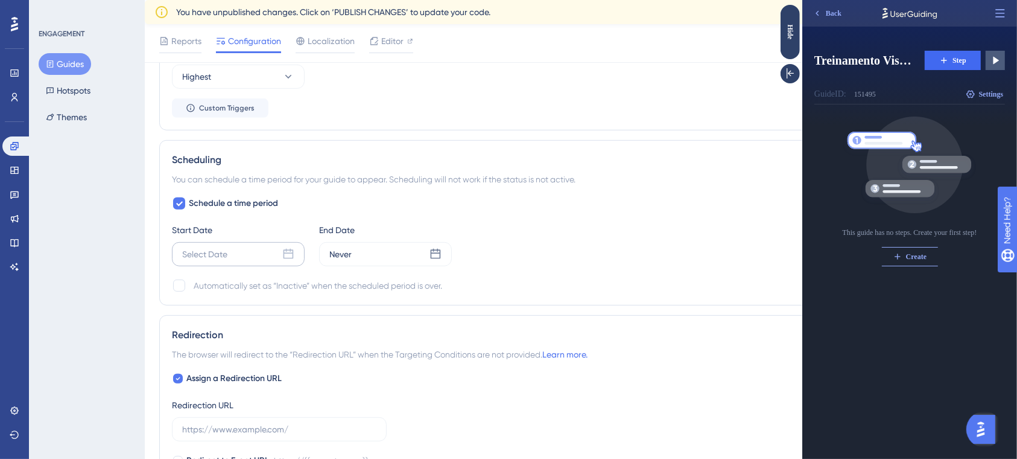
click at [254, 243] on div "Select Date" at bounding box center [238, 254] width 133 height 24
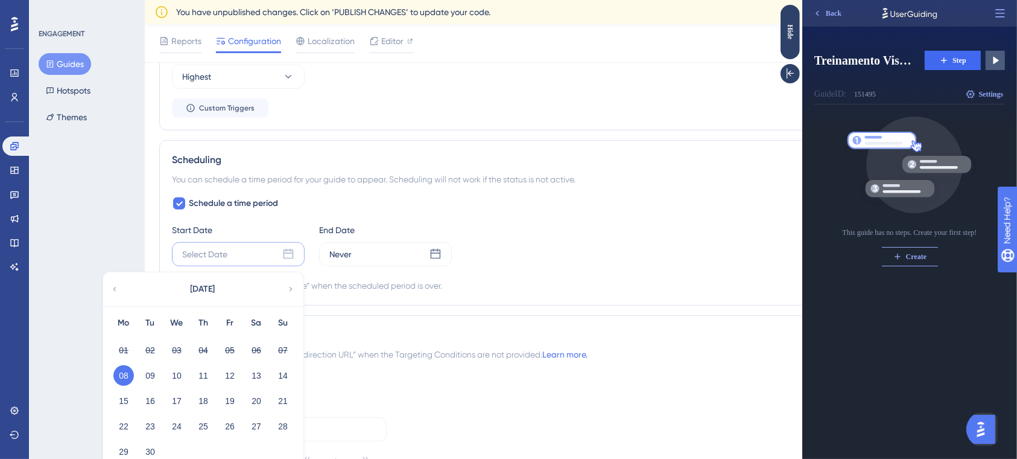
click at [126, 377] on button "08" at bounding box center [123, 375] width 21 height 21
click at [134, 373] on div "08" at bounding box center [123, 375] width 27 height 23
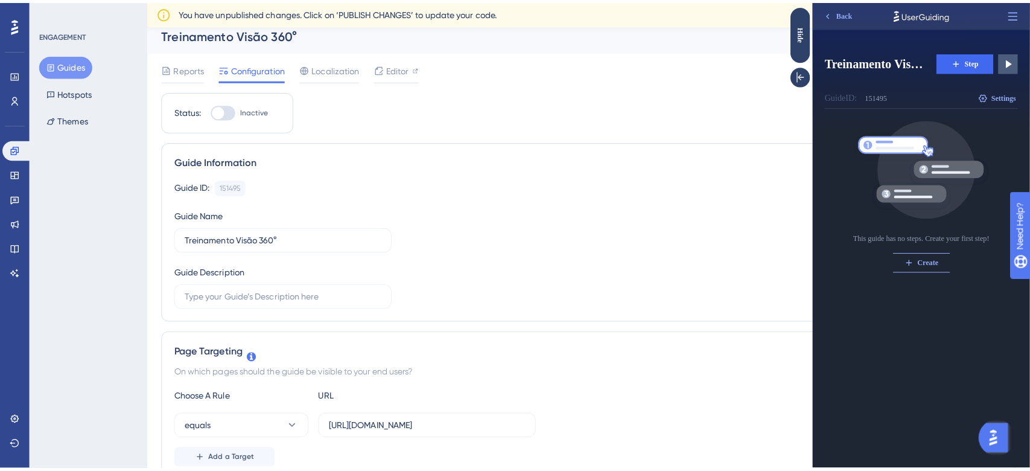
scroll to position [0, 0]
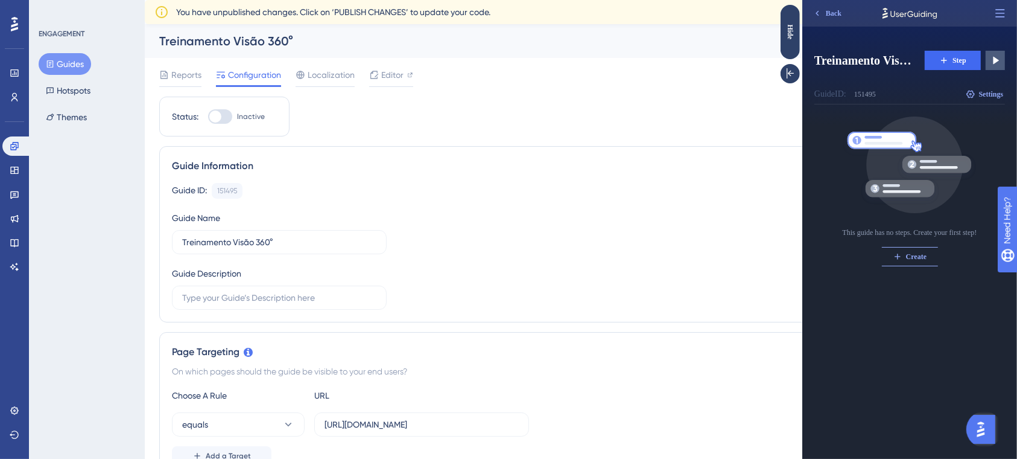
click at [222, 122] on div at bounding box center [220, 116] width 24 height 14
click at [208, 117] on input "Inactive" at bounding box center [208, 116] width 1 height 1
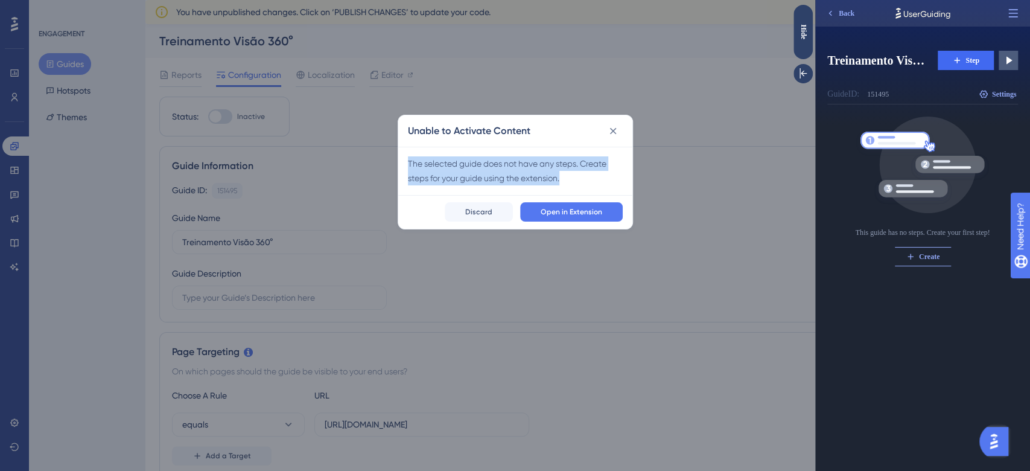
drag, startPoint x: 565, startPoint y: 179, endPoint x: 401, endPoint y: 162, distance: 164.4
click at [401, 162] on div "The selected guide does not have any steps. Create steps for your guide using t…" at bounding box center [515, 171] width 234 height 48
copy div "The selected guide does not have any steps. Create steps for your guide using t…"
click at [489, 210] on span "Discard" at bounding box center [478, 212] width 27 height 10
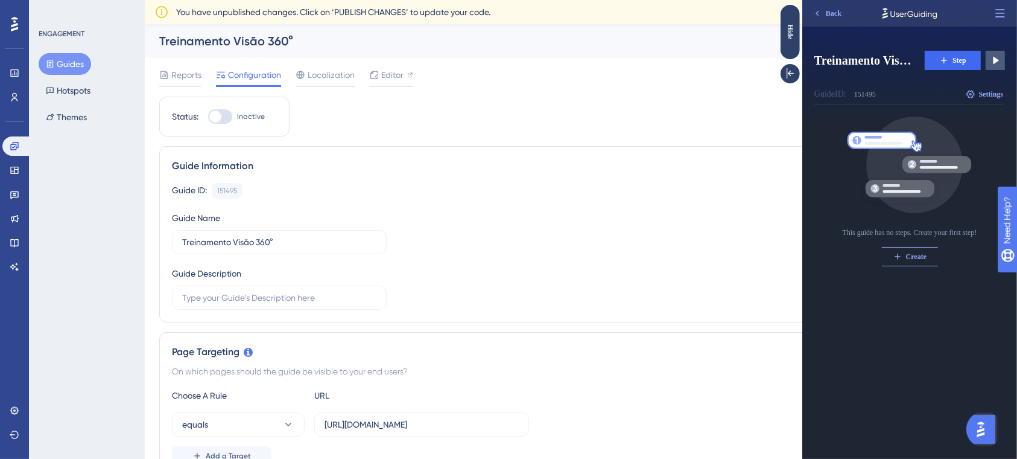
click at [217, 109] on div "Status: Inactive" at bounding box center [224, 117] width 130 height 40
click at [220, 113] on div at bounding box center [215, 116] width 12 height 12
click at [208, 116] on input "Inactive" at bounding box center [208, 116] width 1 height 1
checkbox input "false"
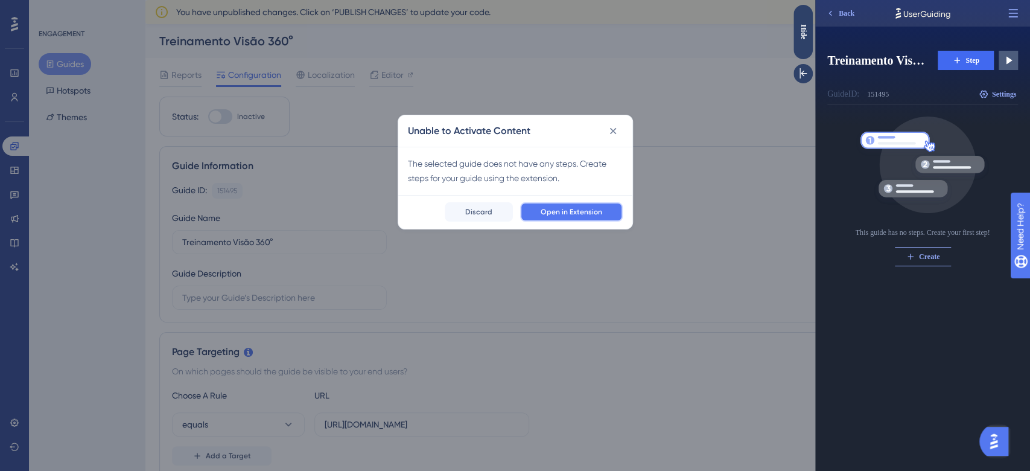
click at [583, 211] on span "Open in Extension" at bounding box center [572, 212] width 62 height 10
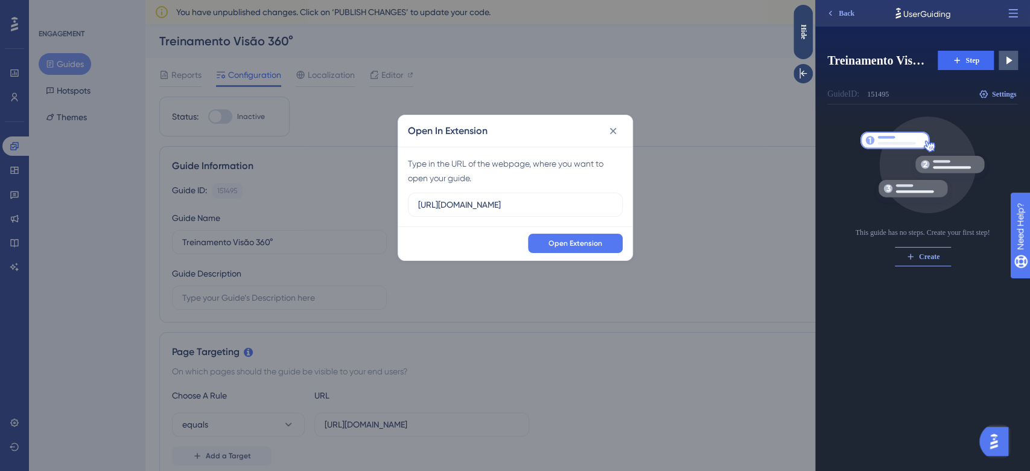
drag, startPoint x: 560, startPoint y: 208, endPoint x: 387, endPoint y: 204, distance: 173.2
click at [387, 204] on div "Open In Extension Type in the URL of the webpage, where you want to open your g…" at bounding box center [515, 235] width 1030 height 471
paste input "/university"
type input "https://www.cockpit.com.br/university"
click at [588, 246] on span "Open Extension" at bounding box center [575, 243] width 54 height 10
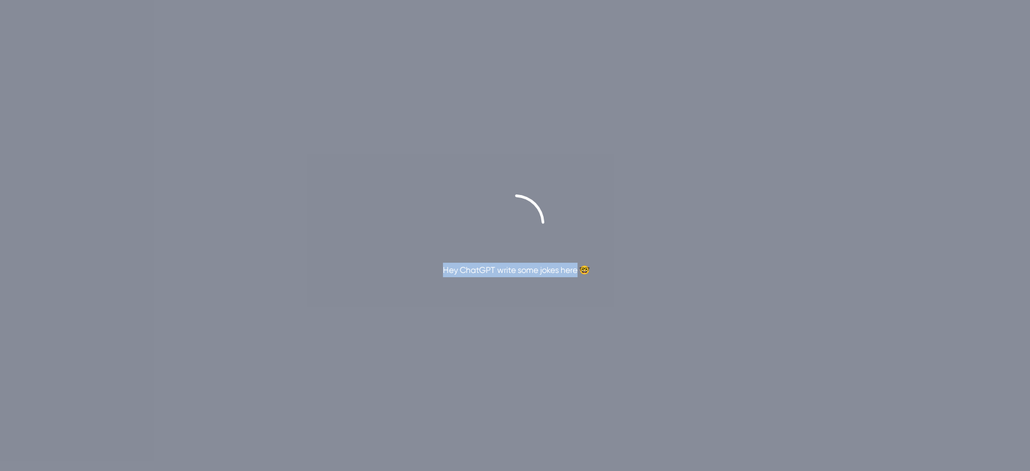
drag, startPoint x: 424, startPoint y: 261, endPoint x: 577, endPoint y: 261, distance: 153.8
click at [577, 261] on div "Hey ChatGPT write some jokes here 🤓" at bounding box center [515, 235] width 1030 height 83
copy div "Hey ChatGPT write some jokes here"
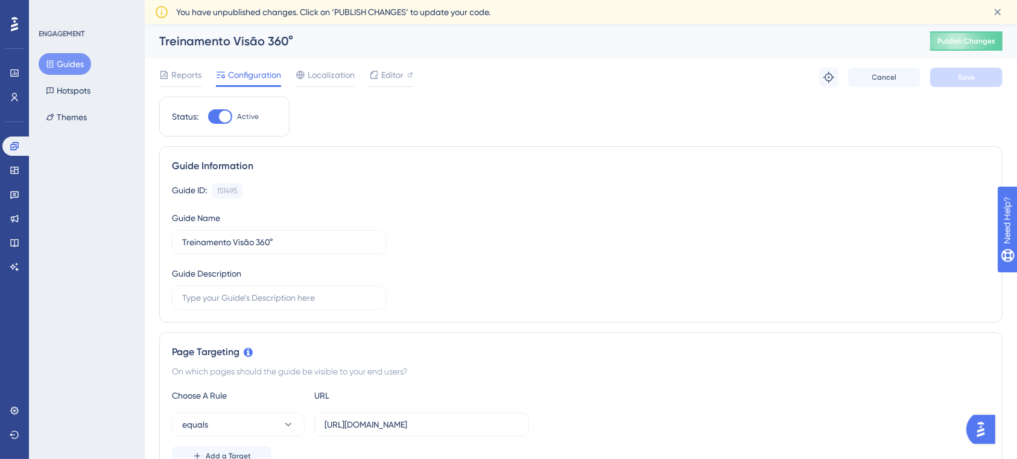
click at [56, 71] on button "Guides" at bounding box center [65, 64] width 52 height 22
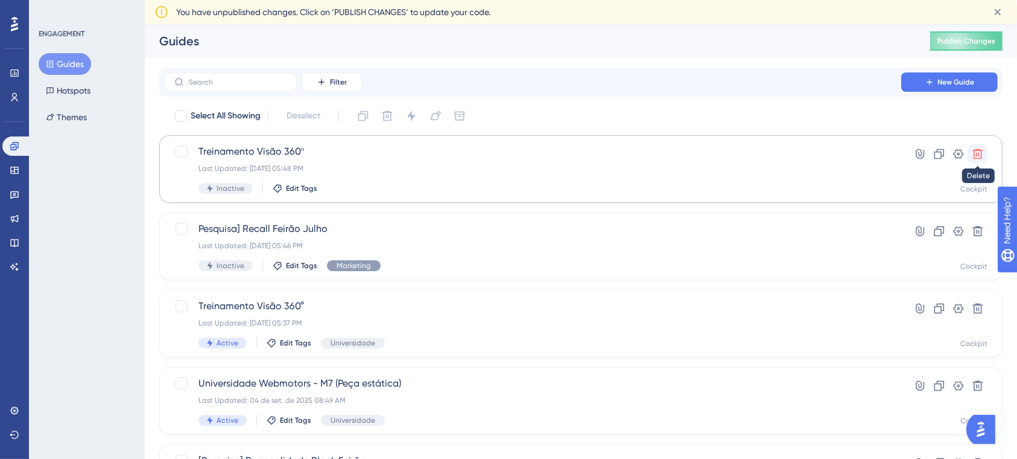
click at [978, 149] on icon at bounding box center [978, 154] width 10 height 10
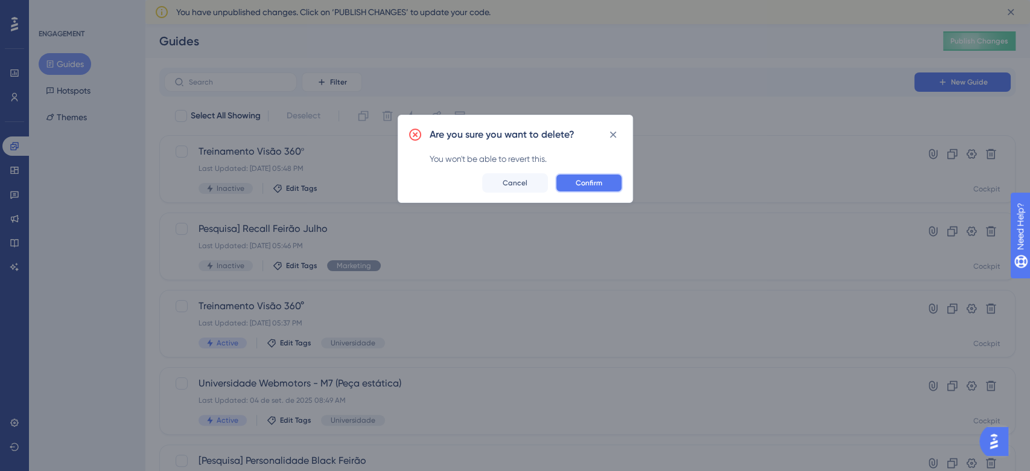
click at [598, 181] on span "Confirm" at bounding box center [589, 183] width 27 height 10
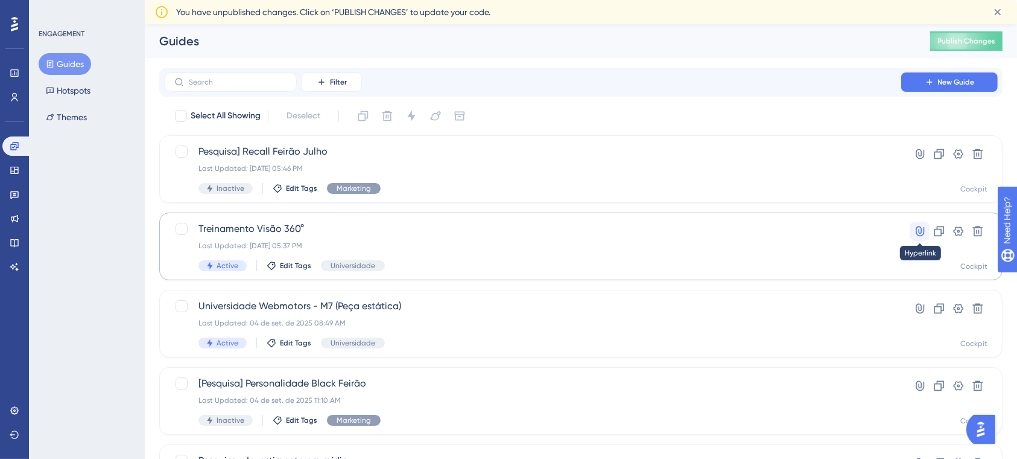
click at [917, 227] on icon at bounding box center [920, 231] width 8 height 10
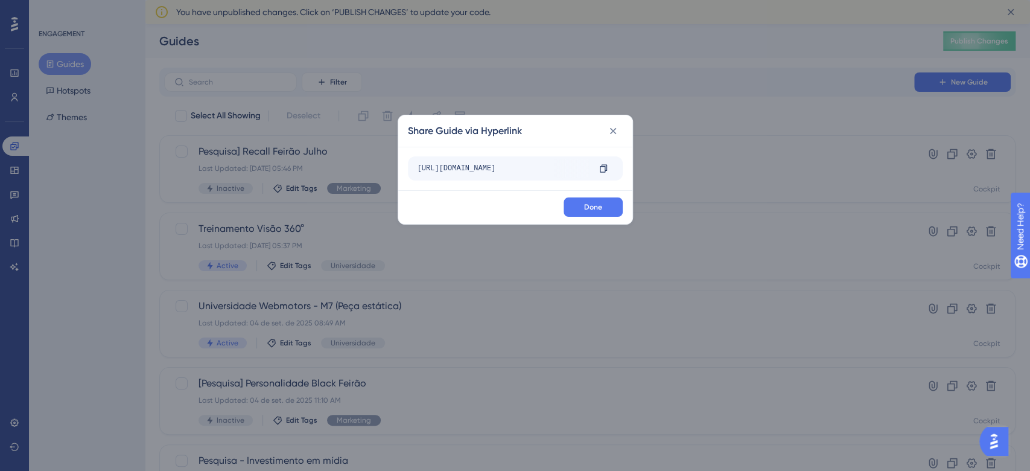
click at [786, 162] on div "Share Guide via Hyperlink https://www.cockpit.com.br/university?__ug__=151495 C…" at bounding box center [515, 235] width 1030 height 471
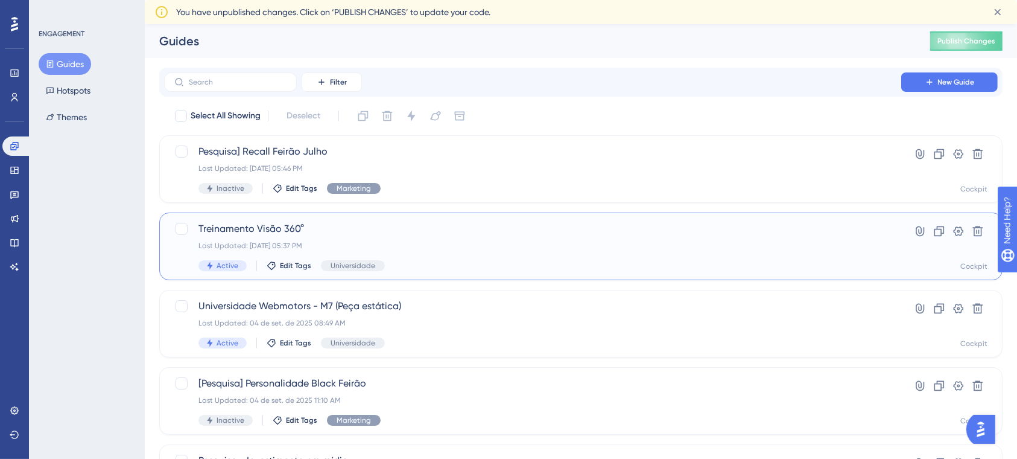
click at [502, 235] on span "Treinamento Visão 360°" at bounding box center [532, 228] width 668 height 14
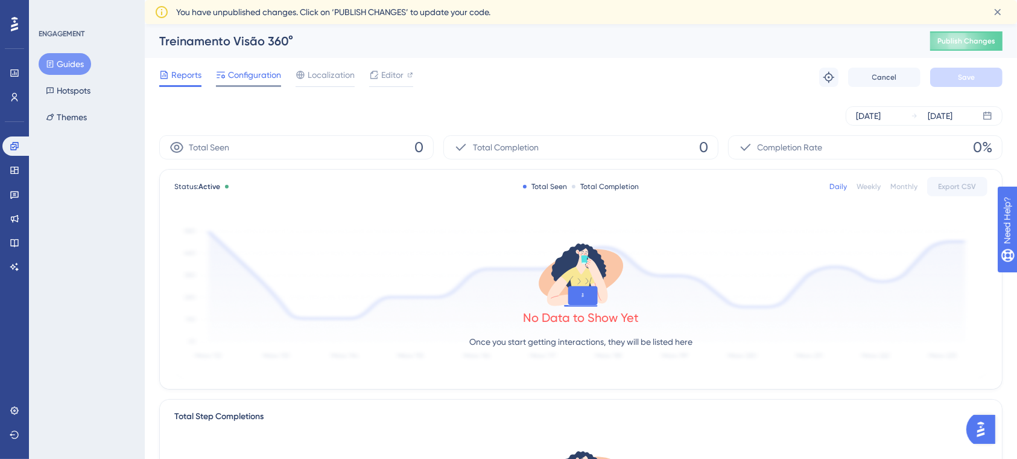
click at [256, 78] on span "Configuration" at bounding box center [254, 75] width 53 height 14
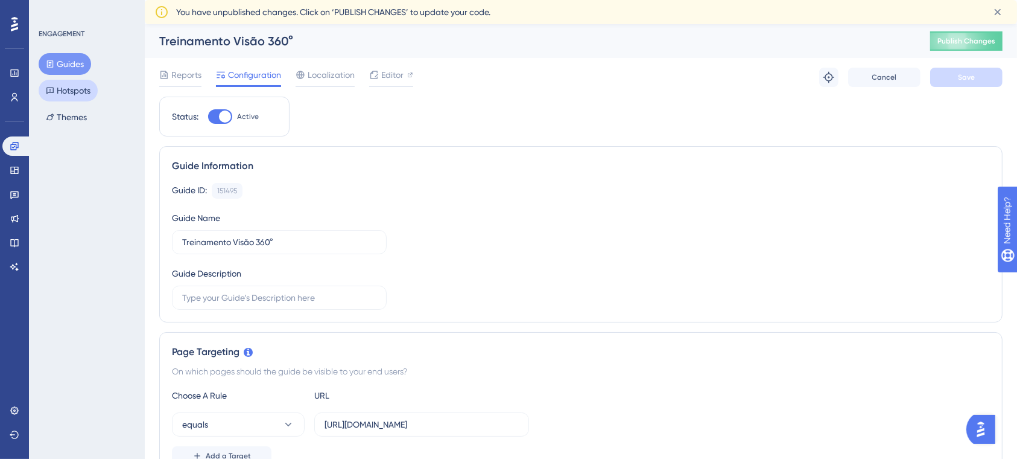
click at [83, 89] on button "Hotspots" at bounding box center [68, 91] width 59 height 22
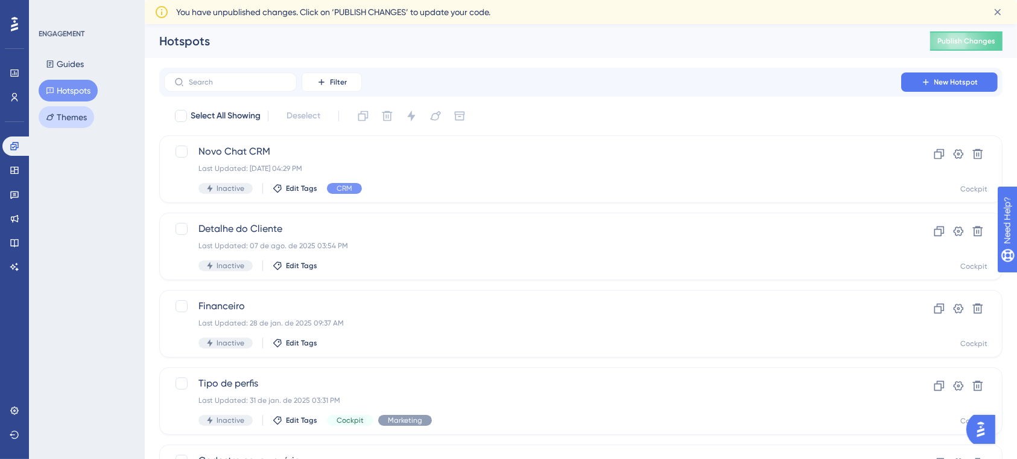
click at [80, 115] on button "Themes" at bounding box center [67, 117] width 56 height 22
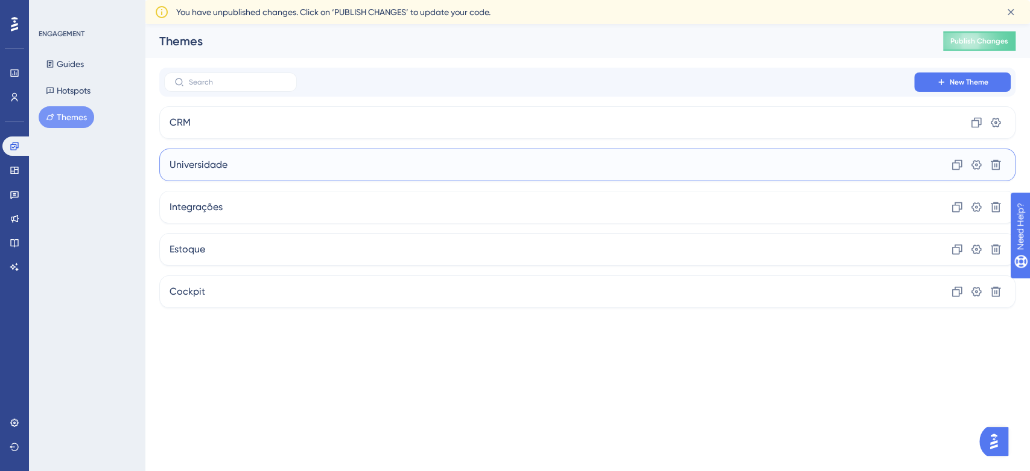
click at [246, 170] on div "Universidade Clone Settings Delete" at bounding box center [587, 164] width 856 height 33
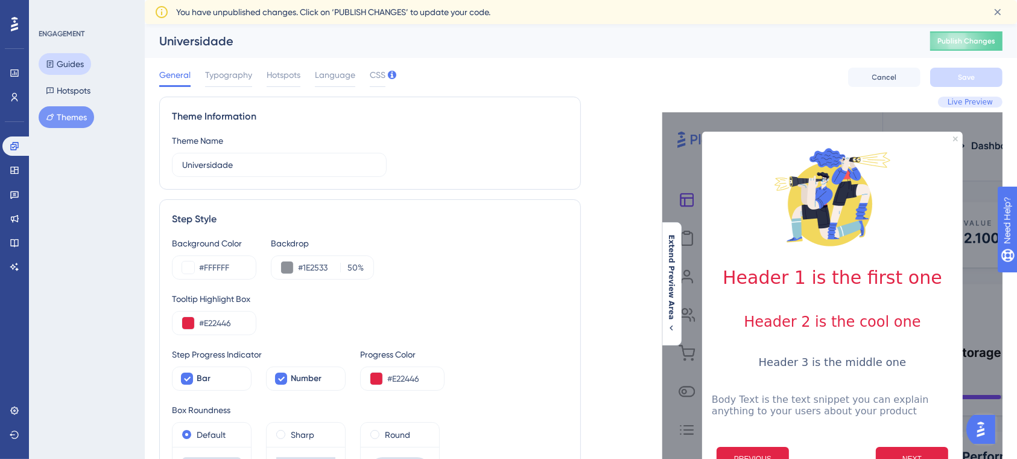
click at [71, 67] on button "Guides" at bounding box center [65, 64] width 52 height 22
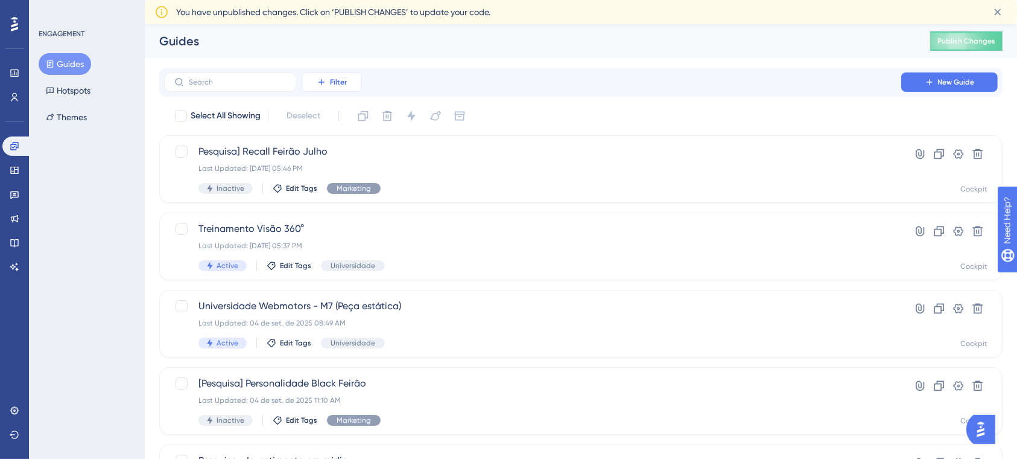
click at [330, 76] on button "Filter" at bounding box center [332, 81] width 60 height 19
click at [451, 68] on div "Filter Tags Tags Segments Segments Containers Containers Status Status Date Cre…" at bounding box center [580, 82] width 843 height 29
click at [491, 240] on div "Treinamento Visão 360° Last Updated: 08 de set. de 2025 05:37 PM Active Edit Ta…" at bounding box center [532, 245] width 668 height 49
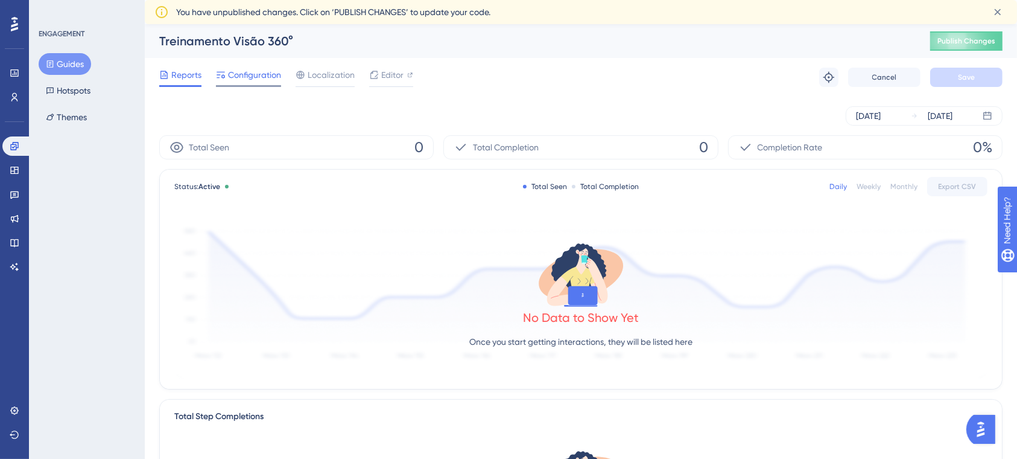
click at [262, 73] on span "Configuration" at bounding box center [254, 75] width 53 height 14
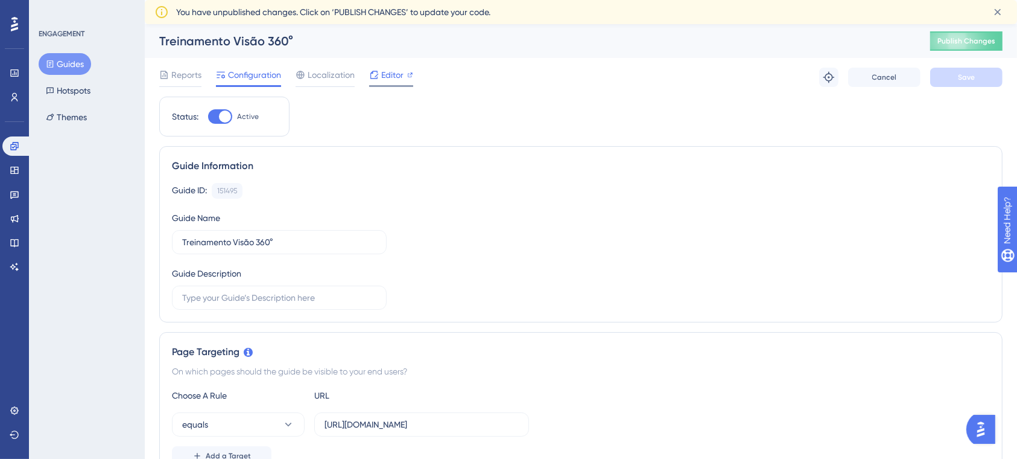
click at [392, 72] on span "Editor" at bounding box center [392, 75] width 22 height 14
